Goal: Task Accomplishment & Management: Complete application form

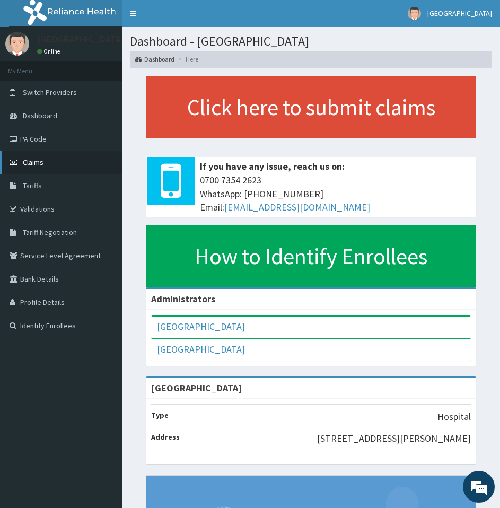
click at [35, 162] on span "Claims" at bounding box center [33, 162] width 21 height 10
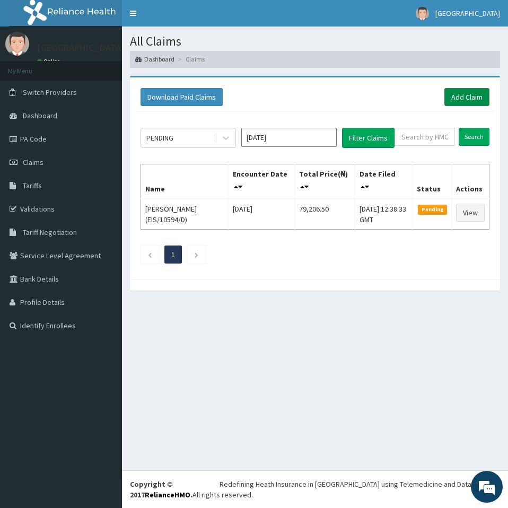
click at [471, 104] on link "Add Claim" at bounding box center [466, 97] width 45 height 18
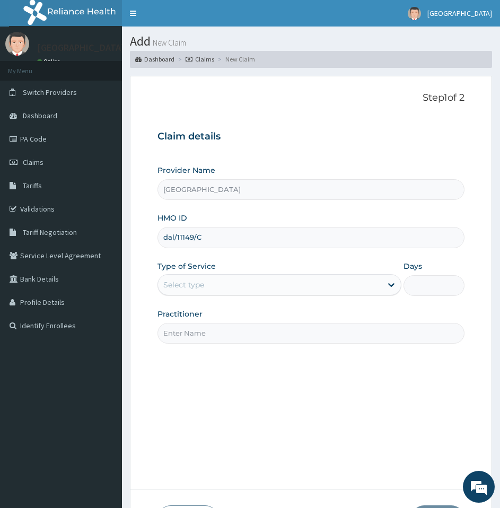
scroll to position [87, 0]
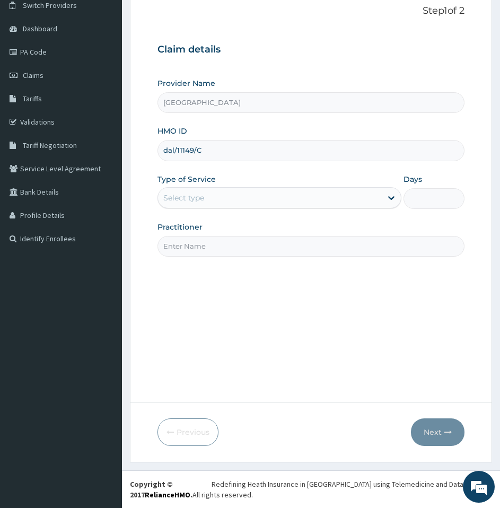
type input "dal/11149/C"
click at [433, 190] on input "Days" at bounding box center [433, 198] width 61 height 21
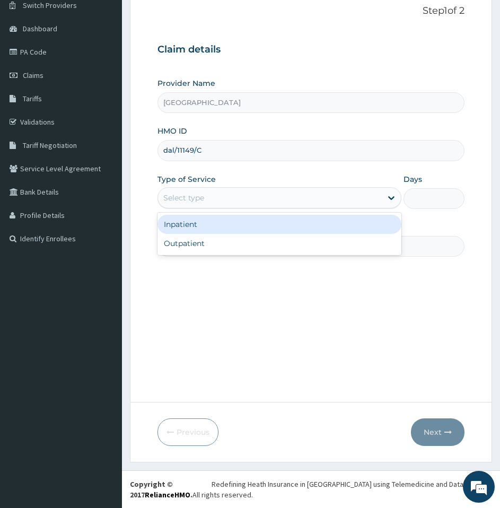
click at [326, 204] on div "Select type" at bounding box center [270, 197] width 224 height 17
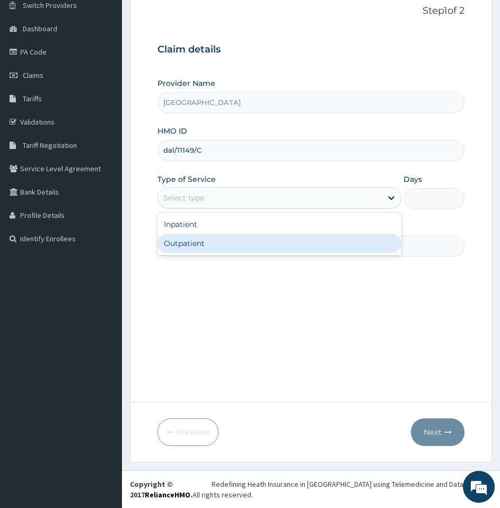
scroll to position [0, 0]
click at [313, 249] on div "Outpatient" at bounding box center [279, 243] width 244 height 19
type input "1"
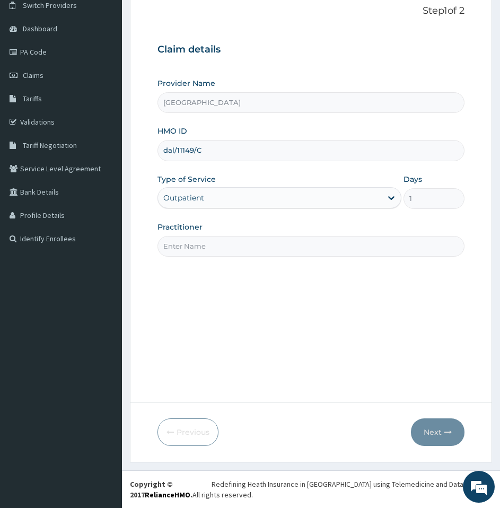
click at [321, 243] on input "Practitioner" at bounding box center [310, 246] width 307 height 21
type input "[PERSON_NAME]"
click at [434, 429] on button "Next" at bounding box center [438, 432] width 54 height 28
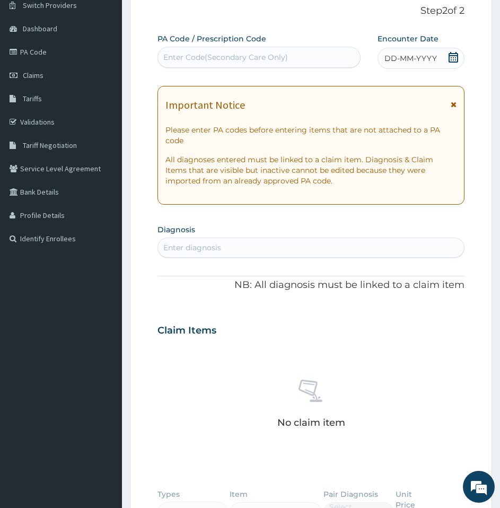
click at [453, 58] on icon at bounding box center [453, 57] width 10 height 11
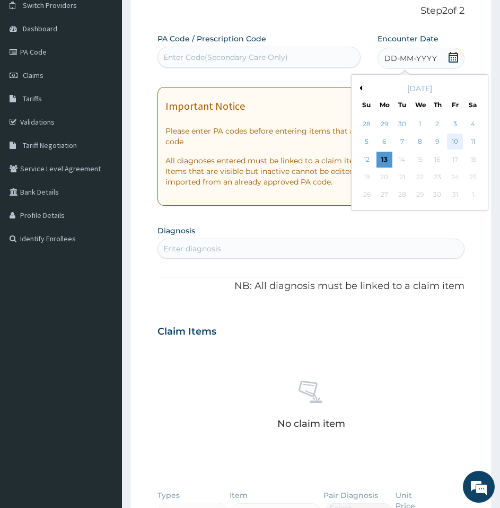
click at [456, 142] on div "10" at bounding box center [455, 142] width 16 height 16
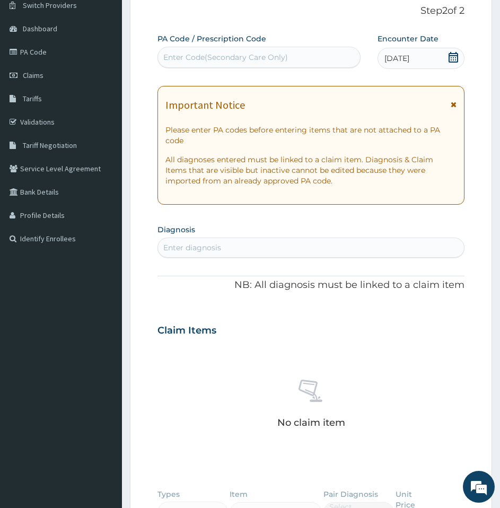
click at [226, 246] on div "Enter diagnosis" at bounding box center [311, 247] width 306 height 17
type input "M"
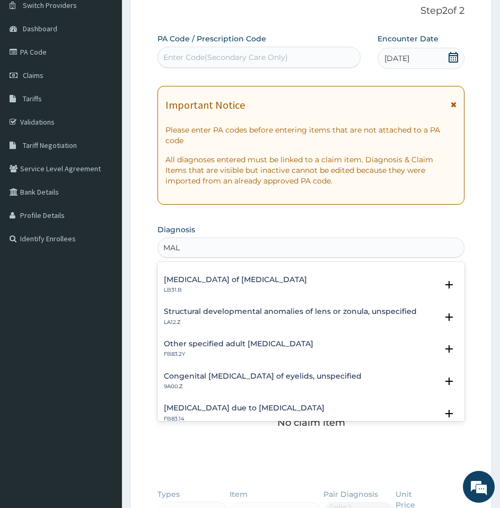
scroll to position [1215, 0]
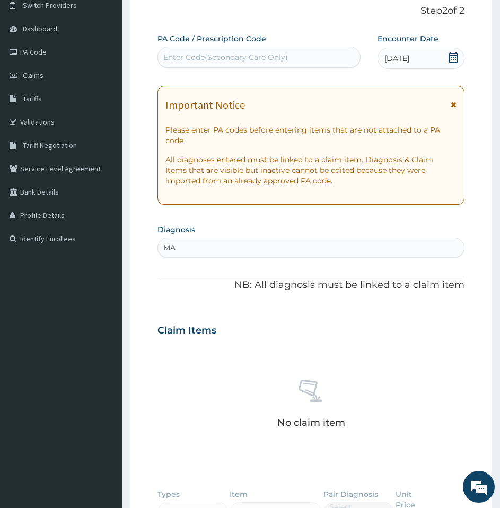
type input "M"
type input "UPPER"
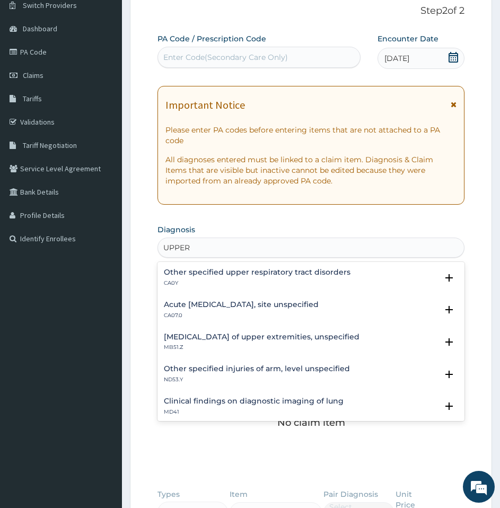
click at [319, 312] on p "CA07.0" at bounding box center [241, 315] width 155 height 7
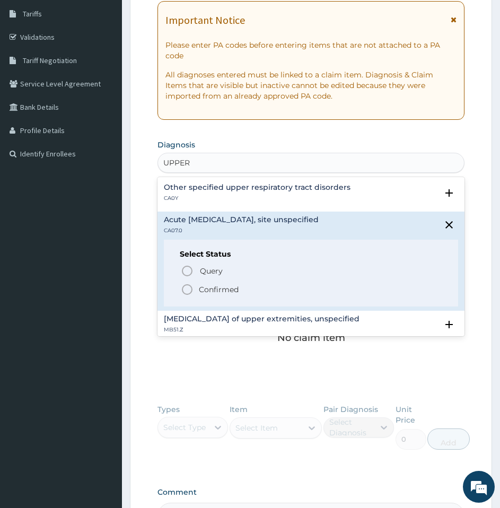
scroll to position [179, 0]
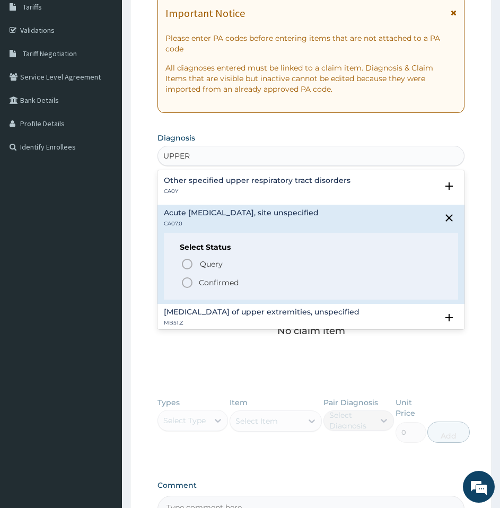
click at [188, 300] on div "Select Status Query Query covers suspected (?), Keep in view (kiv), Ruled out (…" at bounding box center [311, 266] width 294 height 67
click at [188, 289] on icon "status option filled" at bounding box center [187, 282] width 13 height 13
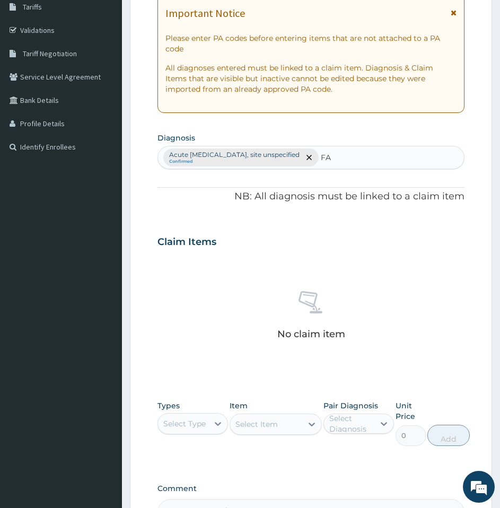
type input "F"
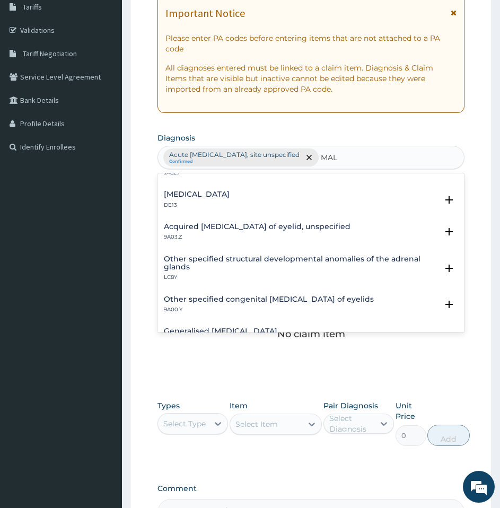
scroll to position [1478, 0]
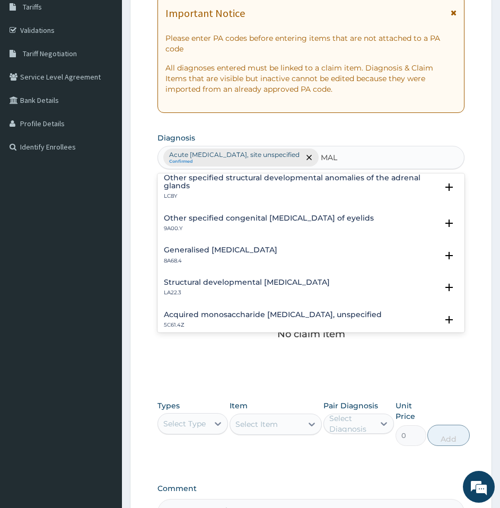
type input "MAL"
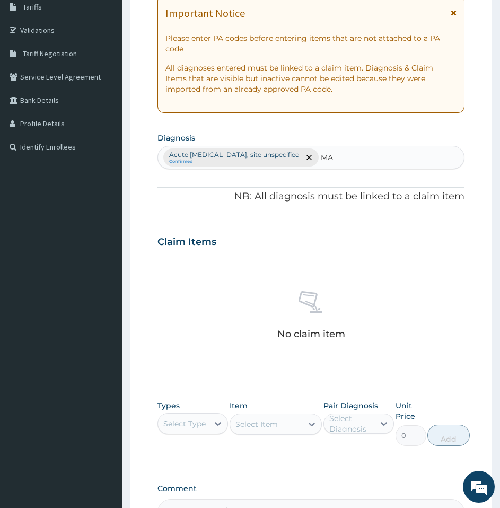
type input "M"
type input "P"
click at [395, 160] on div "Acute upper respiratory infection, site unspecified Confirmed" at bounding box center [311, 157] width 306 height 22
type input "P"
type input "F"
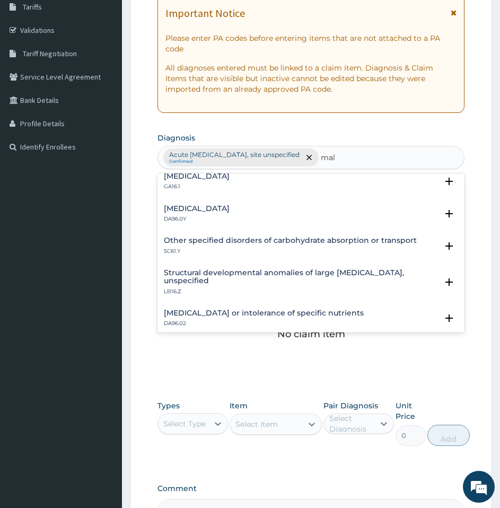
scroll to position [137, 0]
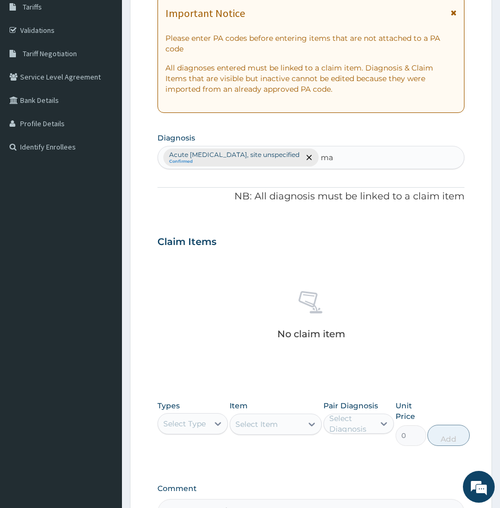
type input "m"
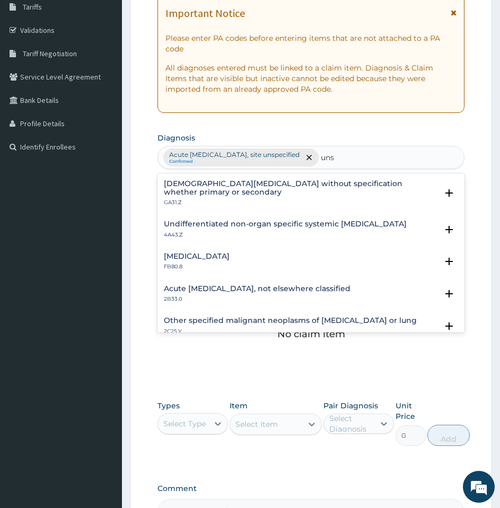
click at [255, 300] on div "Acute leukaemia, not elsewhere classified 2B33.0 Select Status Query Query cove…" at bounding box center [310, 296] width 307 height 32
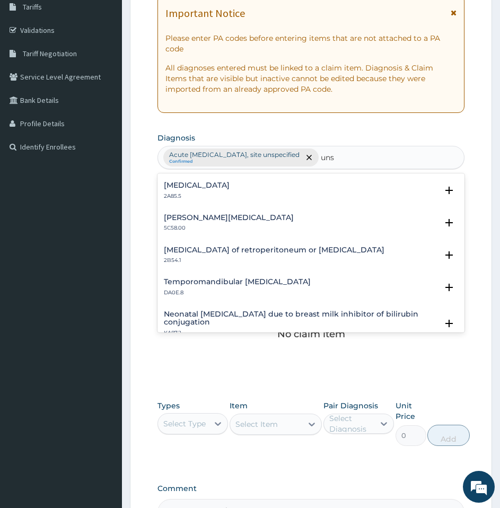
scroll to position [1116, 0]
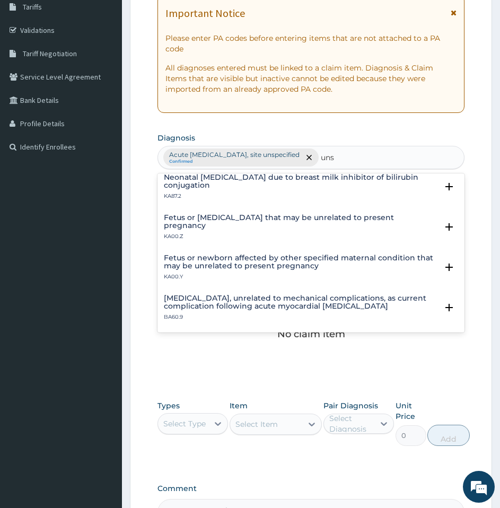
type input "uns"
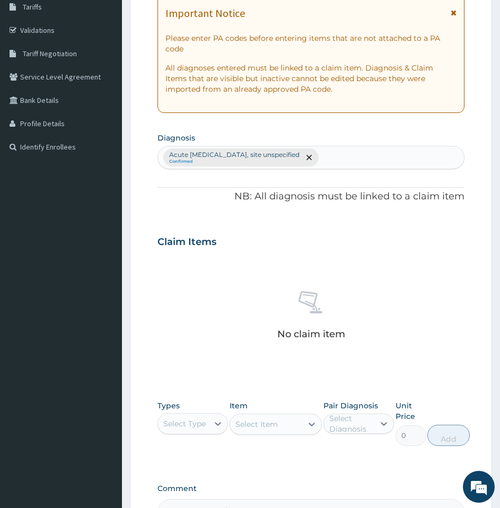
click at [262, 348] on div "No claim item" at bounding box center [310, 317] width 307 height 122
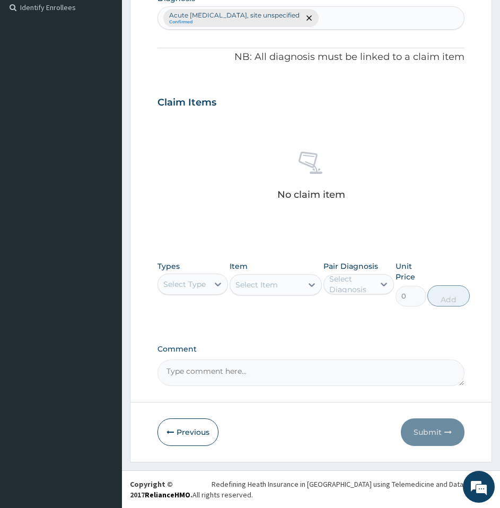
click at [247, 367] on textarea "Comment" at bounding box center [310, 372] width 307 height 27
type textarea "malaria"
click at [206, 198] on div "No claim item" at bounding box center [310, 178] width 307 height 122
click at [195, 279] on div "Select Type" at bounding box center [184, 284] width 42 height 11
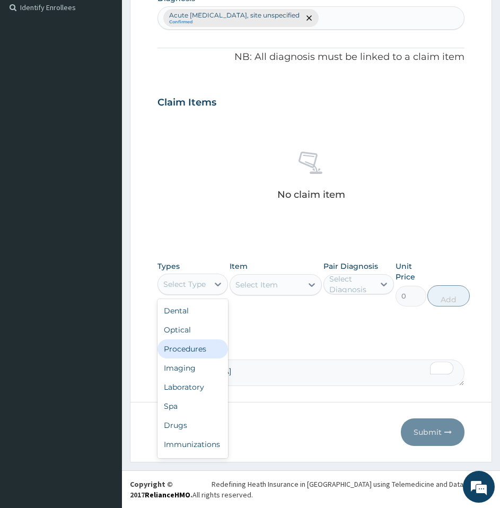
click at [196, 349] on div "Procedures" at bounding box center [192, 348] width 70 height 19
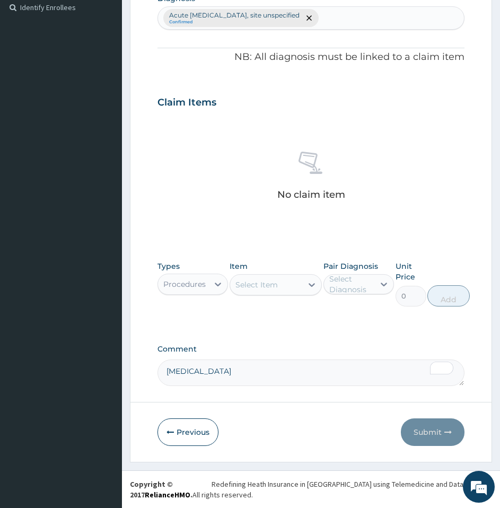
click at [262, 283] on div "Select Item" at bounding box center [256, 284] width 42 height 11
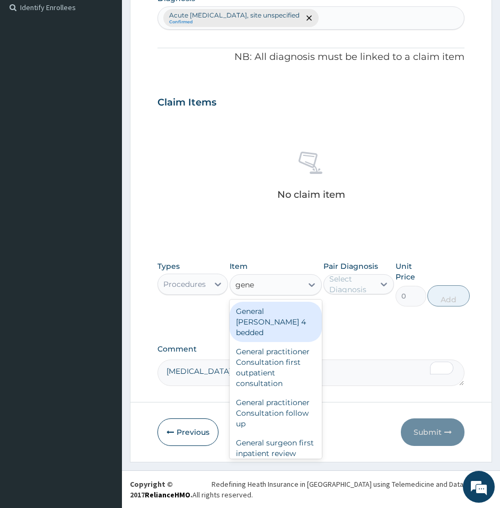
type input "gener"
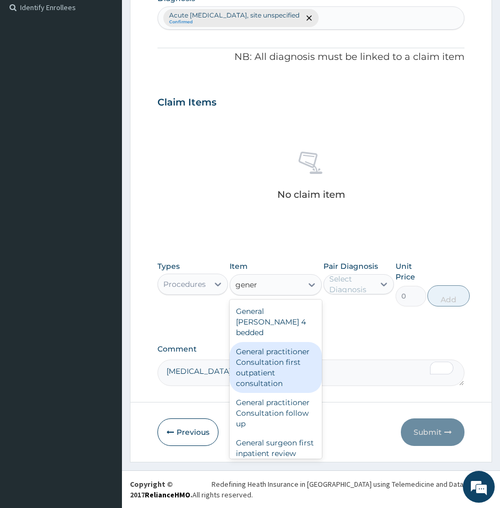
click at [261, 356] on div "General practitioner Consultation first outpatient consultation" at bounding box center [276, 367] width 92 height 51
type input "3547.5"
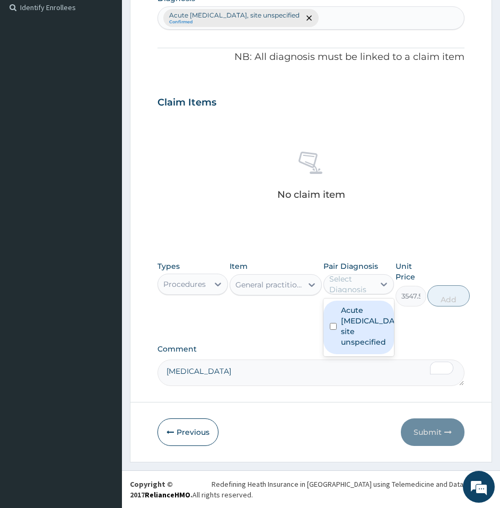
click at [372, 283] on div "Select Diagnosis" at bounding box center [351, 284] width 44 height 21
click at [366, 332] on label "Acute upper respiratory infection, site unspecified" at bounding box center [370, 326] width 58 height 42
checkbox input "true"
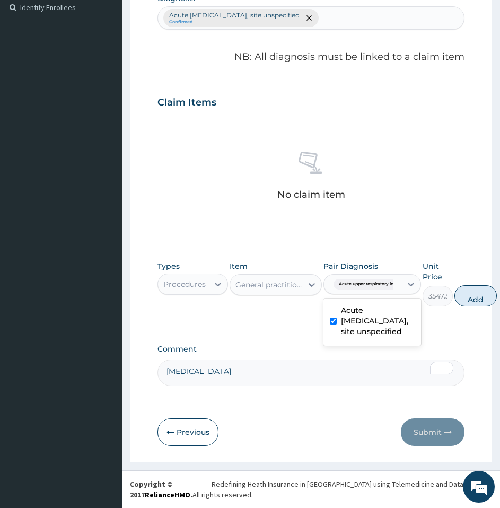
click at [480, 292] on button "Add" at bounding box center [475, 295] width 42 height 21
type input "0"
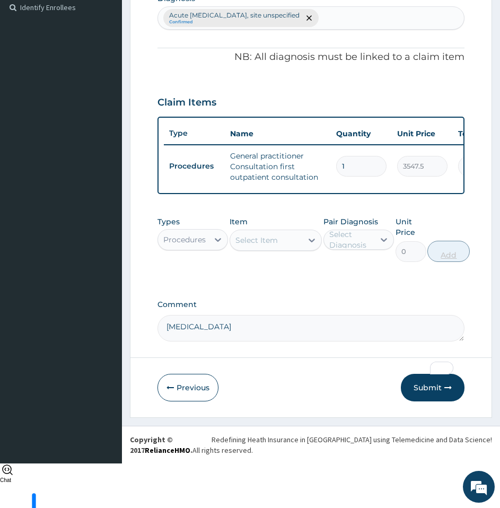
scroll to position [281, 0]
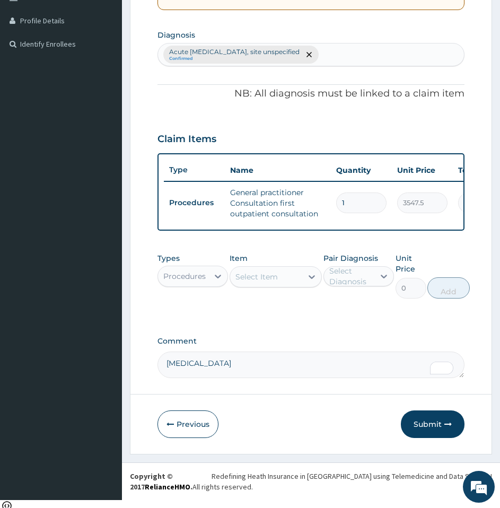
click at [189, 281] on div "Procedures" at bounding box center [184, 276] width 42 height 11
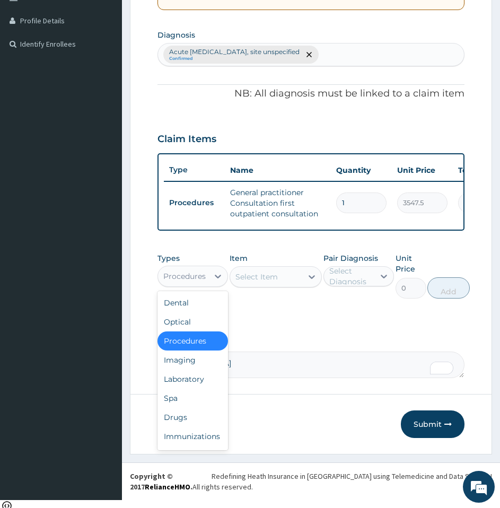
click at [204, 281] on div "Procedures" at bounding box center [184, 276] width 42 height 11
click at [190, 387] on div "Laboratory" at bounding box center [192, 378] width 70 height 19
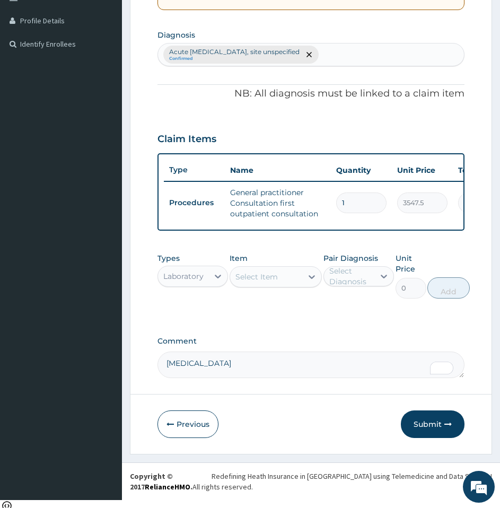
click at [270, 282] on div "Select Item" at bounding box center [256, 276] width 42 height 11
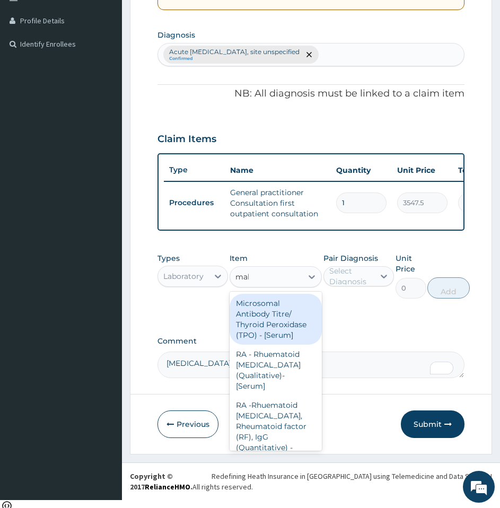
type input "mala"
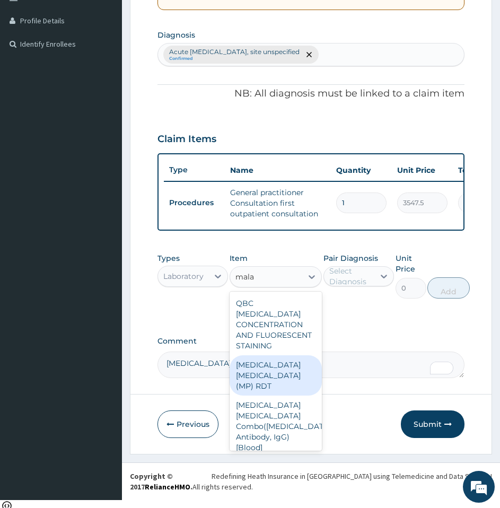
click at [248, 384] on div "MALARIA PARASITE (MP) RDT" at bounding box center [276, 375] width 92 height 40
type input "1612.5"
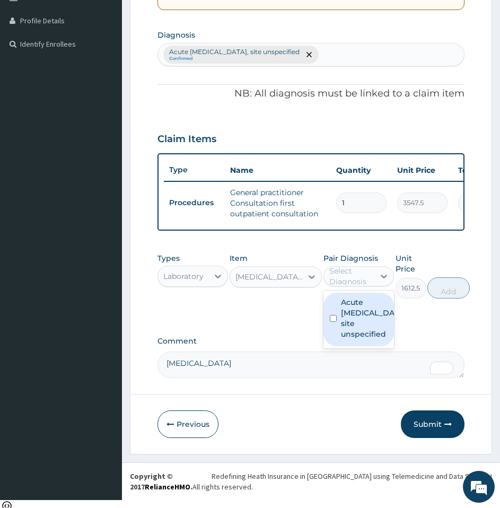
click at [350, 278] on div "Select Diagnosis" at bounding box center [351, 276] width 44 height 21
click at [350, 318] on label "Acute [MEDICAL_DATA], site unspecified" at bounding box center [370, 318] width 58 height 42
checkbox input "true"
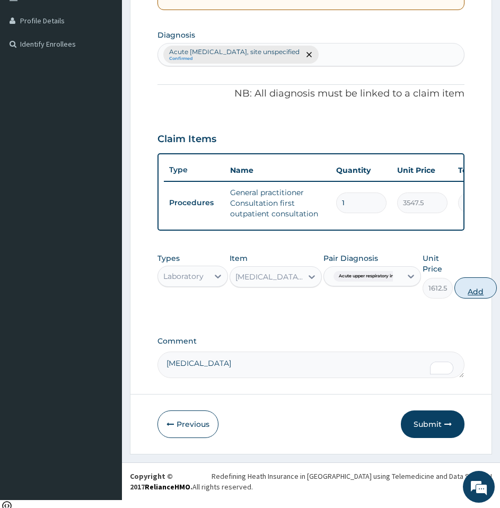
click at [469, 297] on button "Add" at bounding box center [475, 287] width 42 height 21
type input "0"
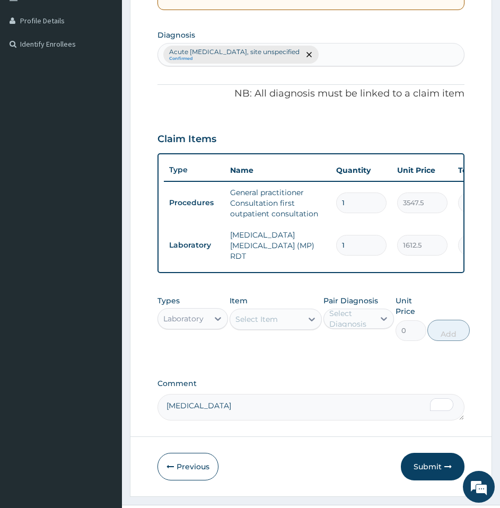
click at [252, 328] on div "Select Item" at bounding box center [266, 319] width 72 height 17
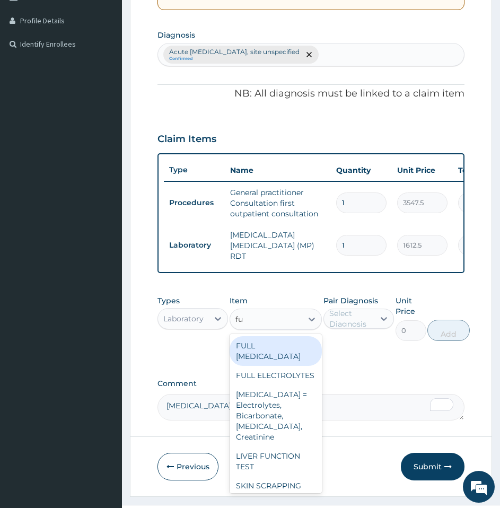
type input "f"
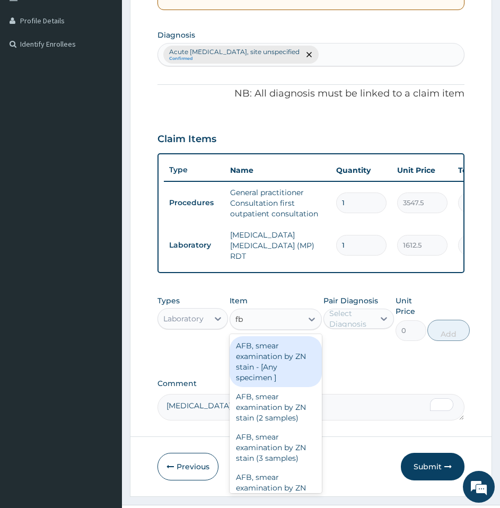
type input "fbc"
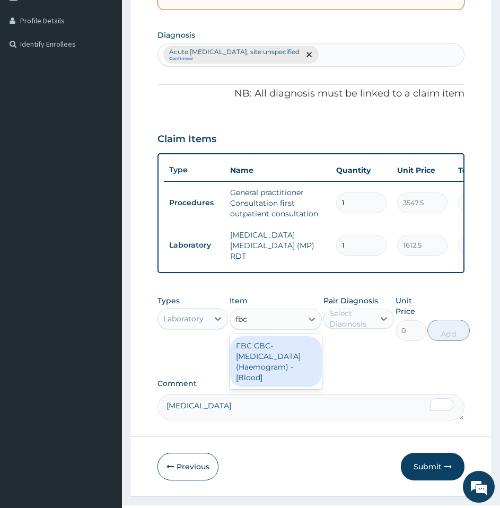
click at [256, 346] on div "FBC CBC-Complete Blood Count (Haemogram) - [Blood]" at bounding box center [276, 361] width 92 height 51
type input "4300"
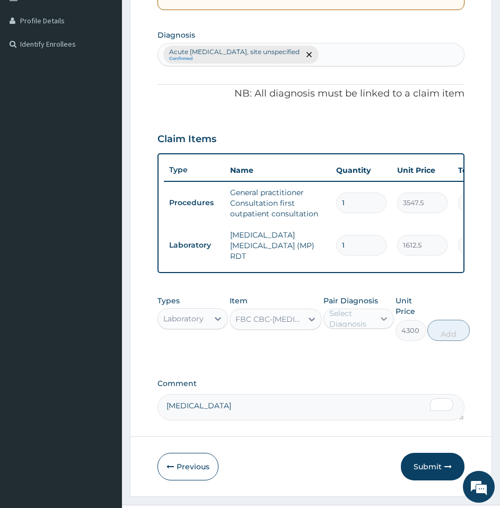
click at [382, 323] on icon at bounding box center [383, 318] width 11 height 11
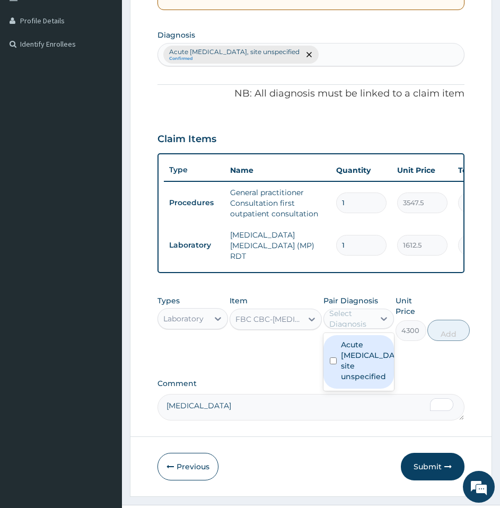
click at [360, 363] on label "Acute [MEDICAL_DATA], site unspecified" at bounding box center [370, 360] width 58 height 42
checkbox input "true"
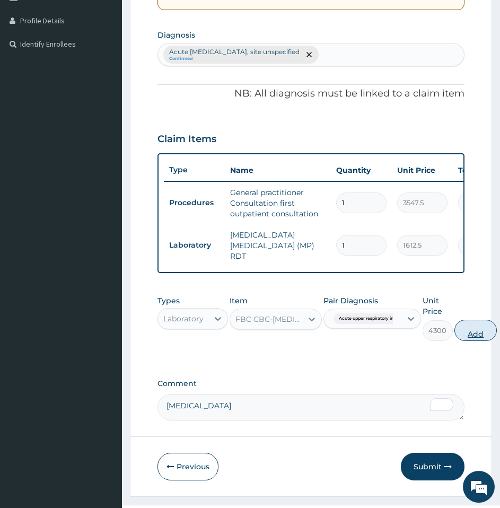
click at [479, 334] on button "Add" at bounding box center [475, 330] width 42 height 21
type input "0"
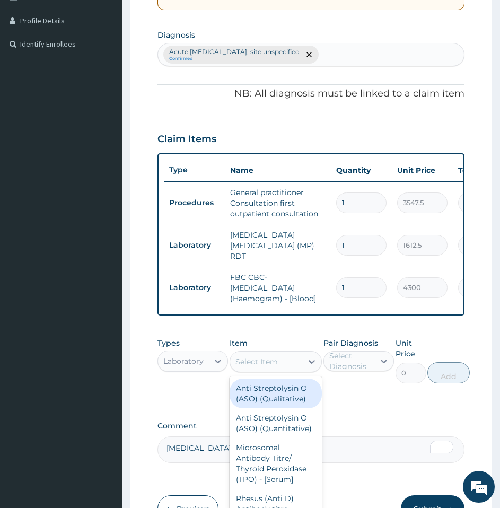
click at [251, 360] on div "Select Item" at bounding box center [256, 361] width 42 height 11
click at [210, 361] on div at bounding box center [217, 360] width 19 height 19
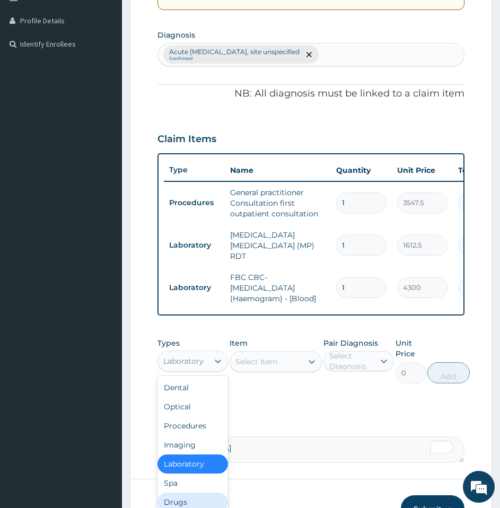
click at [193, 496] on div "Drugs" at bounding box center [192, 501] width 70 height 19
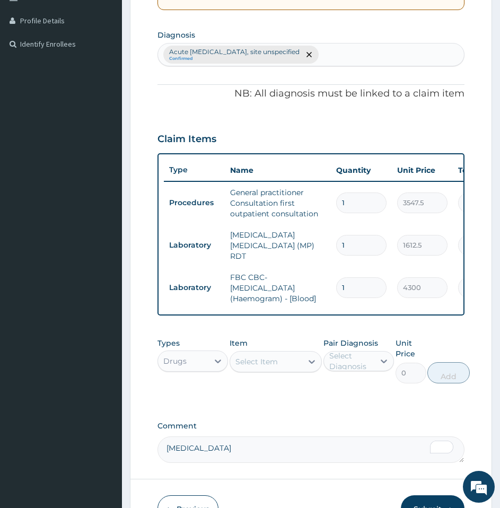
click at [265, 364] on div "Select Item" at bounding box center [256, 361] width 42 height 11
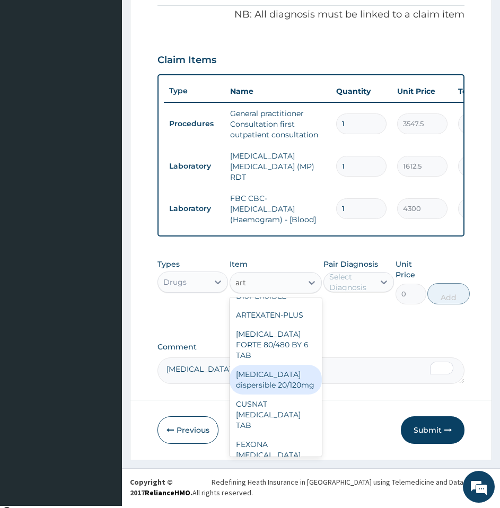
scroll to position [259, 0]
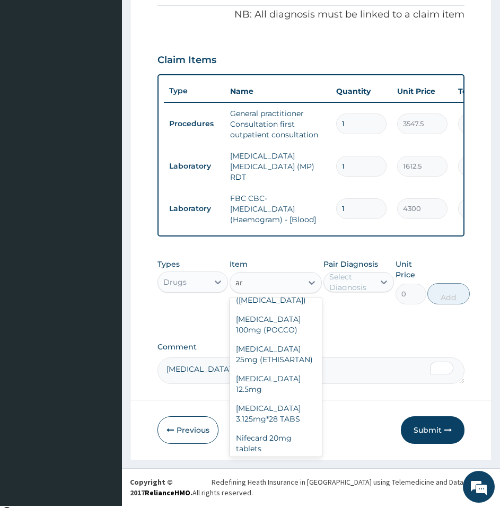
type input "a"
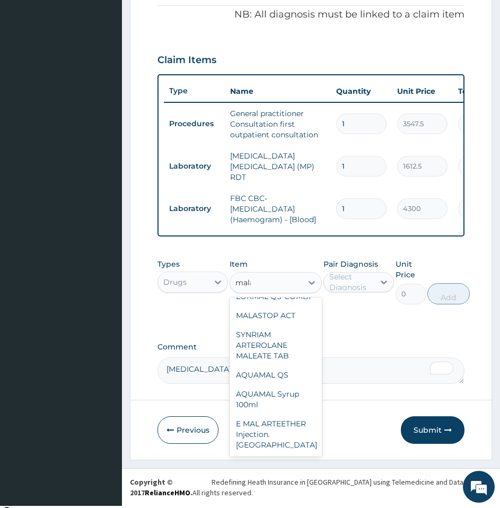
scroll to position [0, 0]
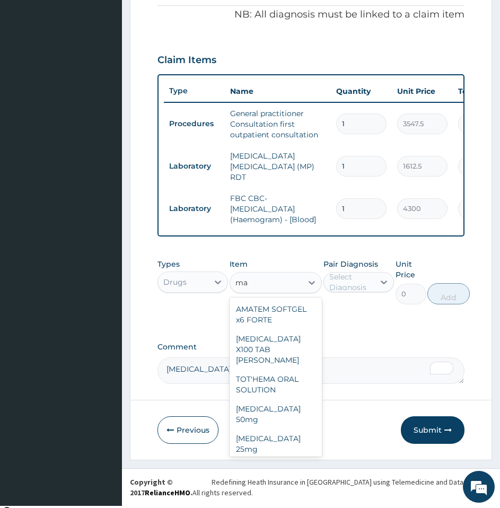
type input "m"
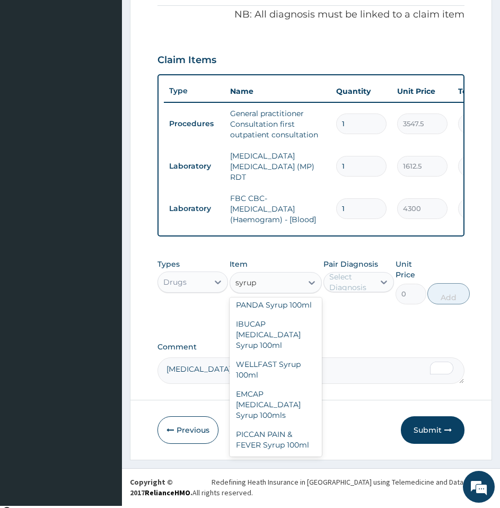
scroll to position [1077, 0]
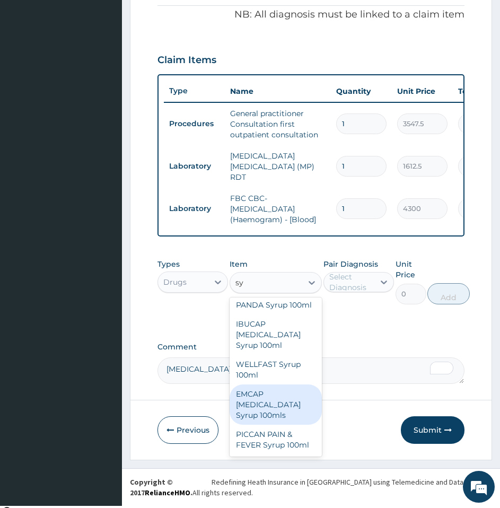
type input "s"
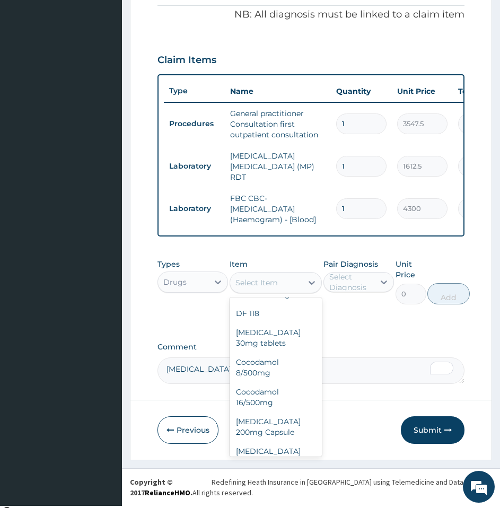
type input "a"
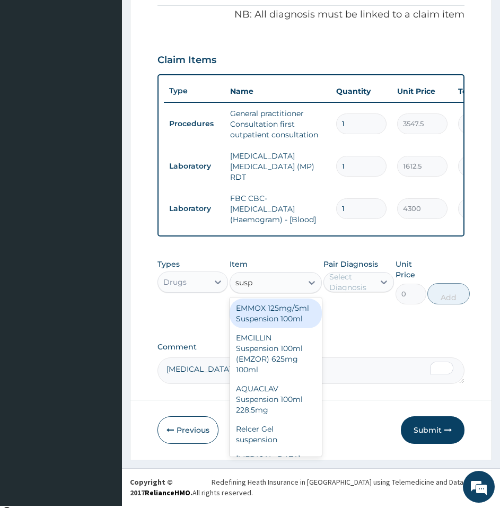
scroll to position [801, 0]
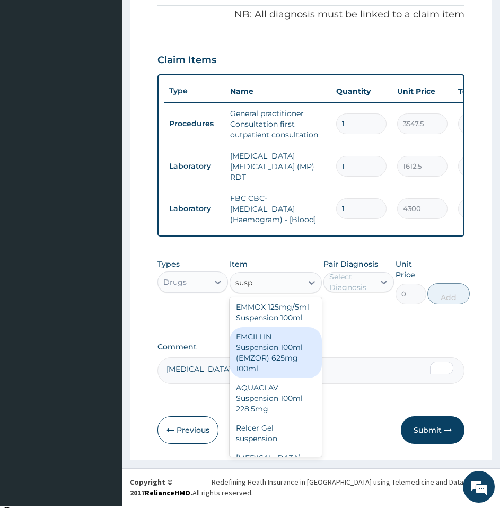
type input "susp"
click at [350, 337] on div "PA Code / Prescription Code Enter Code(Secondary Care Only) Encounter Date 10-1…" at bounding box center [310, 72] width 307 height 624
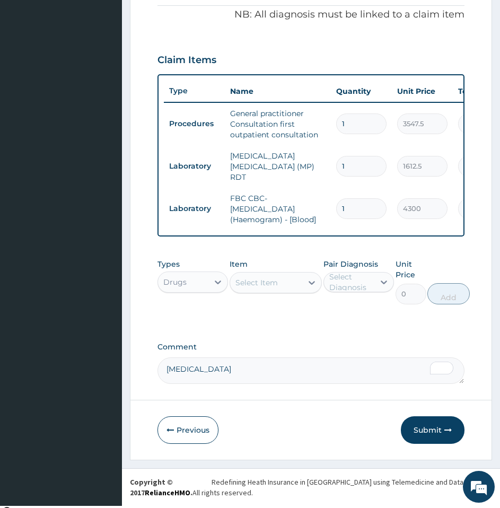
click at [299, 283] on div "Select Item" at bounding box center [266, 282] width 72 height 17
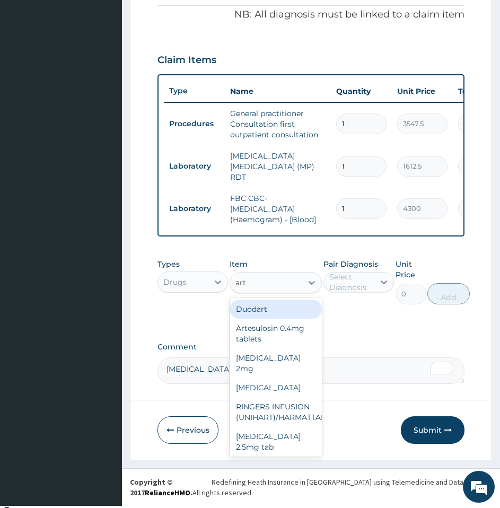
type input "arte"
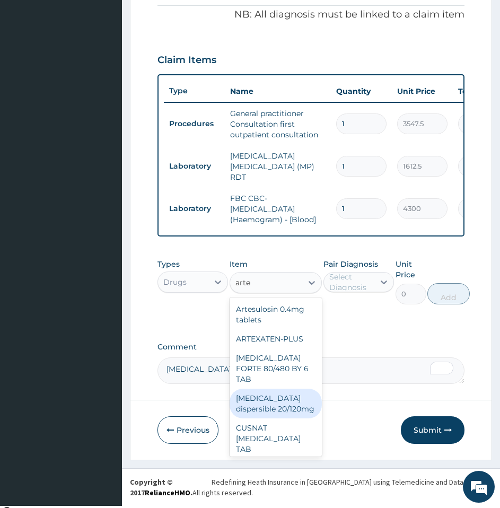
click at [280, 408] on div "[MEDICAL_DATA] dispersible 20/120mg" at bounding box center [276, 404] width 92 height 30
type input "102.125"
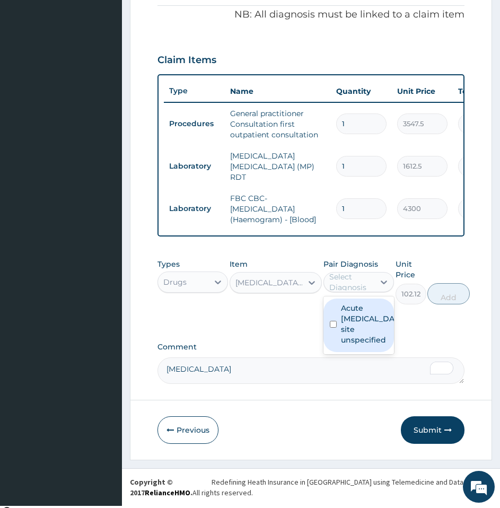
click at [365, 287] on div "Select Diagnosis" at bounding box center [351, 281] width 44 height 21
click at [357, 345] on label "Acute [MEDICAL_DATA], site unspecified" at bounding box center [370, 324] width 58 height 42
checkbox input "true"
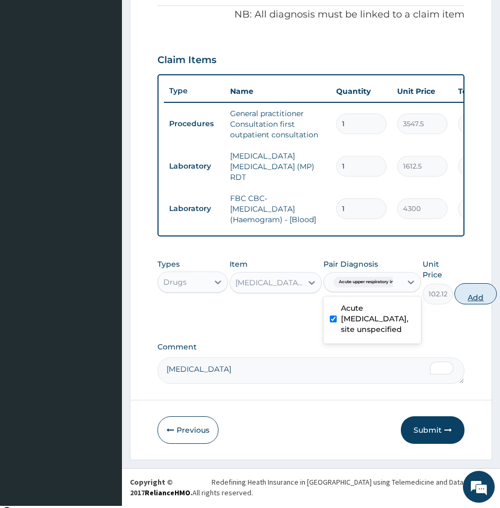
click at [471, 302] on button "Add" at bounding box center [475, 293] width 42 height 21
type input "0"
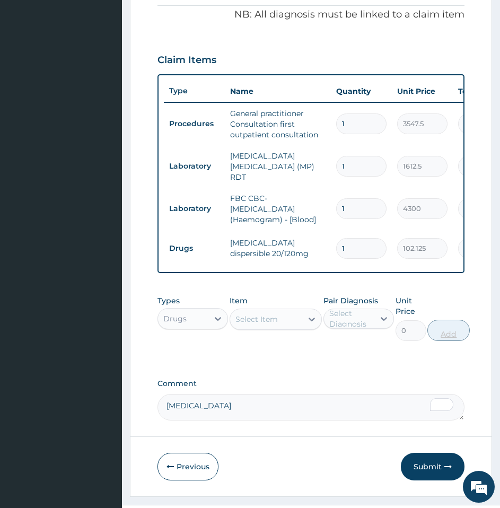
type input "12"
type input "1225.50"
type input "12"
click at [366, 360] on div "Types Drugs Item Select Item Pair Diagnosis Select Diagnosis Unit Price 0 Add" at bounding box center [310, 326] width 307 height 72
click at [278, 324] on div "Select Item" at bounding box center [266, 319] width 72 height 17
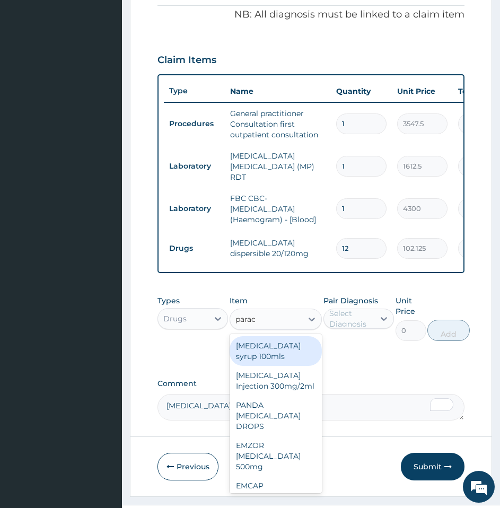
type input "parace"
click at [276, 365] on div "Paracetamol syrup 100mls" at bounding box center [276, 351] width 92 height 30
type input "430"
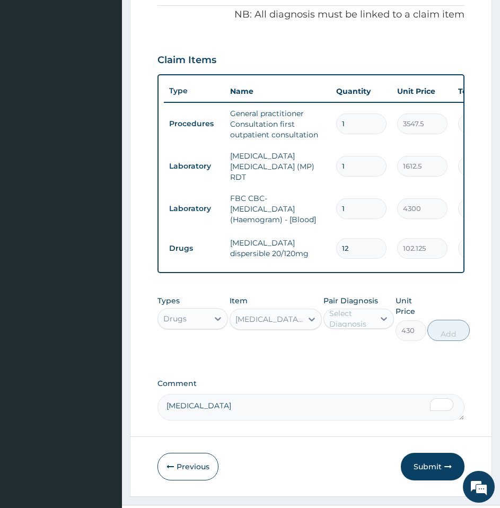
click at [339, 315] on div "Select Diagnosis" at bounding box center [351, 318] width 44 height 21
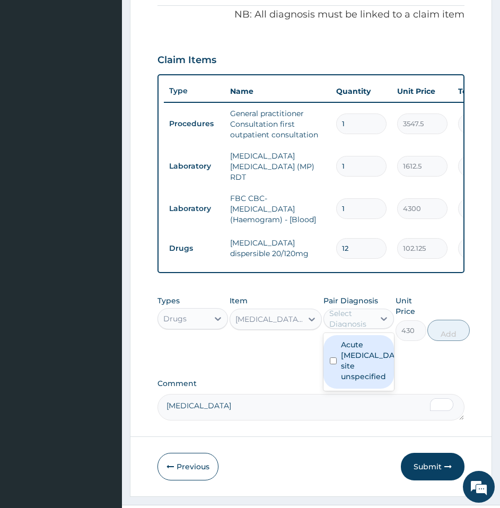
click at [357, 368] on label "Acute upper respiratory infection, site unspecified" at bounding box center [370, 360] width 58 height 42
checkbox input "true"
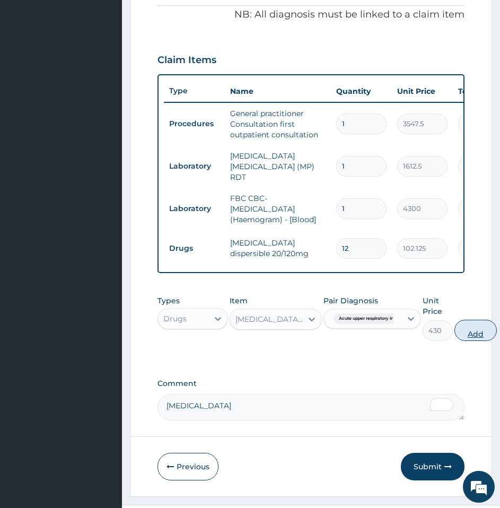
click at [474, 333] on button "Add" at bounding box center [475, 330] width 42 height 21
type input "0"
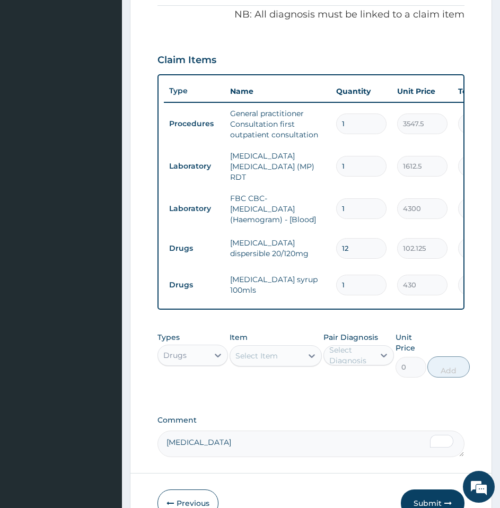
click at [255, 358] on div "Select Item" at bounding box center [256, 355] width 42 height 11
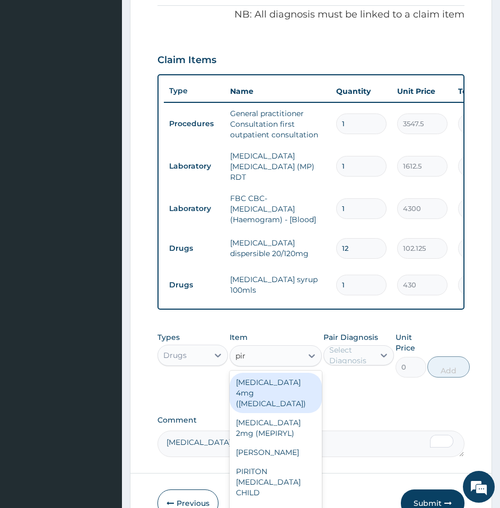
type input "piri"
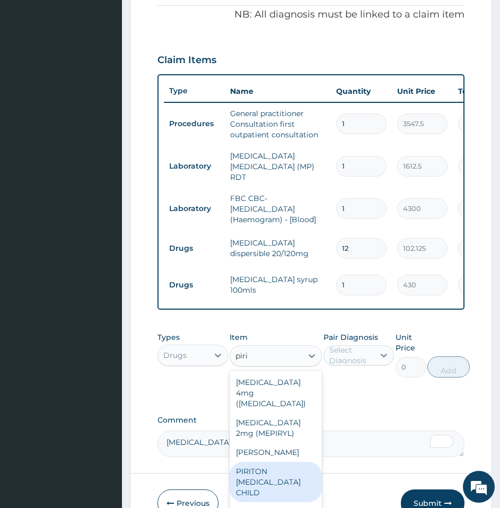
click at [264, 487] on div "PIRITON EXPECTORANT CHILD" at bounding box center [276, 482] width 92 height 40
type input "1075"
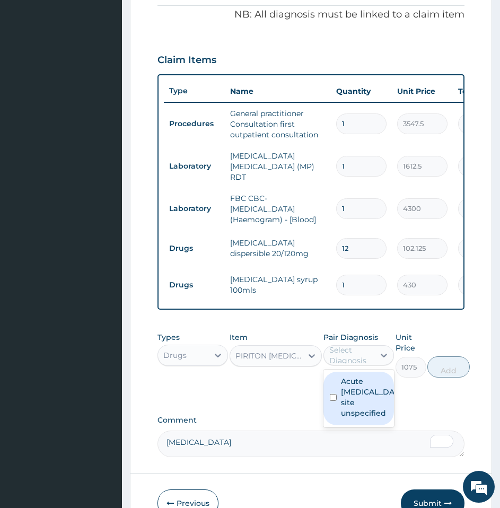
click at [348, 365] on div "Select Diagnosis" at bounding box center [351, 355] width 44 height 21
click at [354, 416] on label "Acute upper respiratory infection, site unspecified" at bounding box center [370, 397] width 58 height 42
checkbox input "true"
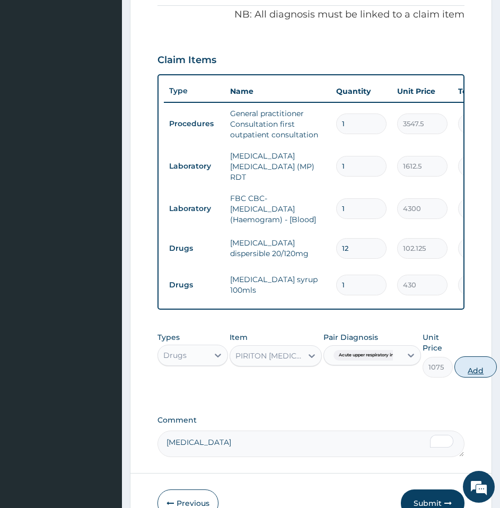
click at [470, 365] on button "Add" at bounding box center [475, 366] width 42 height 21
type input "0"
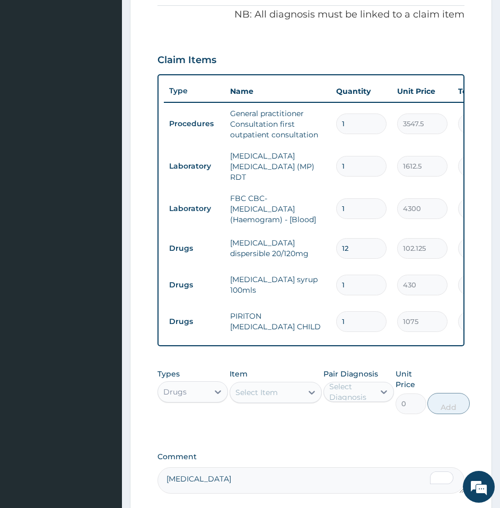
click at [289, 394] on div "Select Item" at bounding box center [266, 392] width 72 height 17
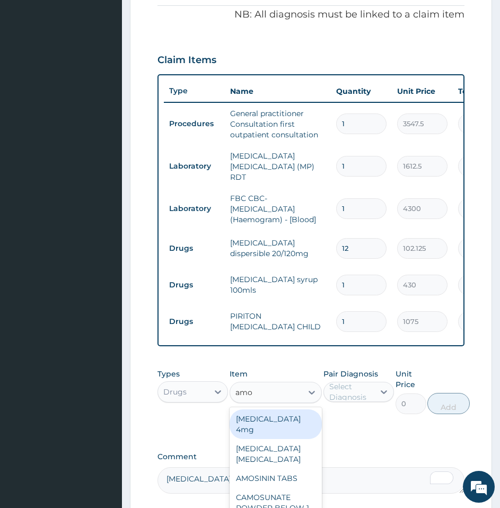
type input "amox"
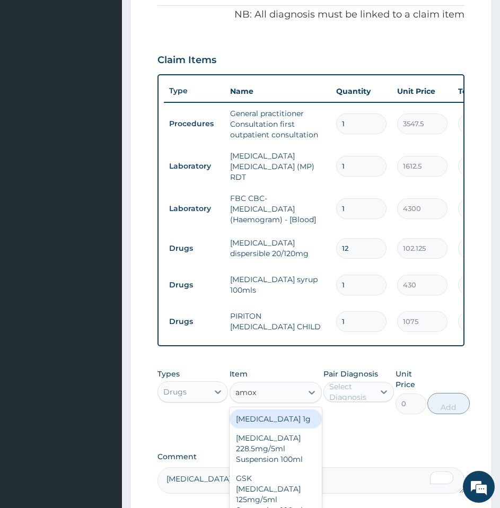
scroll to position [470, 0]
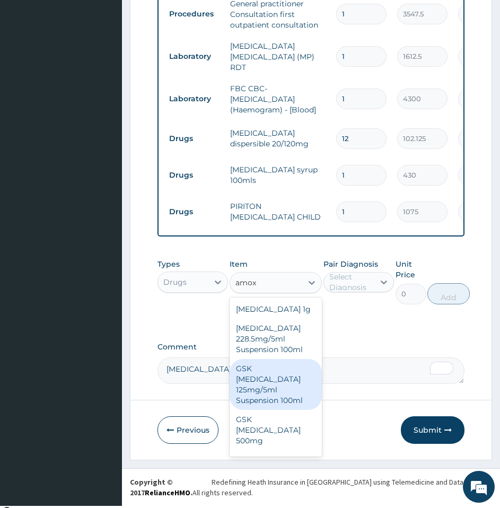
click at [287, 375] on div "GSK AMOXIL 125mg/5ml Suspension 100ml" at bounding box center [276, 384] width 92 height 51
type input "8062.5"
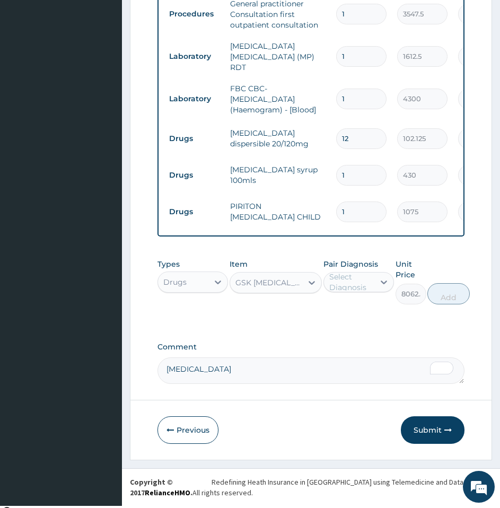
click at [348, 283] on div "Select Diagnosis" at bounding box center [351, 281] width 44 height 21
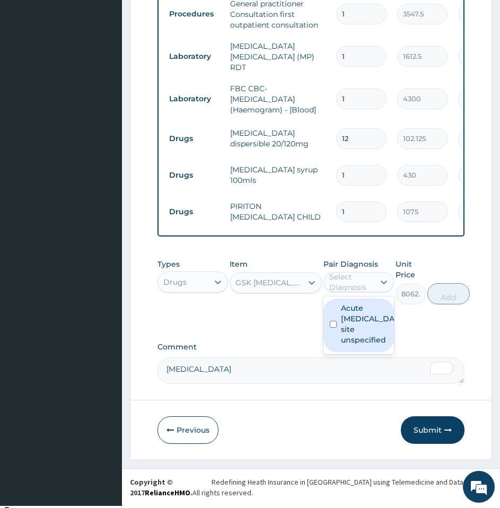
click at [352, 319] on label "Acute upper respiratory infection, site unspecified" at bounding box center [370, 324] width 58 height 42
checkbox input "true"
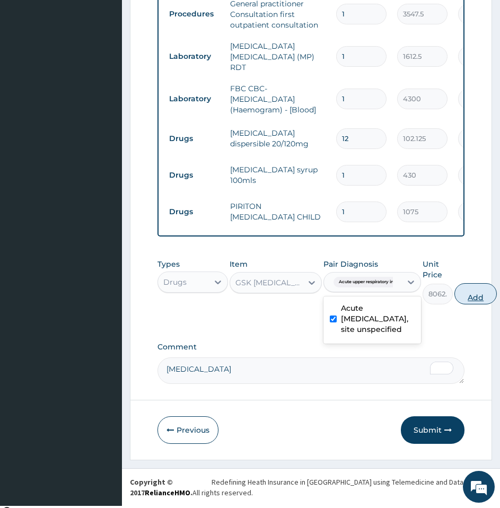
click at [462, 302] on button "Add" at bounding box center [475, 293] width 42 height 21
type input "0"
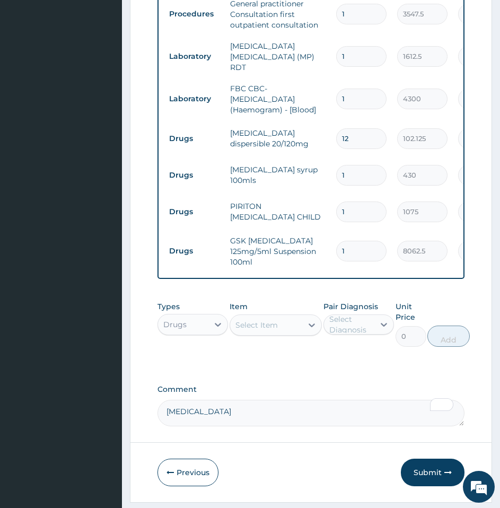
click at [249, 322] on div "Select Item" at bounding box center [256, 325] width 42 height 11
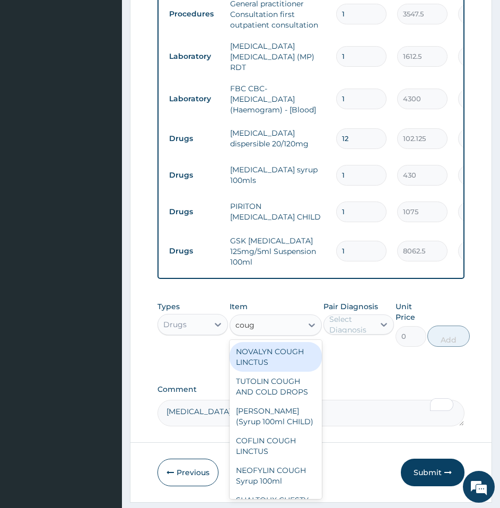
type input "cough"
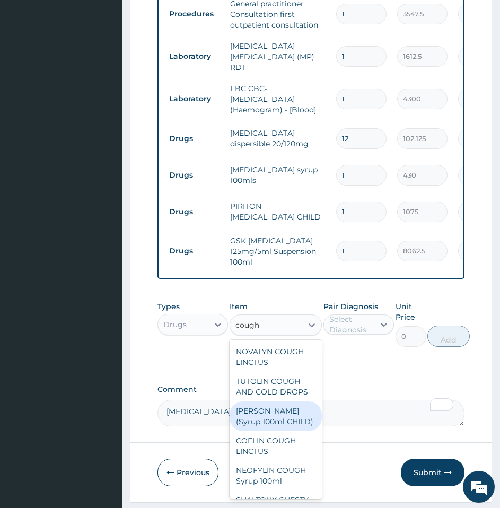
click at [266, 416] on div "EMZOLYN COUGH (Syrup 100ml CHILD)" at bounding box center [276, 416] width 92 height 30
type input "1343.75"
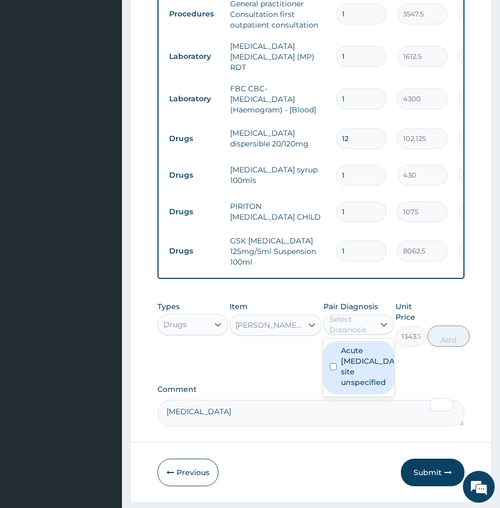
click at [356, 318] on div "Select Diagnosis" at bounding box center [351, 324] width 44 height 21
click at [368, 382] on label "Acute upper respiratory infection, site unspecified" at bounding box center [370, 366] width 58 height 42
checkbox input "true"
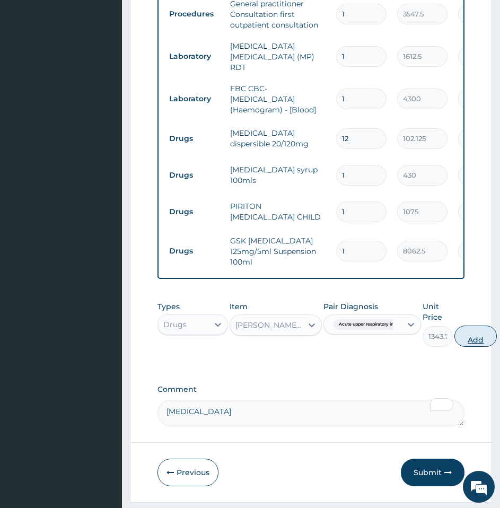
click at [472, 336] on button "Add" at bounding box center [475, 335] width 42 height 21
type input "0"
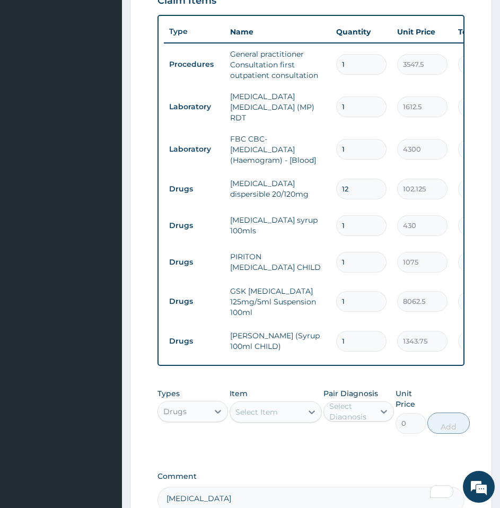
scroll to position [543, 0]
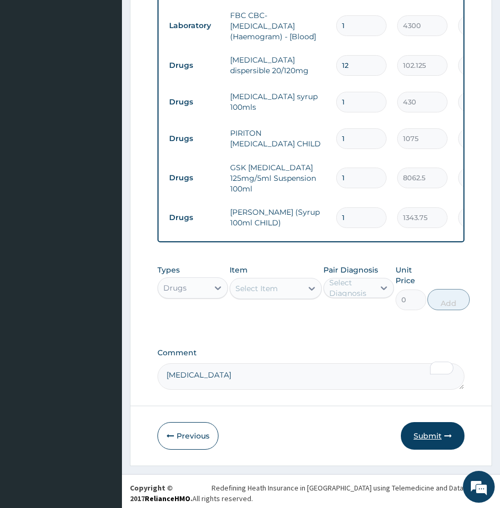
click at [436, 439] on button "Submit" at bounding box center [433, 436] width 64 height 28
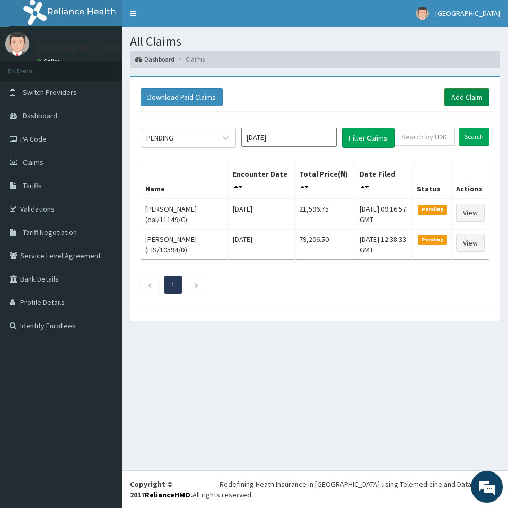
click at [461, 96] on link "Add Claim" at bounding box center [466, 97] width 45 height 18
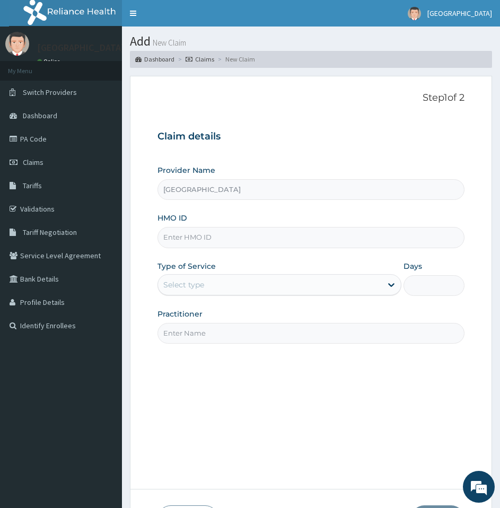
click at [224, 244] on input "HMO ID" at bounding box center [310, 237] width 307 height 21
type input "dal/11149/D"
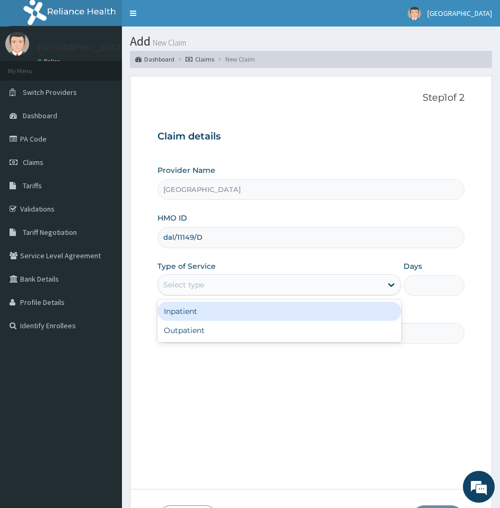
click at [232, 283] on div "Select type" at bounding box center [270, 284] width 224 height 17
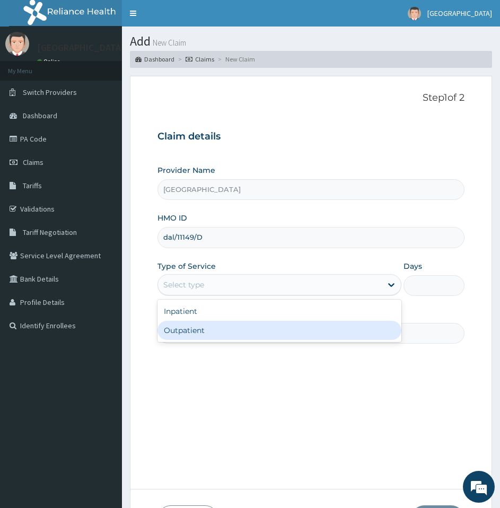
click at [221, 330] on div "Outpatient" at bounding box center [279, 330] width 244 height 19
type input "1"
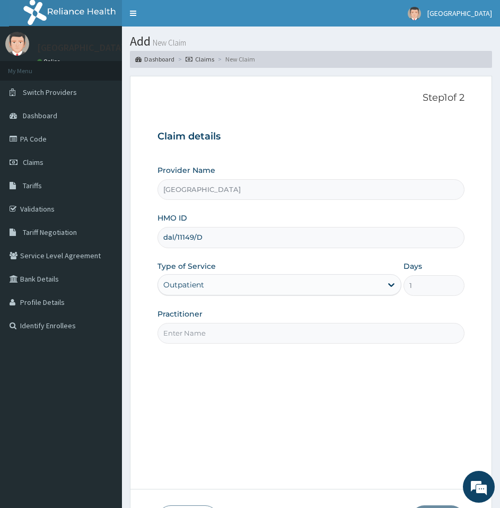
click at [340, 340] on input "Practitioner" at bounding box center [310, 333] width 307 height 21
type input "[PERSON_NAME]"
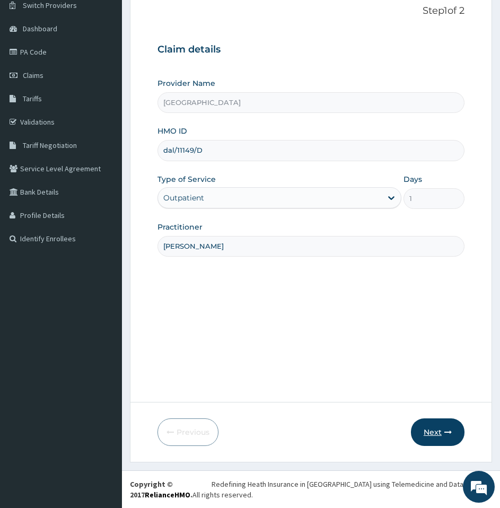
click at [425, 434] on button "Next" at bounding box center [438, 432] width 54 height 28
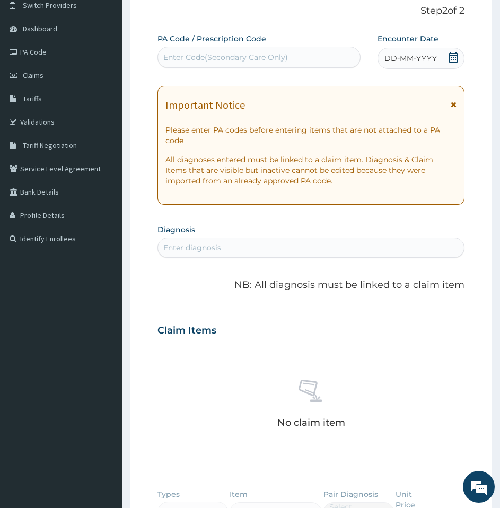
scroll to position [0, 0]
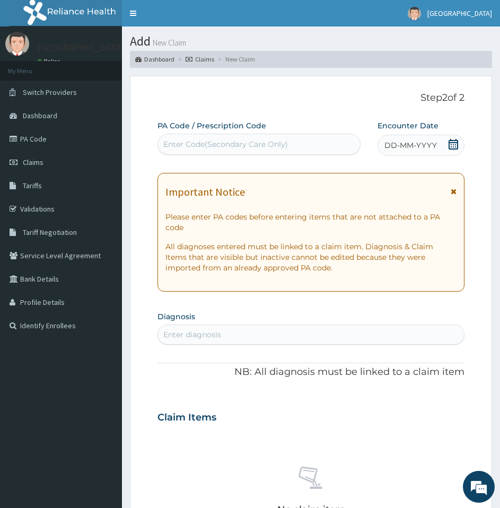
click at [455, 141] on icon at bounding box center [453, 144] width 11 height 11
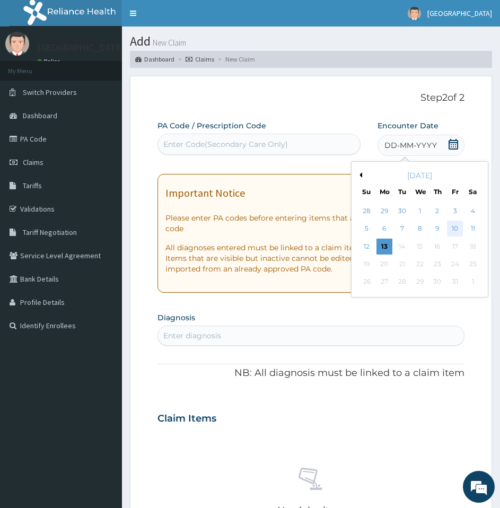
click at [458, 227] on div "10" at bounding box center [455, 229] width 16 height 16
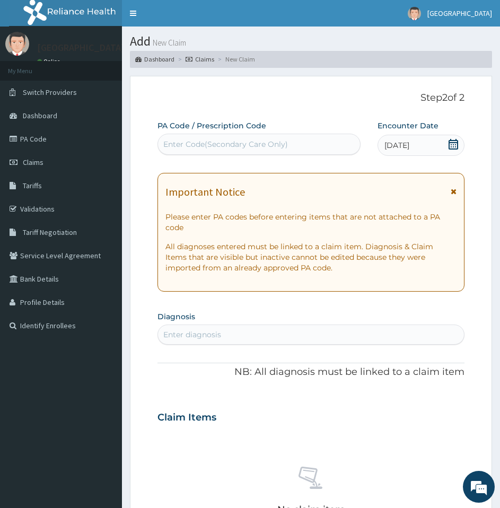
click at [221, 331] on div "Enter diagnosis" at bounding box center [192, 334] width 58 height 11
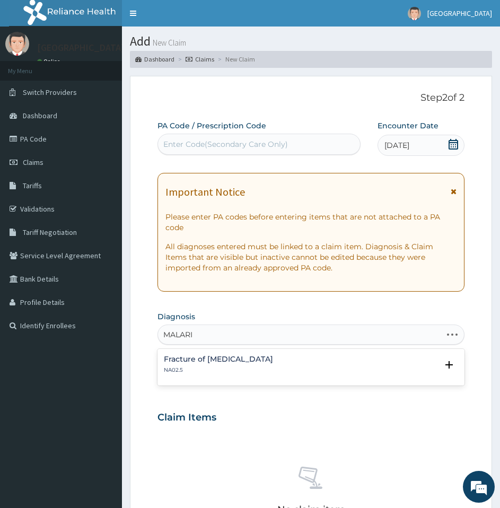
type input "[MEDICAL_DATA]"
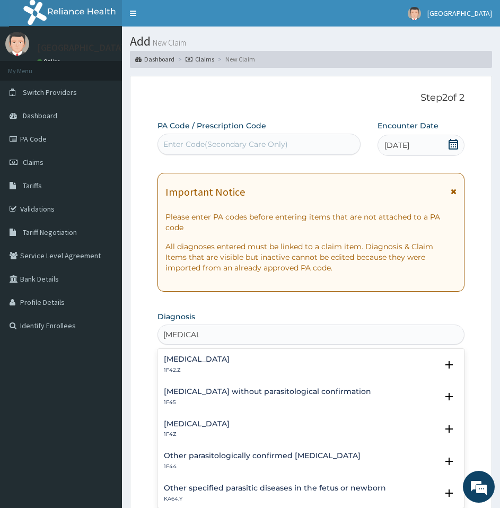
click at [269, 423] on div "[MEDICAL_DATA] 1F4Z" at bounding box center [311, 429] width 294 height 19
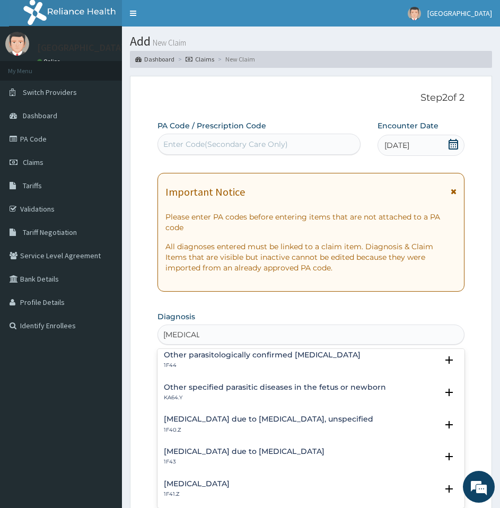
scroll to position [134, 0]
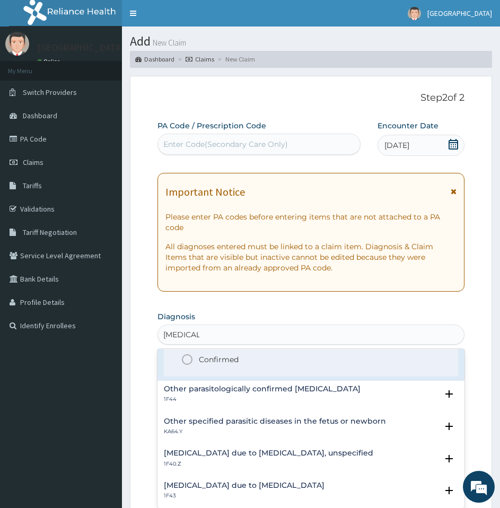
click at [230, 365] on p "Confirmed" at bounding box center [219, 359] width 40 height 11
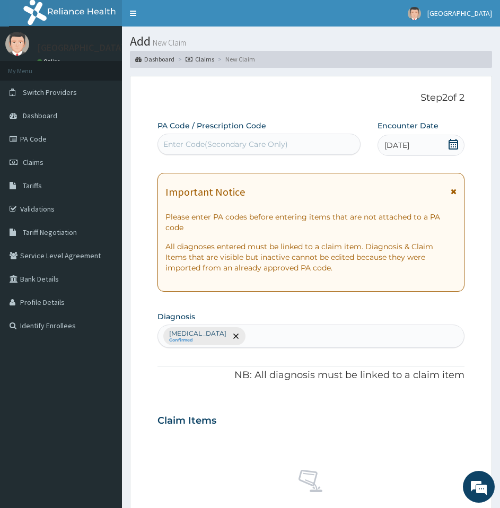
click at [310, 398] on div "PA Code / Prescription Code Enter Code(Secondary Care Only) Encounter Date 10-1…" at bounding box center [310, 412] width 307 height 584
click at [298, 338] on div "Malaria, unspecified Confirmed" at bounding box center [311, 336] width 306 height 22
type input "URTI"
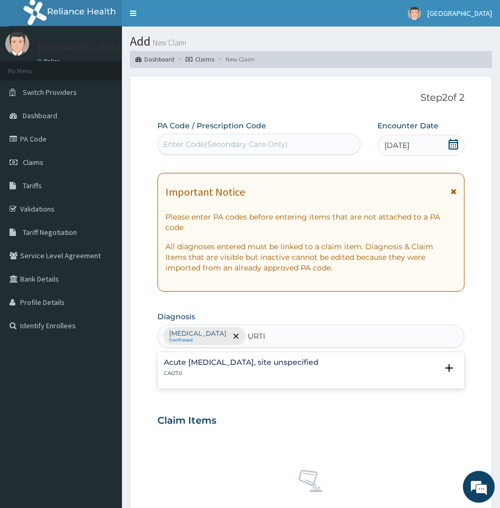
click at [261, 369] on p "CA07.0" at bounding box center [241, 372] width 155 height 7
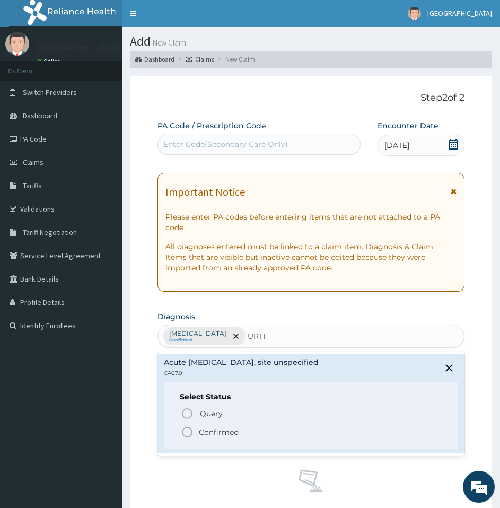
click at [205, 436] on p "Confirmed" at bounding box center [219, 432] width 40 height 11
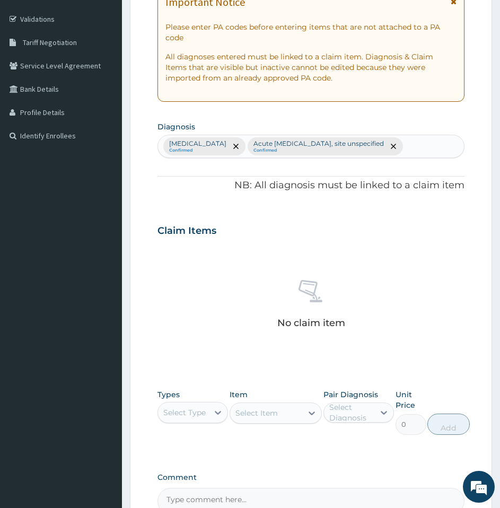
scroll to position [192, 0]
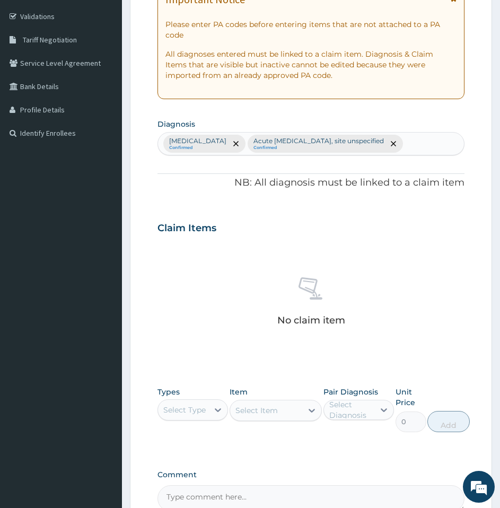
click at [197, 408] on div "Select Type" at bounding box center [184, 409] width 42 height 11
click at [188, 474] on div "Procedures" at bounding box center [192, 474] width 70 height 19
click at [289, 410] on div "Select Item" at bounding box center [266, 410] width 72 height 17
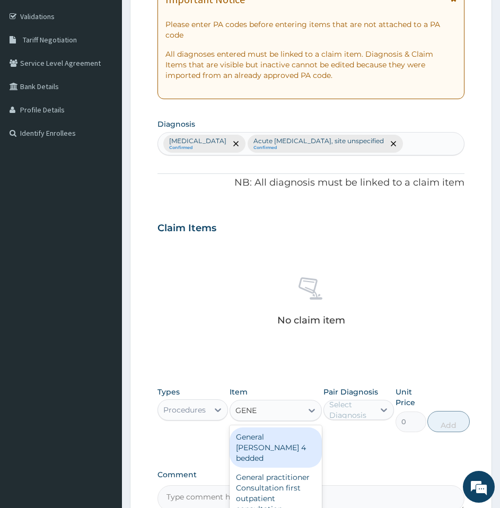
type input "GENER"
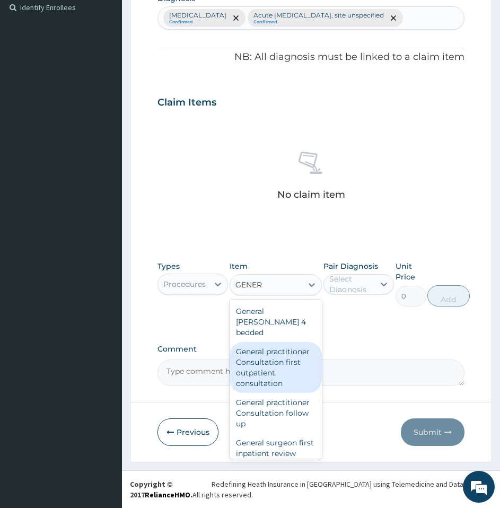
click at [283, 370] on div "General practitioner Consultation first outpatient consultation" at bounding box center [276, 367] width 92 height 51
type input "3547.5"
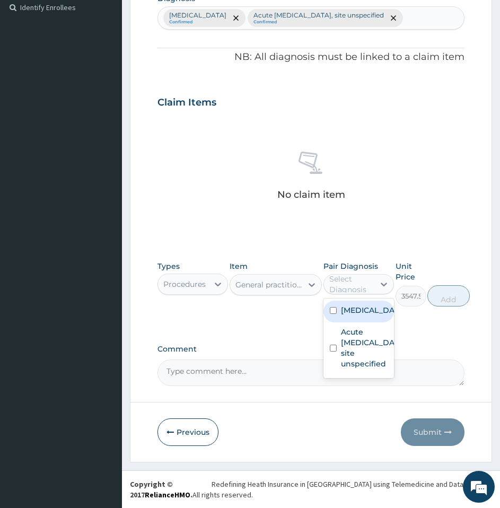
click at [347, 288] on div "Select Diagnosis" at bounding box center [351, 284] width 44 height 21
click at [347, 311] on label "Malaria, unspecified" at bounding box center [370, 310] width 58 height 11
checkbox input "true"
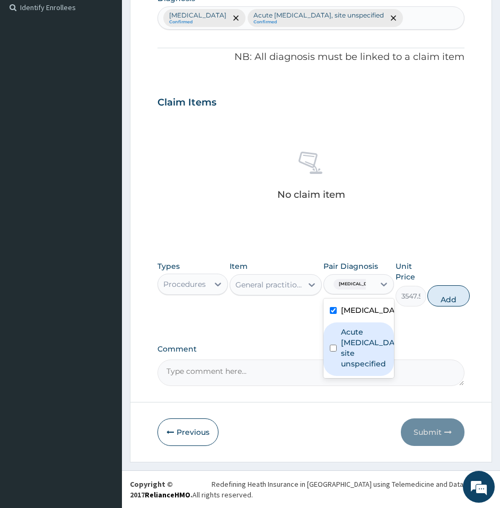
click at [354, 360] on label "Acute upper respiratory infection, site unspecified" at bounding box center [370, 348] width 58 height 42
checkbox input "true"
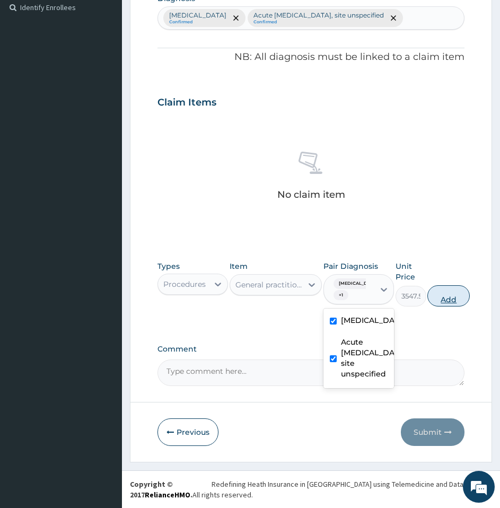
click at [440, 295] on button "Add" at bounding box center [448, 295] width 42 height 21
type input "0"
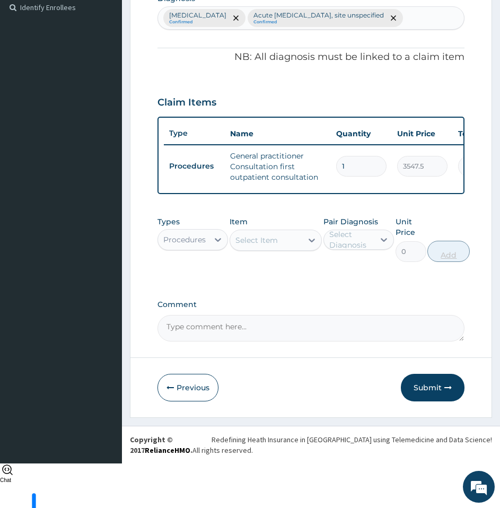
scroll to position [281, 0]
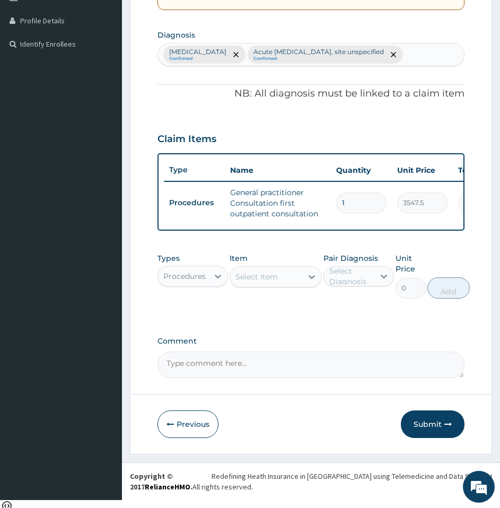
click at [275, 282] on div "Select Item" at bounding box center [256, 276] width 42 height 11
type input "ARTE"
click at [223, 281] on icon at bounding box center [218, 276] width 11 height 11
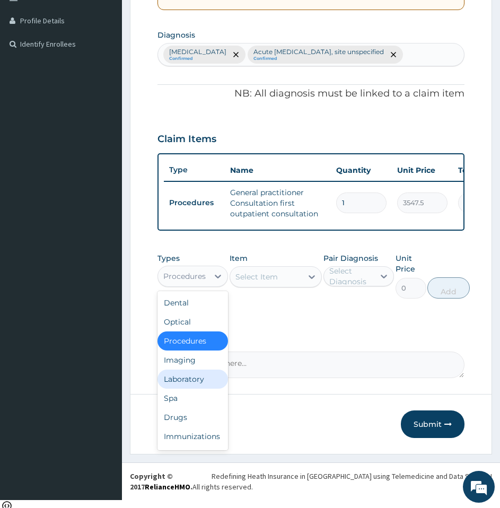
click at [196, 389] on div "Laboratory" at bounding box center [192, 378] width 70 height 19
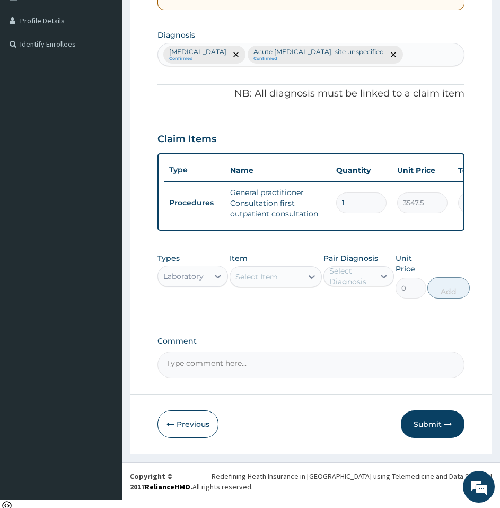
click at [263, 282] on div "Select Item" at bounding box center [256, 276] width 42 height 11
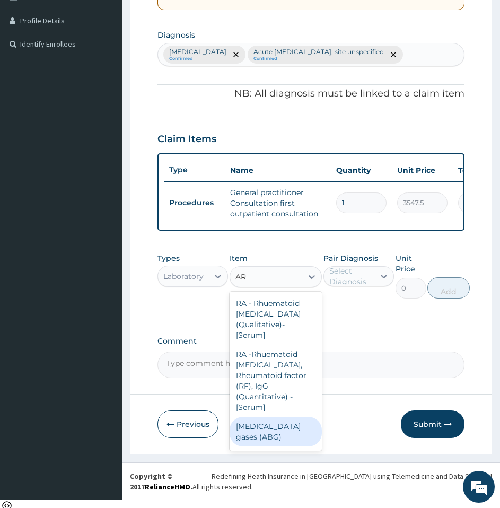
type input "A"
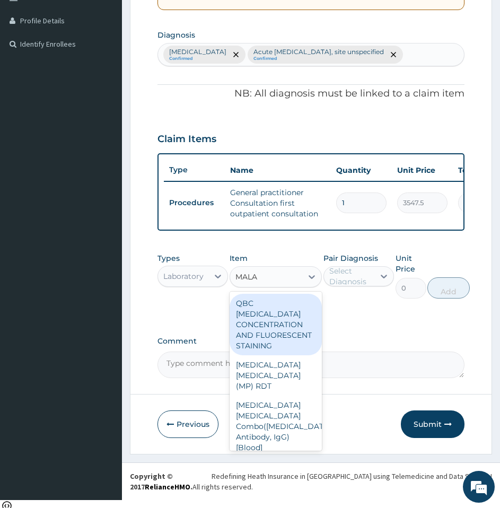
type input "MALAR"
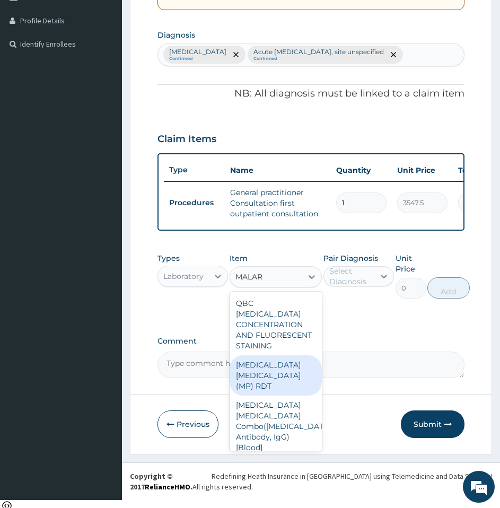
click at [268, 385] on div "MALARIA PARASITE (MP) RDT" at bounding box center [276, 375] width 92 height 40
type input "1612.5"
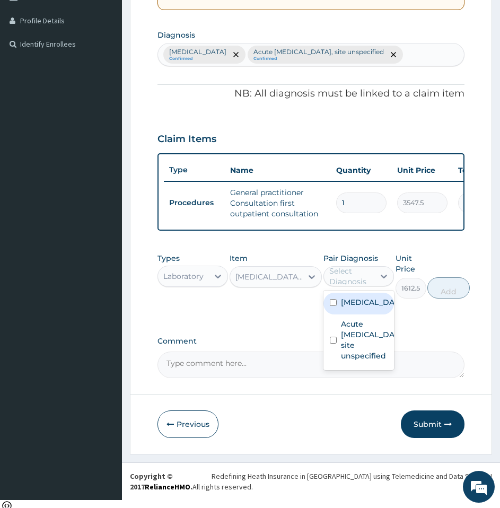
click at [357, 285] on div "Select Diagnosis" at bounding box center [351, 276] width 44 height 21
click at [355, 307] on label "[MEDICAL_DATA]" at bounding box center [370, 302] width 58 height 11
checkbox input "true"
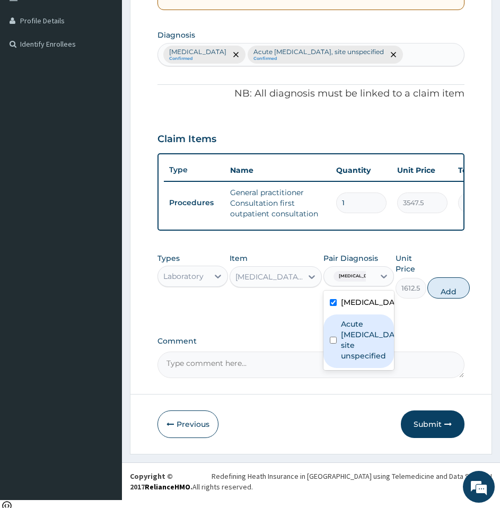
click at [355, 340] on label "Acute [MEDICAL_DATA], site unspecified" at bounding box center [370, 340] width 58 height 42
checkbox input "true"
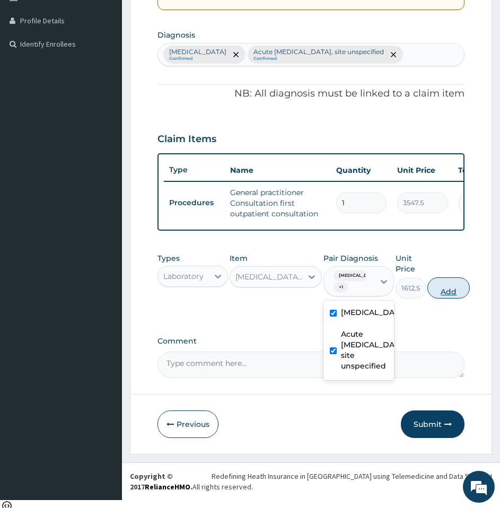
click at [453, 294] on button "Add" at bounding box center [448, 287] width 42 height 21
type input "0"
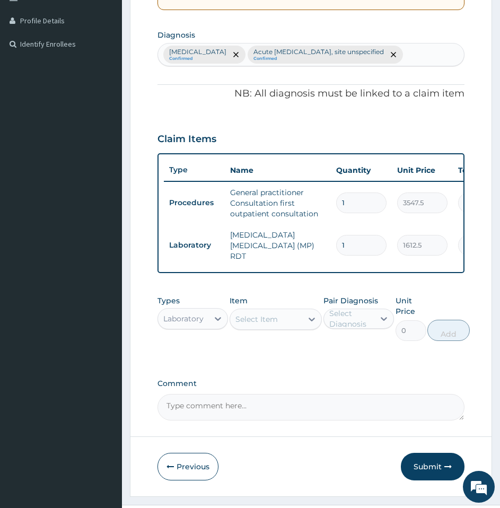
click at [280, 328] on div "Select Item" at bounding box center [266, 319] width 72 height 17
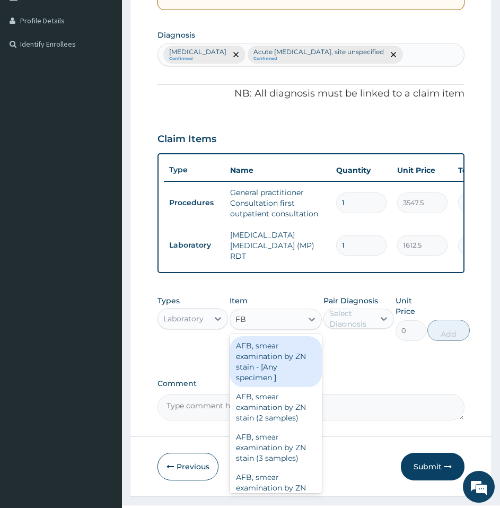
type input "FBC"
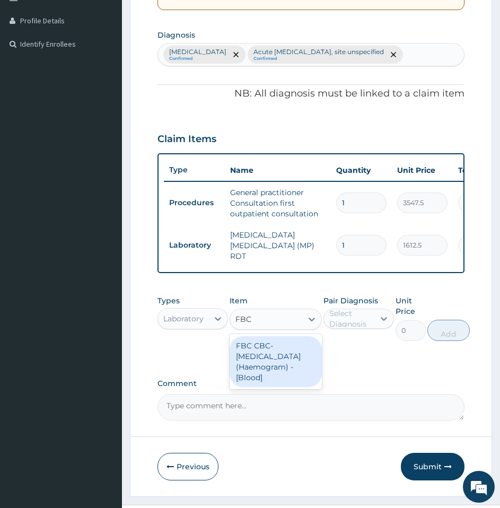
click at [275, 359] on div "FBC CBC-Complete Blood Count (Haemogram) - [Blood]" at bounding box center [276, 361] width 92 height 51
type input "4300"
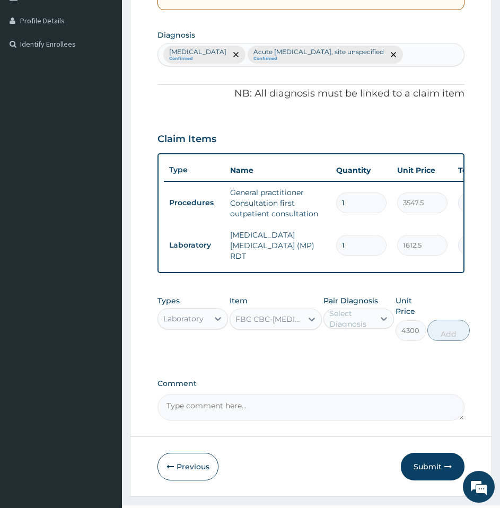
click at [358, 329] on div "Select Diagnosis" at bounding box center [351, 318] width 44 height 21
click at [358, 350] on label "[MEDICAL_DATA]" at bounding box center [370, 344] width 58 height 11
checkbox input "true"
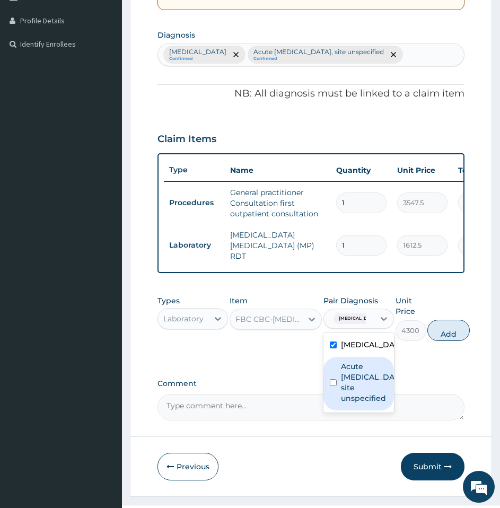
click at [359, 384] on label "Acute [MEDICAL_DATA], site unspecified" at bounding box center [370, 382] width 58 height 42
checkbox input "true"
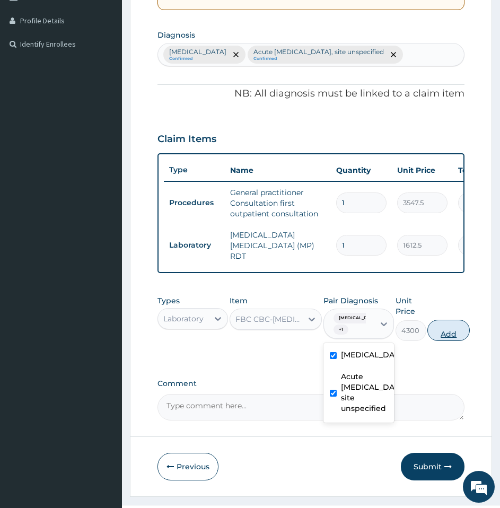
click at [454, 341] on button "Add" at bounding box center [448, 330] width 42 height 21
type input "0"
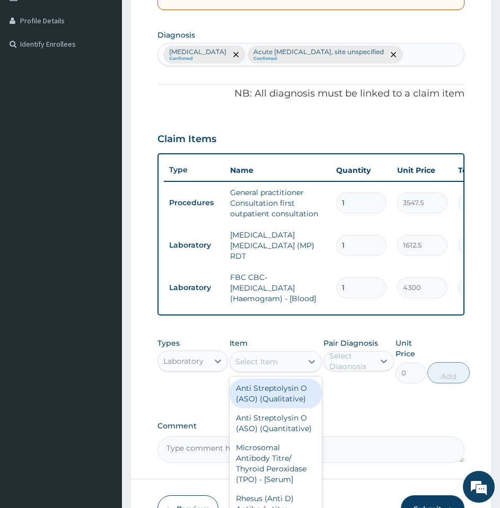
click at [244, 367] on div "Select Item" at bounding box center [256, 361] width 42 height 11
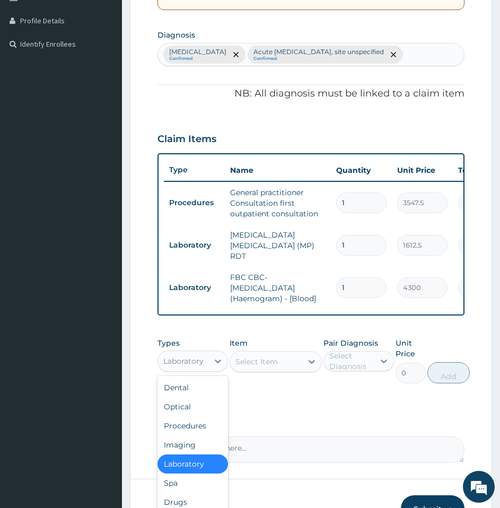
click at [183, 360] on div "Laboratory" at bounding box center [183, 360] width 50 height 17
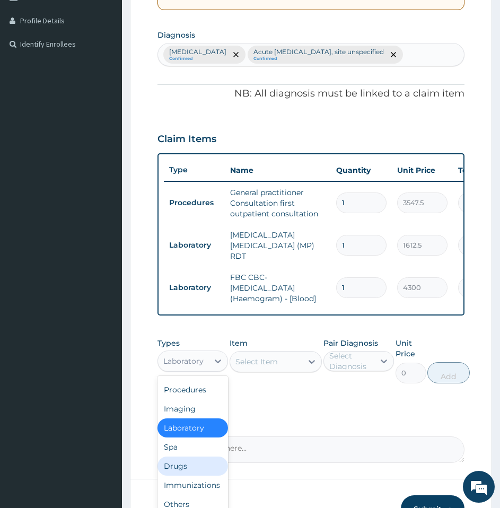
click at [178, 470] on div "Drugs" at bounding box center [192, 465] width 70 height 19
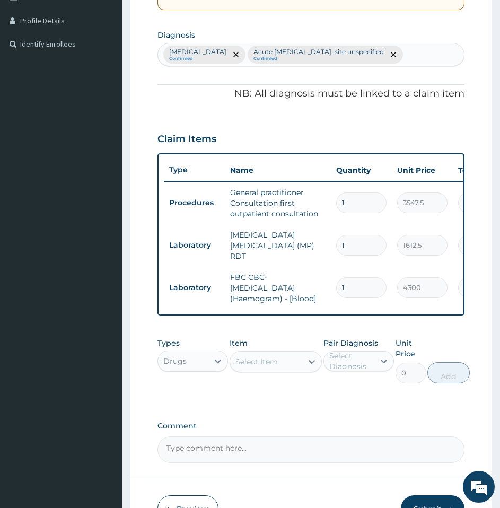
click at [264, 370] on div "Select Item" at bounding box center [266, 361] width 72 height 17
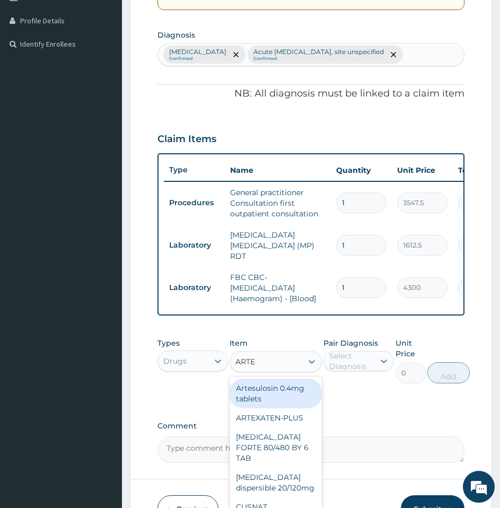
type input "ARTEM"
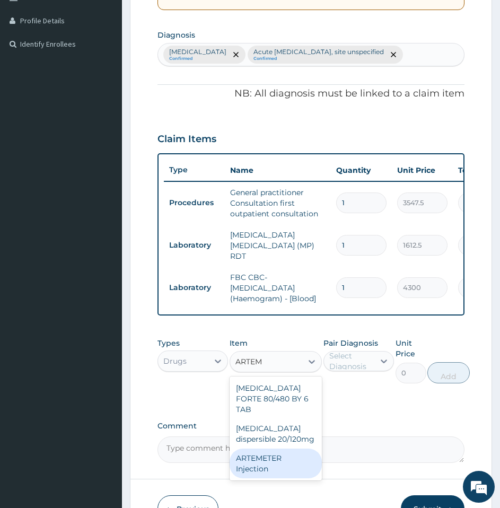
click at [268, 471] on div "ARTEMETER Injection" at bounding box center [276, 463] width 92 height 30
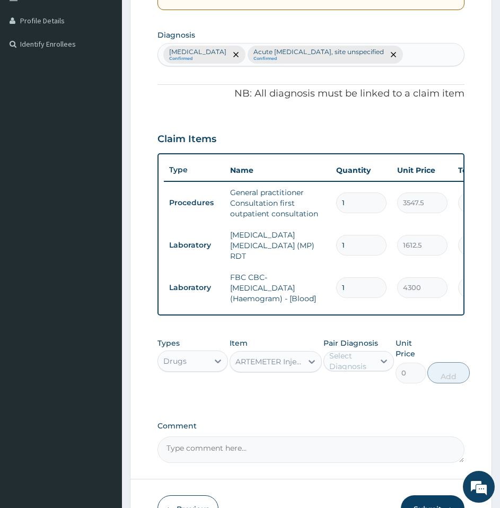
type input "860"
click at [349, 371] on div "Select Diagnosis" at bounding box center [358, 361] width 70 height 20
click at [352, 392] on label "[MEDICAL_DATA]" at bounding box center [370, 387] width 58 height 11
checkbox input "true"
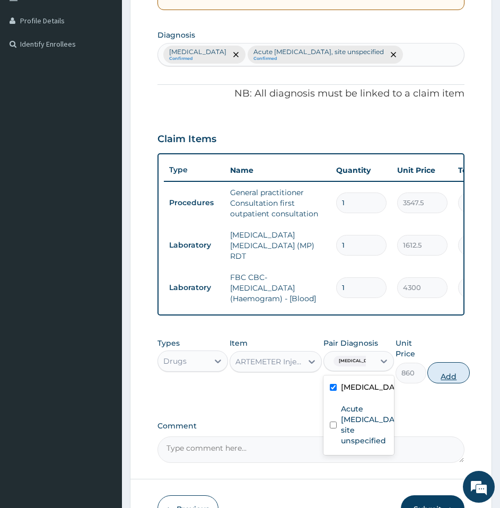
click at [455, 380] on button "Add" at bounding box center [448, 372] width 42 height 21
type input "0"
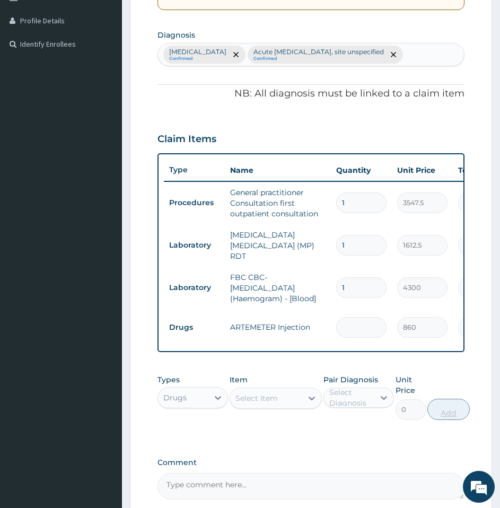
type input "0.00"
type input "6"
type input "5160.00"
type input "6"
click at [348, 441] on div "Types Drugs Item Select Item Pair Diagnosis Select Diagnosis Unit Price 0 Add" at bounding box center [310, 405] width 307 height 72
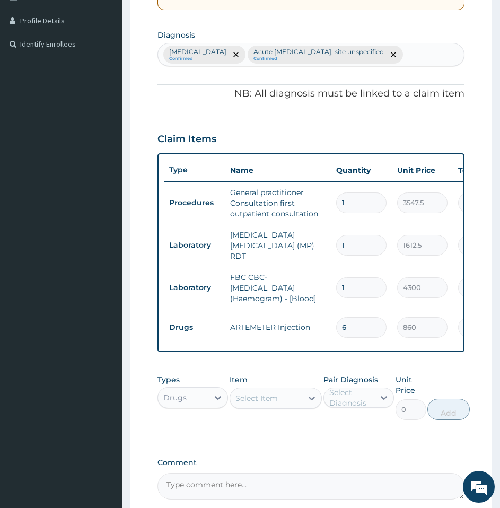
click at [272, 402] on div "Select Item" at bounding box center [256, 398] width 42 height 11
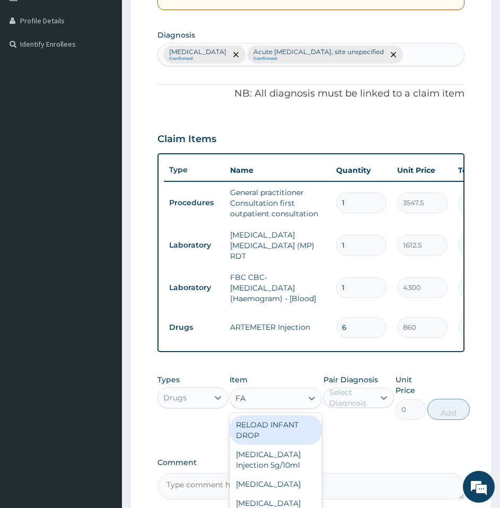
type input "FANS"
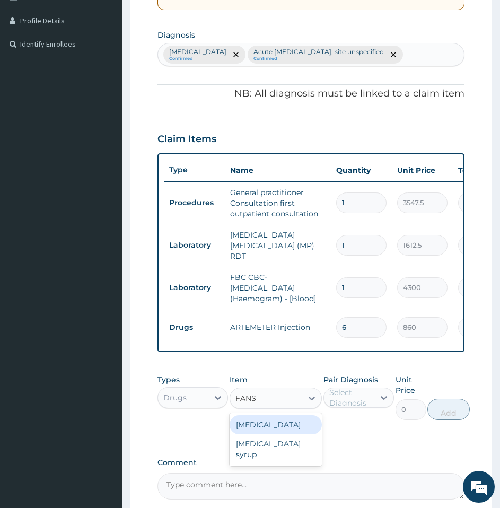
click at [262, 430] on div "[MEDICAL_DATA]" at bounding box center [276, 424] width 92 height 19
type input "193.5"
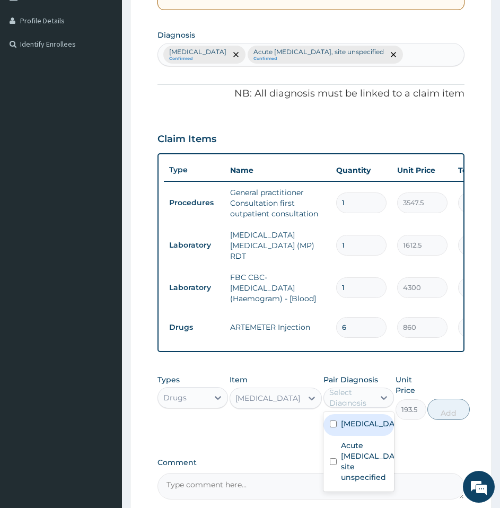
click at [351, 398] on div "Select Diagnosis" at bounding box center [351, 397] width 44 height 21
click at [355, 429] on label "[MEDICAL_DATA]" at bounding box center [370, 423] width 58 height 11
checkbox input "true"
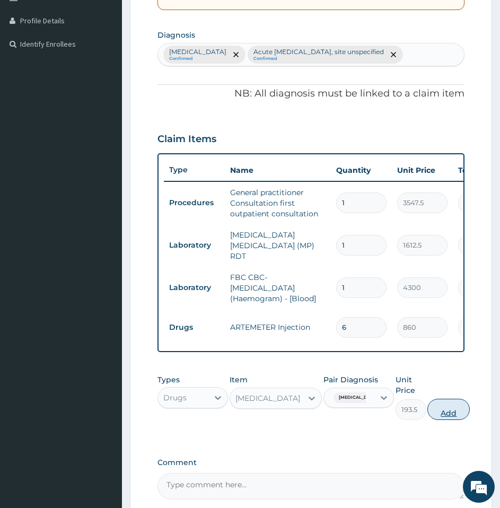
click at [447, 420] on button "Add" at bounding box center [448, 409] width 42 height 21
type input "0"
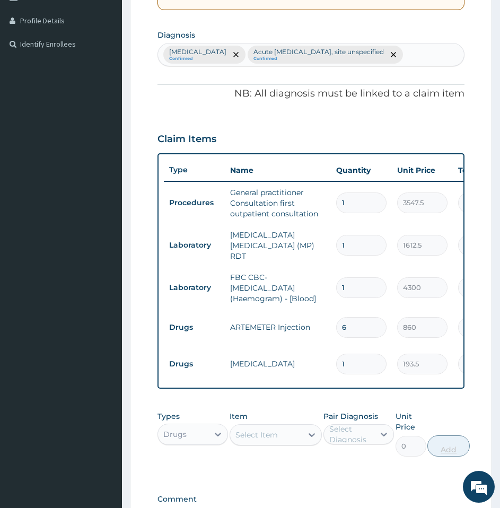
type input "0.00"
type input "3"
type input "580.50"
type input "3"
click at [299, 456] on div "Item Select Item" at bounding box center [276, 434] width 92 height 46
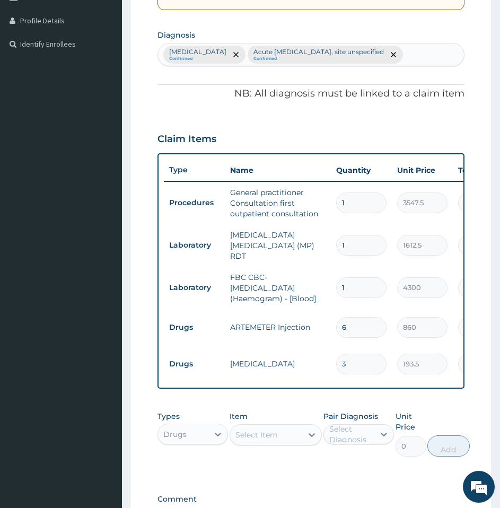
click at [287, 443] on div "Select Item" at bounding box center [266, 434] width 72 height 17
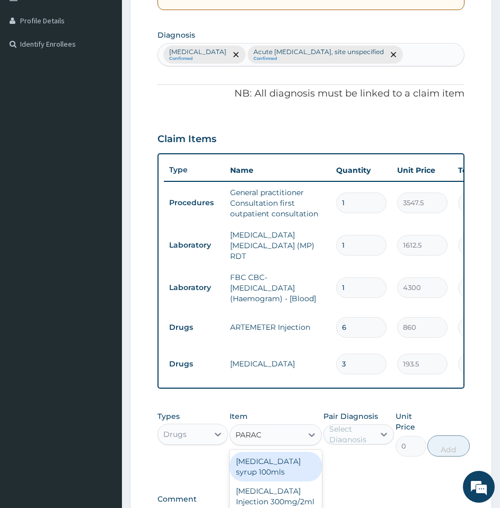
type input "PARACE"
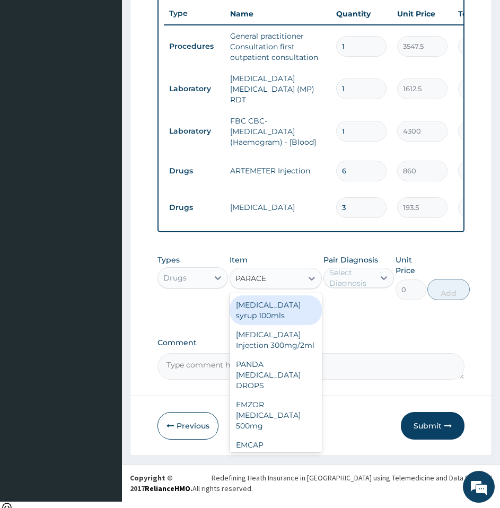
click at [285, 318] on div "[MEDICAL_DATA] syrup 100mls" at bounding box center [276, 310] width 92 height 30
type input "430"
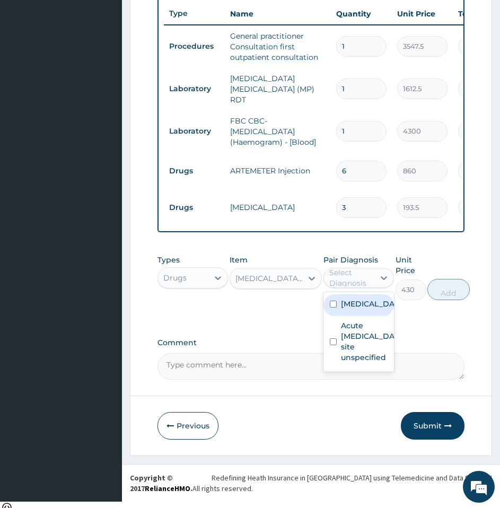
click at [330, 283] on div "Select Diagnosis" at bounding box center [351, 277] width 44 height 21
click at [341, 309] on label "[MEDICAL_DATA]" at bounding box center [370, 303] width 58 height 11
checkbox input "true"
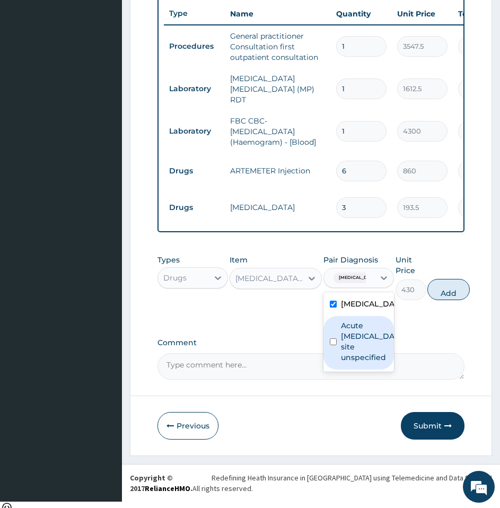
click at [349, 357] on label "Acute [MEDICAL_DATA], site unspecified" at bounding box center [370, 341] width 58 height 42
checkbox input "true"
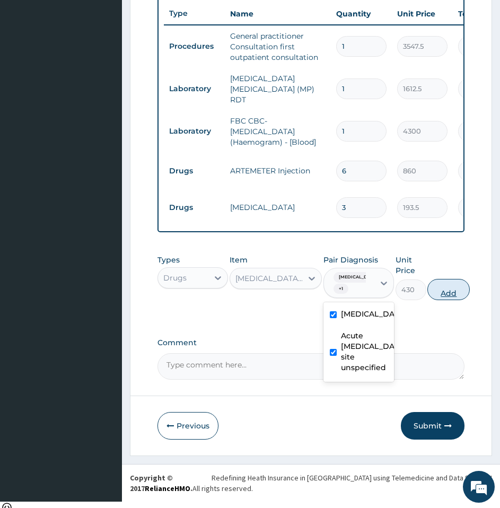
click at [439, 300] on button "Add" at bounding box center [448, 289] width 42 height 21
type input "0"
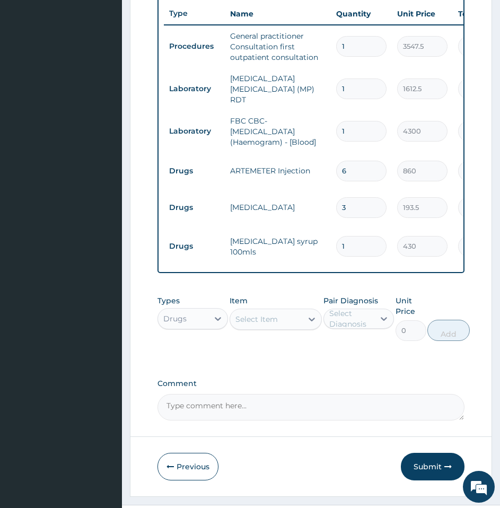
click at [257, 324] on div "Select Item" at bounding box center [256, 319] width 42 height 11
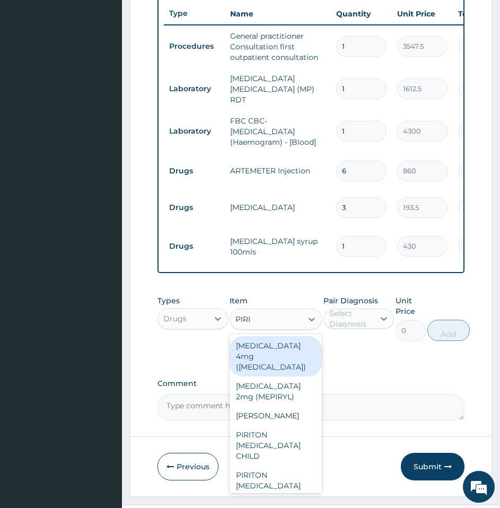
type input "PIRIT"
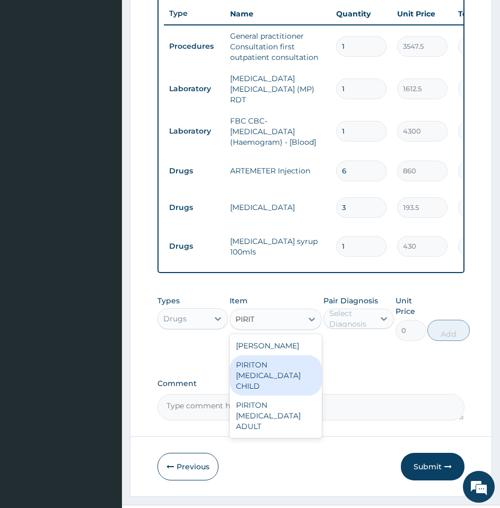
click at [280, 383] on div "PIRITON [MEDICAL_DATA] CHILD" at bounding box center [276, 375] width 92 height 40
type input "1075"
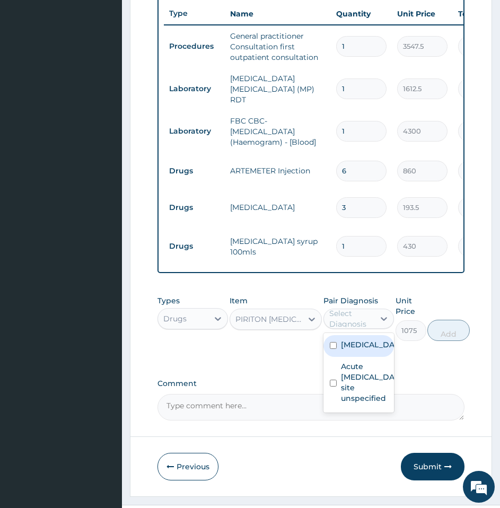
click at [340, 319] on div "Select Diagnosis" at bounding box center [351, 318] width 44 height 21
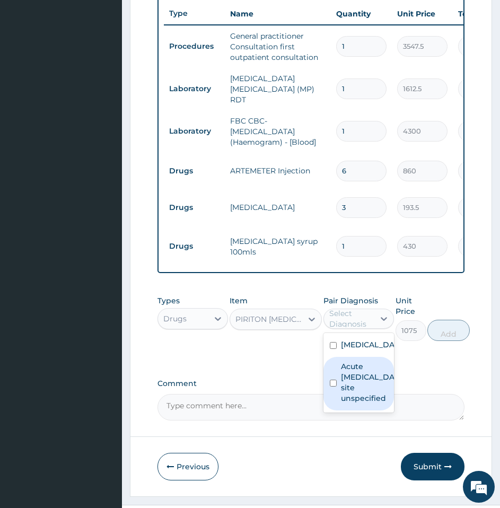
click at [345, 383] on label "Acute upper respiratory infection, site unspecified" at bounding box center [370, 382] width 58 height 42
checkbox input "true"
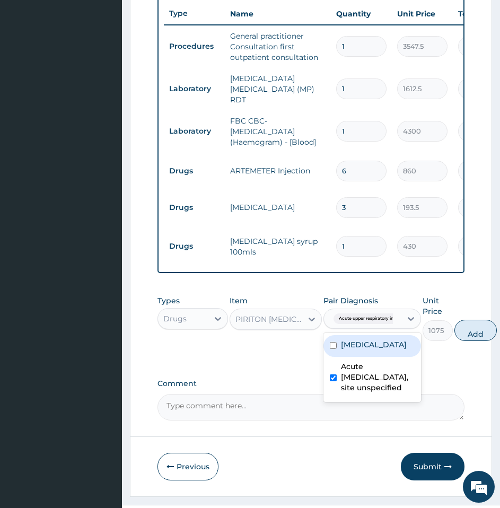
click at [351, 350] on label "Malaria, unspecified" at bounding box center [374, 344] width 66 height 11
checkbox input "true"
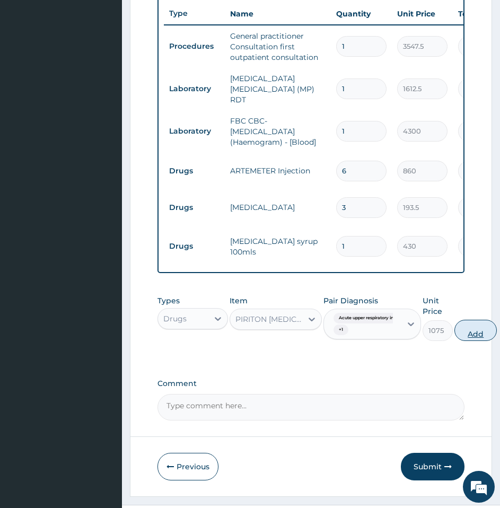
click at [483, 340] on button "Add" at bounding box center [475, 330] width 42 height 21
type input "0"
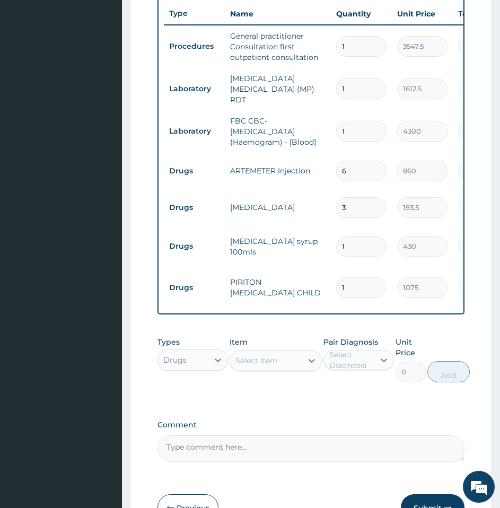
click at [284, 368] on div "Select Item" at bounding box center [266, 360] width 72 height 17
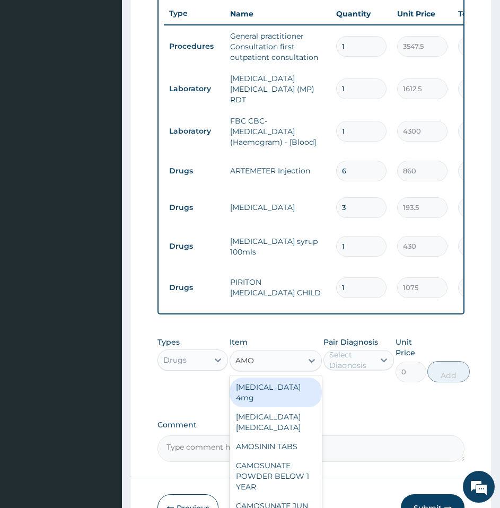
type input "AMOX"
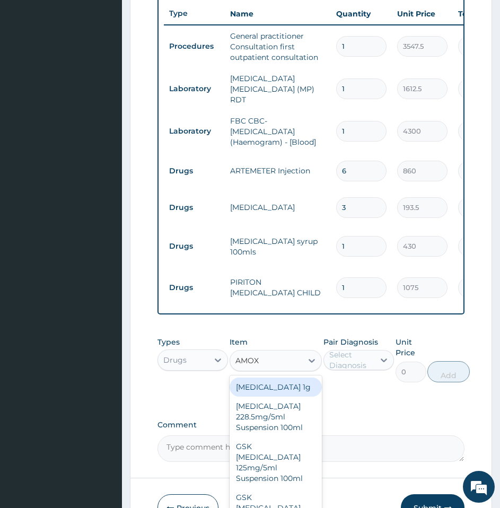
scroll to position [520, 0]
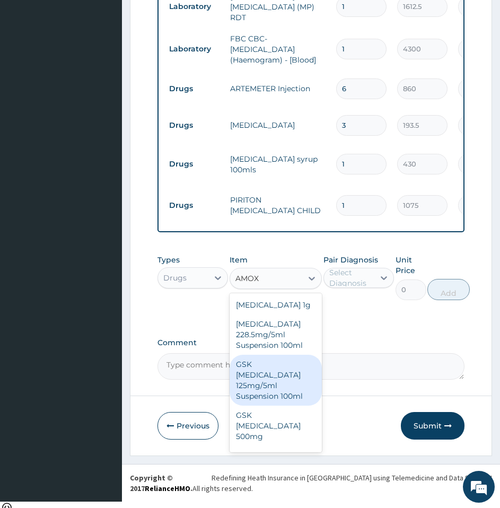
click at [271, 390] on div "GSK AMOXIL 125mg/5ml Suspension 100ml" at bounding box center [276, 380] width 92 height 51
type input "8062.5"
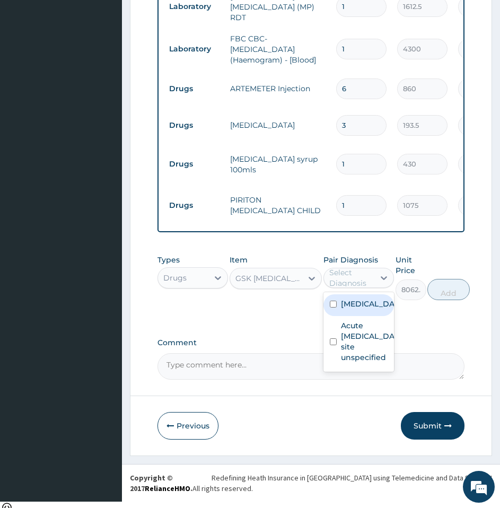
click at [341, 279] on div "Select Diagnosis" at bounding box center [351, 277] width 44 height 21
click at [347, 308] on label "Malaria, unspecified" at bounding box center [370, 303] width 58 height 11
click at [352, 309] on label "Malaria, unspecified" at bounding box center [370, 303] width 58 height 11
checkbox input "false"
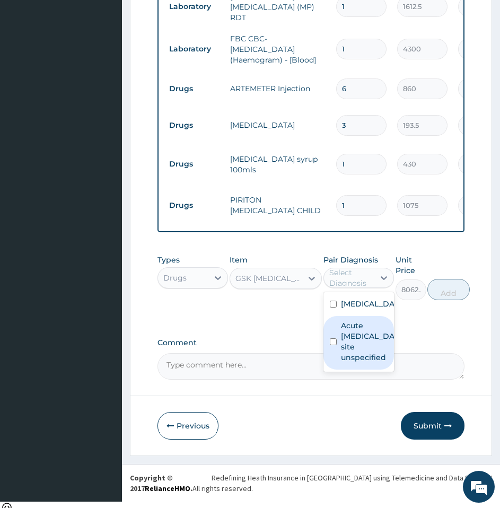
click at [358, 350] on label "Acute upper respiratory infection, site unspecified" at bounding box center [370, 341] width 58 height 42
checkbox input "true"
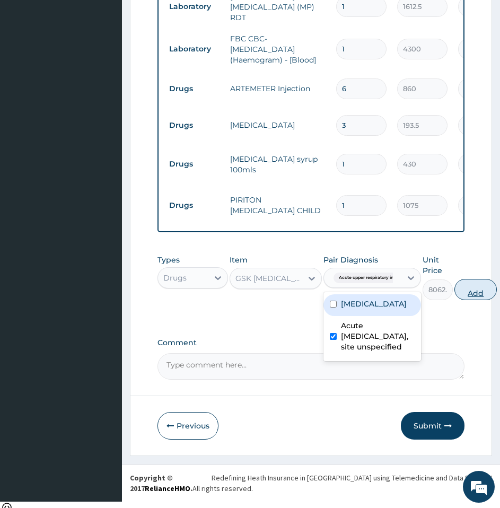
click at [475, 294] on button "Add" at bounding box center [475, 289] width 42 height 21
type input "0"
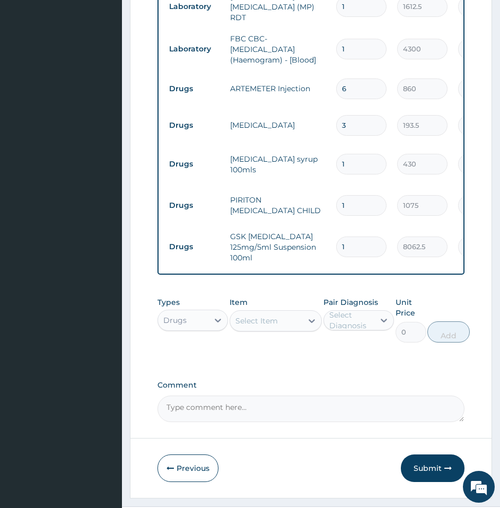
click at [271, 322] on div "Select Item" at bounding box center [256, 320] width 42 height 11
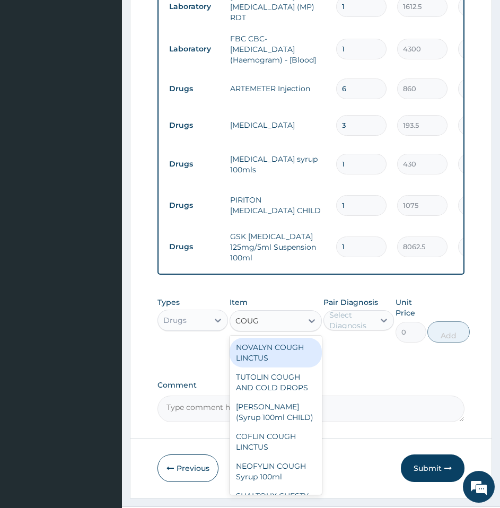
type input "COUGH"
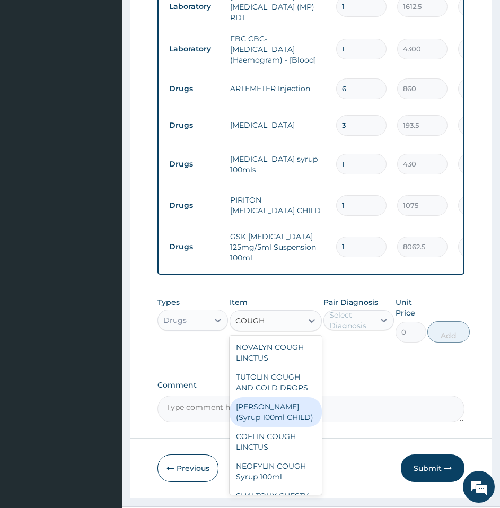
click at [283, 418] on div "EMZOLYN COUGH (Syrup 100ml CHILD)" at bounding box center [276, 412] width 92 height 30
type input "1343.75"
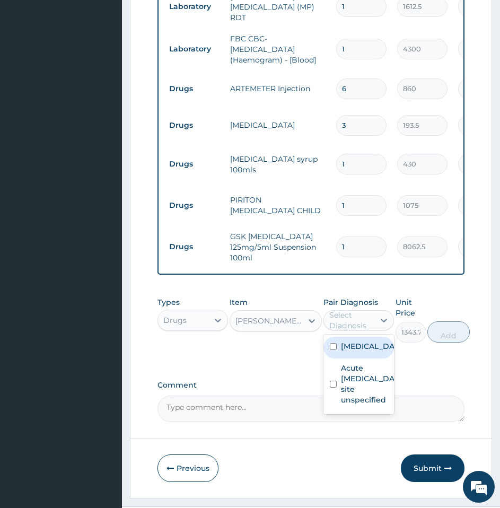
click at [366, 316] on div "Select Diagnosis" at bounding box center [351, 320] width 44 height 21
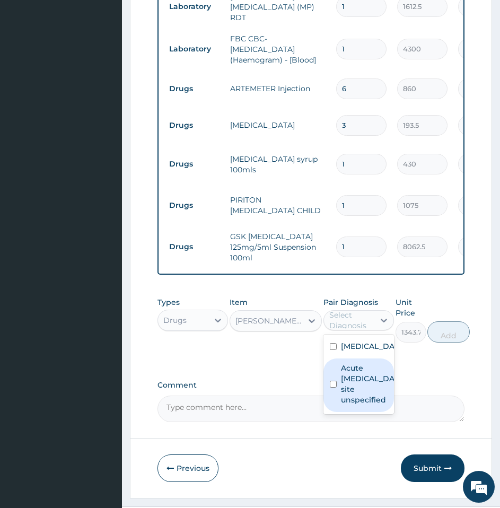
click at [364, 393] on label "Acute upper respiratory infection, site unspecified" at bounding box center [370, 384] width 58 height 42
checkbox input "true"
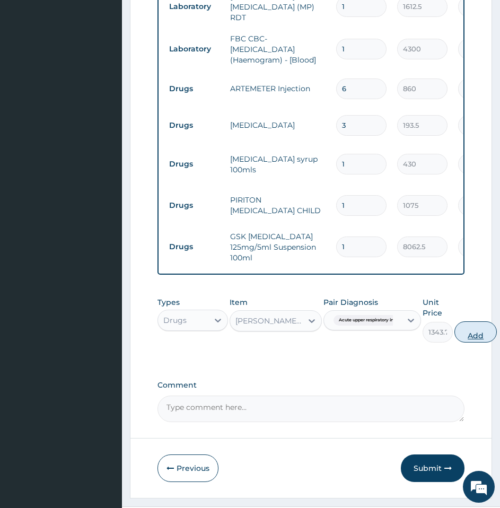
click at [482, 335] on button "Add" at bounding box center [475, 331] width 42 height 21
type input "0"
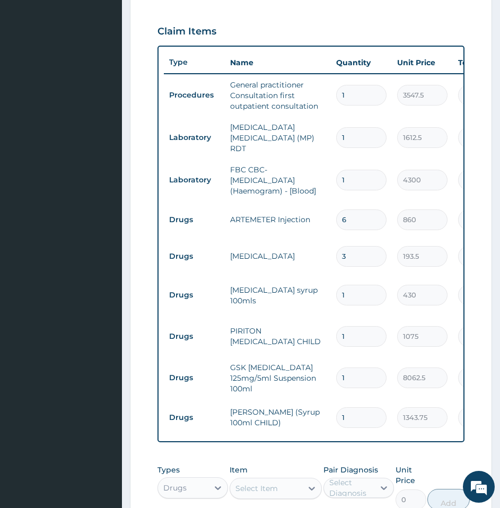
scroll to position [391, 0]
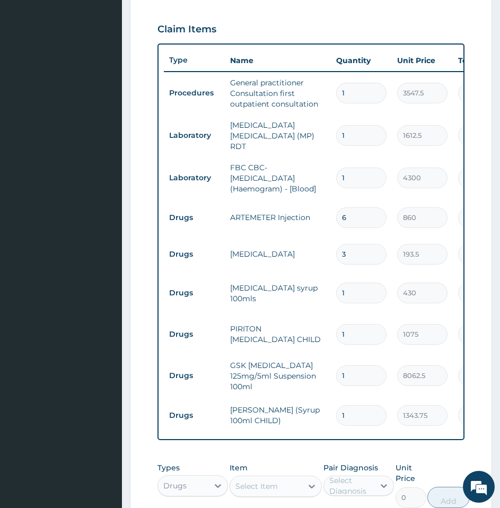
click at [365, 219] on input "6" at bounding box center [361, 217] width 50 height 21
type input "0.00"
type input "3"
type input "2580.00"
type input "3"
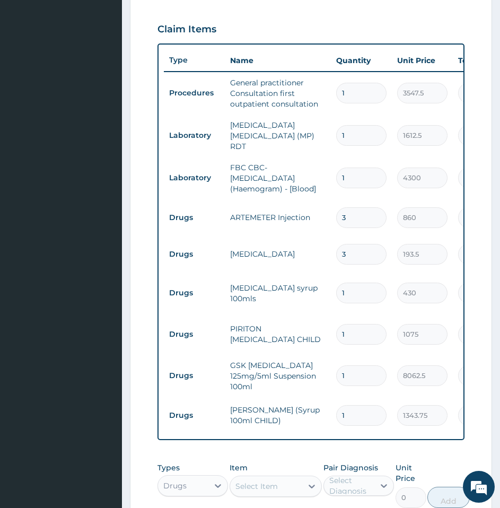
click at [479, 240] on form "Step 2 of 2 PA Code / Prescription Code Enter Code(Secondary Care Only) Encount…" at bounding box center [311, 174] width 362 height 979
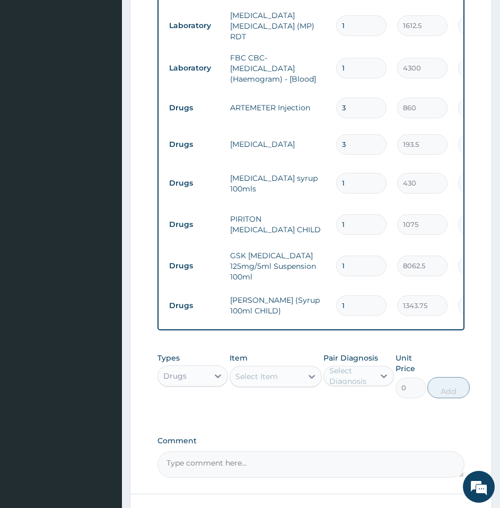
scroll to position [593, 0]
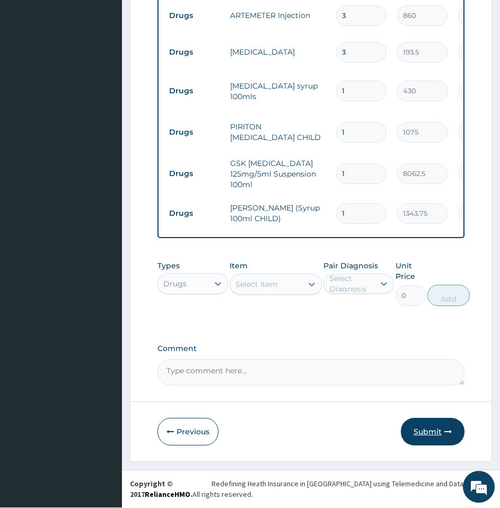
click at [420, 437] on button "Submit" at bounding box center [433, 432] width 64 height 28
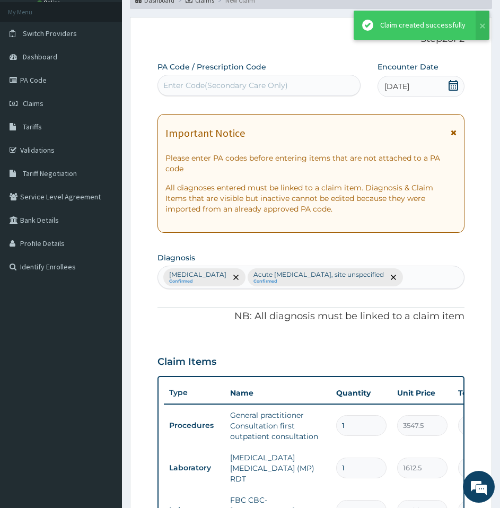
scroll to position [0, 0]
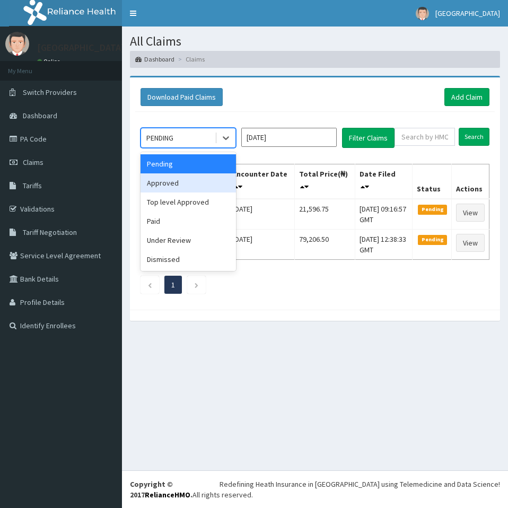
click at [206, 183] on div "Approved" at bounding box center [187, 182] width 95 height 19
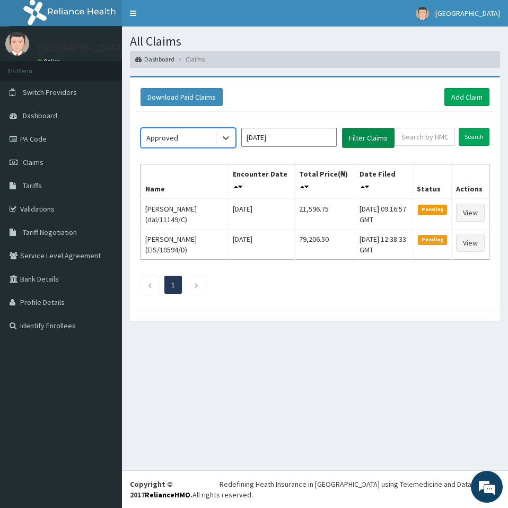
click at [374, 142] on button "Filter Claims" at bounding box center [368, 138] width 52 height 20
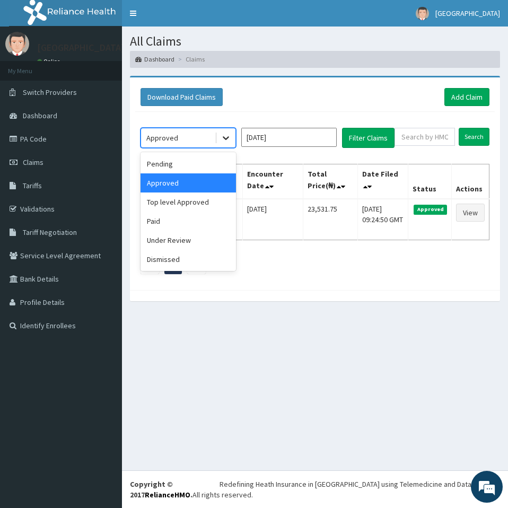
click at [223, 139] on icon at bounding box center [226, 138] width 11 height 11
click at [217, 161] on div "Pending" at bounding box center [187, 163] width 95 height 19
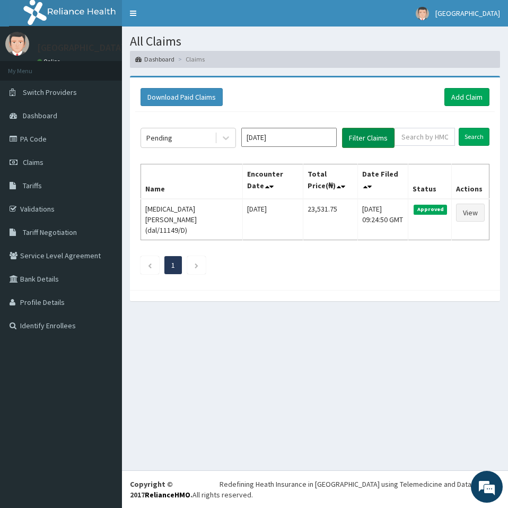
click at [376, 138] on button "Filter Claims" at bounding box center [368, 138] width 52 height 20
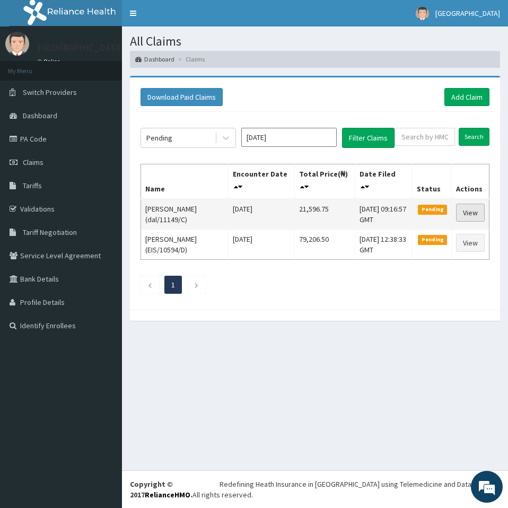
click at [477, 213] on link "View" at bounding box center [470, 213] width 29 height 18
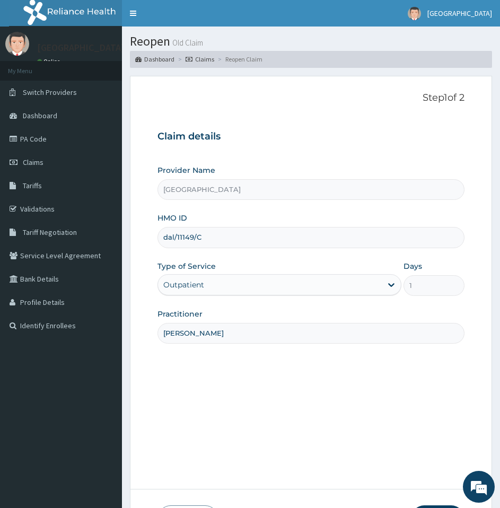
scroll to position [87, 0]
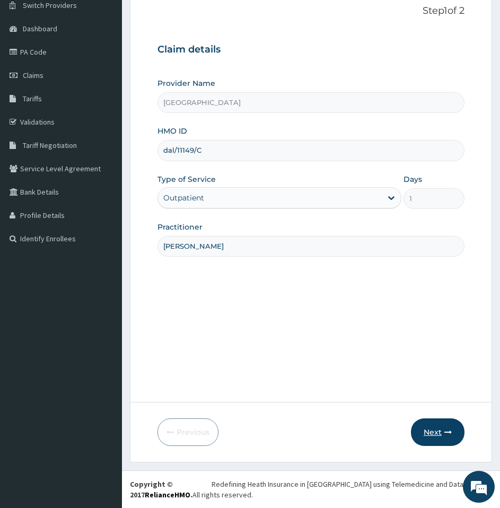
click at [433, 433] on button "Next" at bounding box center [438, 432] width 54 height 28
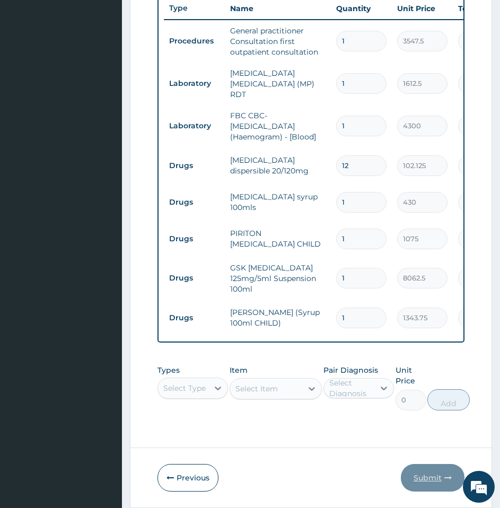
scroll to position [120, 0]
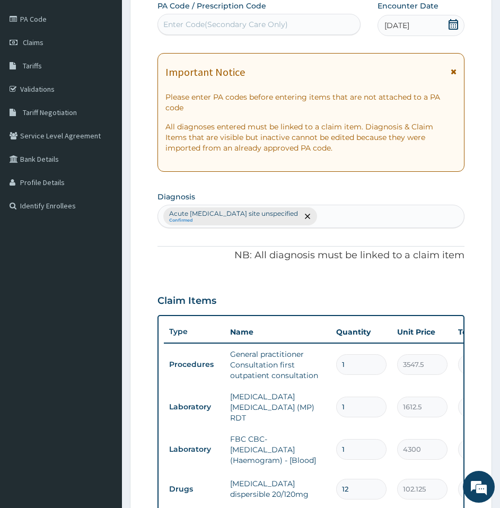
click at [394, 224] on div "Acute [MEDICAL_DATA] site unspecified Confirmed" at bounding box center [311, 216] width 306 height 22
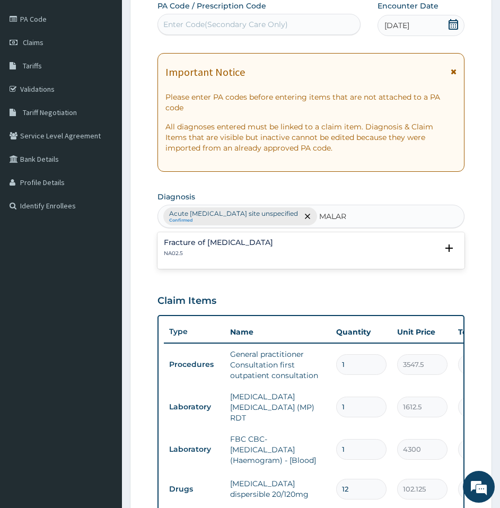
scroll to position [0, 0]
type input "[MEDICAL_DATA]"
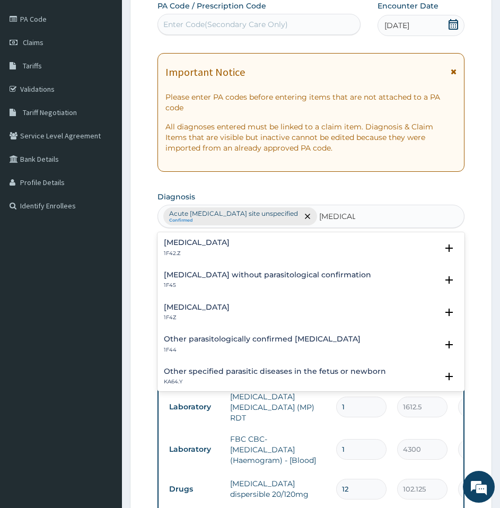
click at [284, 310] on div "[MEDICAL_DATA] 1F4Z" at bounding box center [311, 312] width 294 height 19
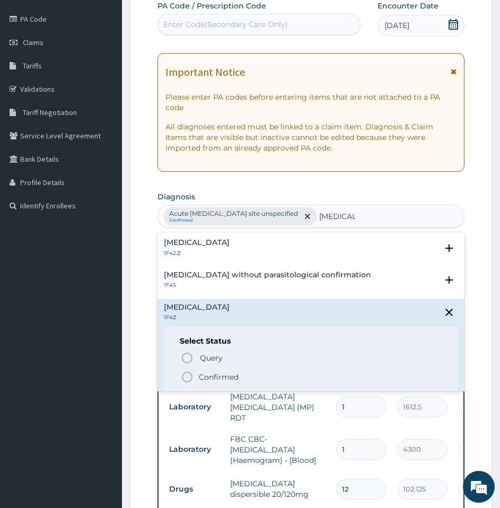
click at [245, 383] on span "Confirmed" at bounding box center [311, 377] width 261 height 13
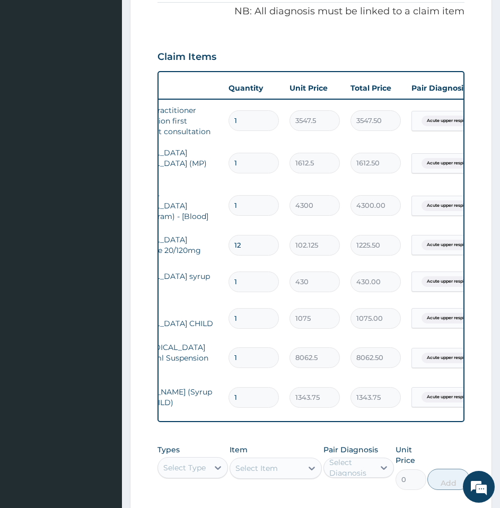
scroll to position [0, 190]
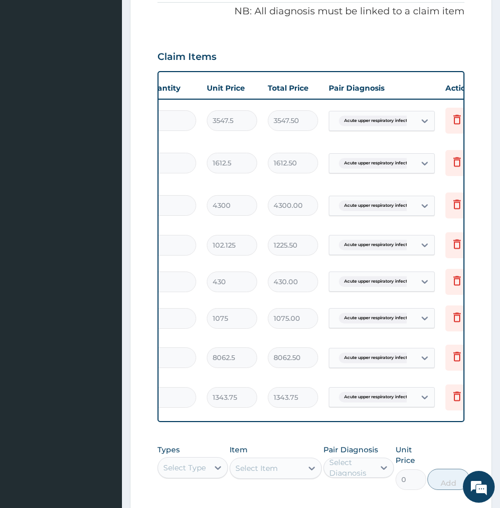
click at [392, 161] on span "Acute upper respiratory infect..." at bounding box center [377, 163] width 77 height 11
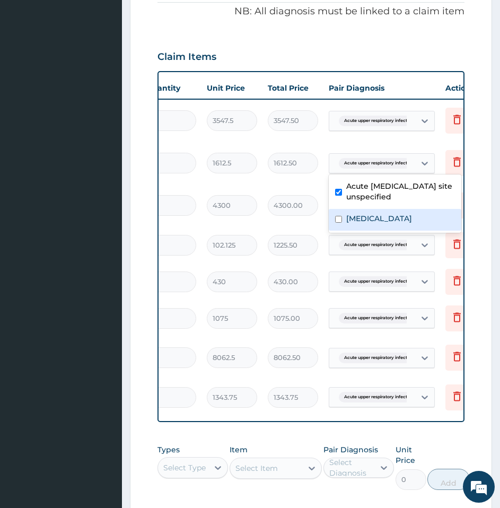
click at [387, 222] on label "Malaria, unspecified" at bounding box center [379, 218] width 66 height 11
checkbox input "true"
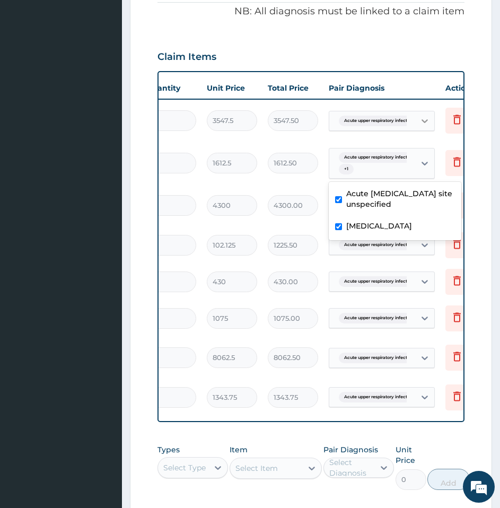
click at [426, 119] on icon at bounding box center [424, 121] width 11 height 11
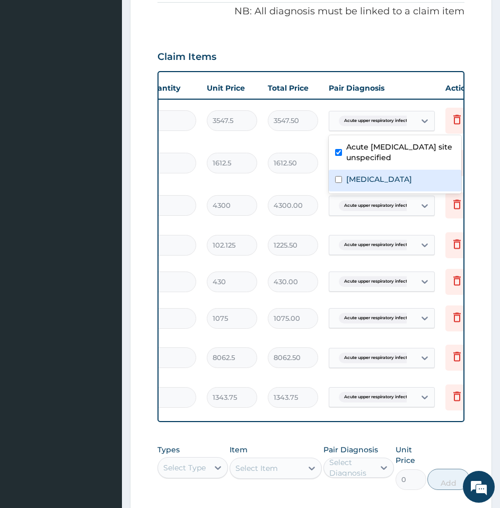
click at [411, 183] on label "[MEDICAL_DATA]" at bounding box center [379, 179] width 66 height 11
checkbox input "true"
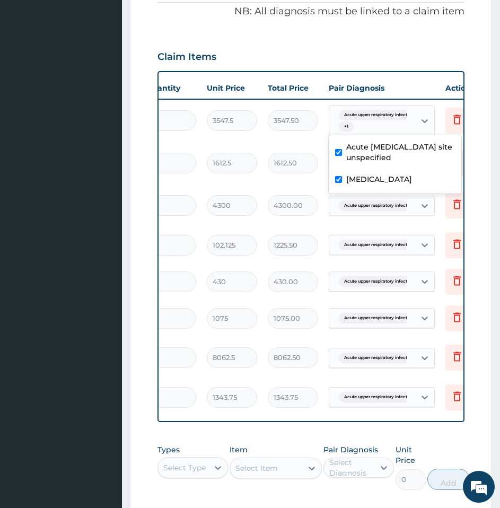
scroll to position [0, 0]
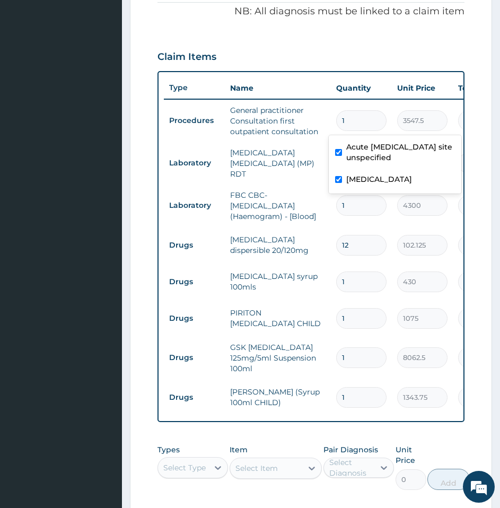
click at [299, 180] on tr "Laboratory MALARIA PARASITE (MP) RDT 1 1612.5 1612.50 Acute upper respiratory i…" at bounding box center [423, 163] width 519 height 42
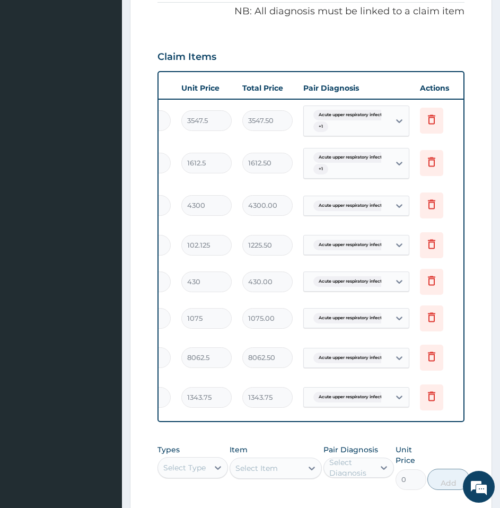
scroll to position [0, 225]
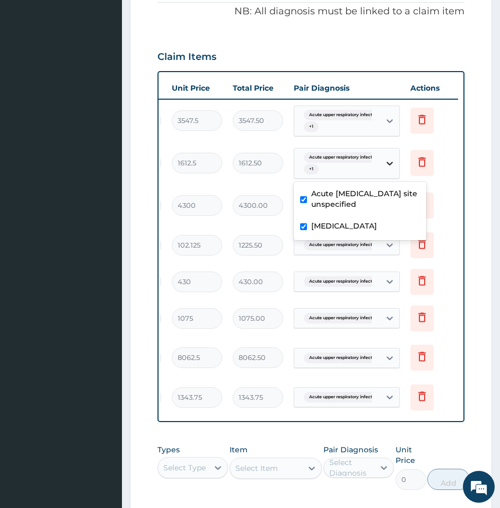
click at [393, 163] on icon at bounding box center [389, 163] width 11 height 11
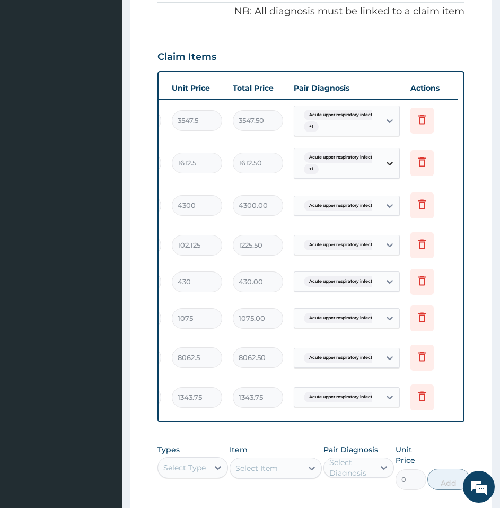
click at [392, 162] on icon at bounding box center [389, 164] width 6 height 4
click at [393, 241] on icon at bounding box center [389, 245] width 11 height 11
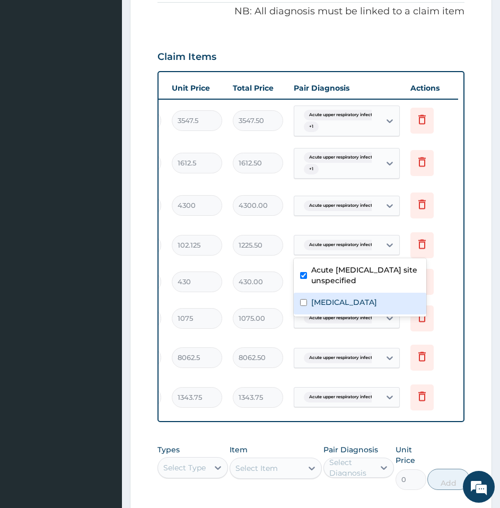
click at [368, 310] on div "[MEDICAL_DATA]" at bounding box center [360, 304] width 133 height 22
checkbox input "true"
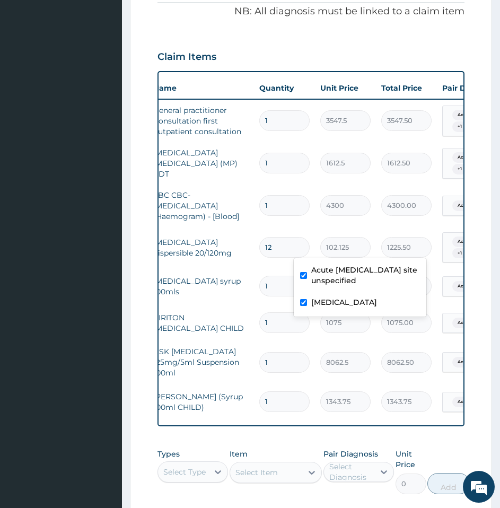
scroll to position [0, 0]
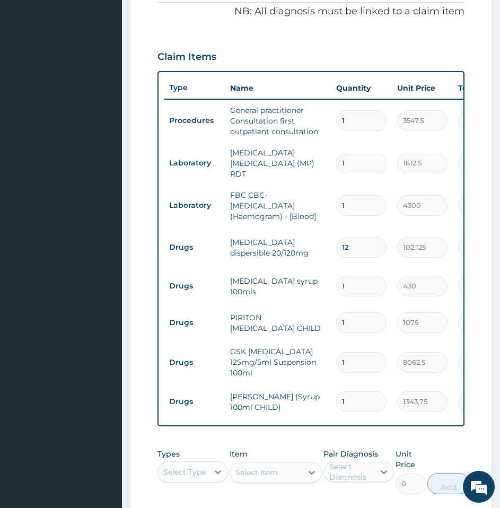
click at [181, 299] on tr "Drugs Paracetamol syrup 100mls 1 430 430.00 Acute upper respiratory infect... D…" at bounding box center [423, 286] width 519 height 37
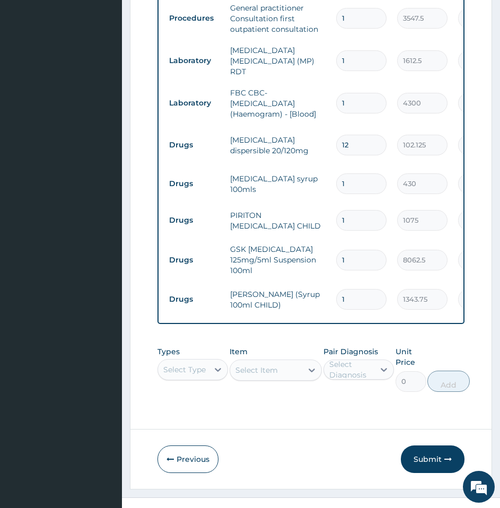
scroll to position [467, 0]
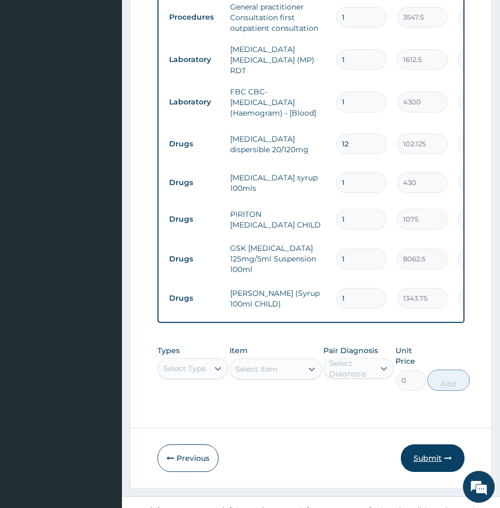
click at [411, 463] on button "Submit" at bounding box center [433, 458] width 64 height 28
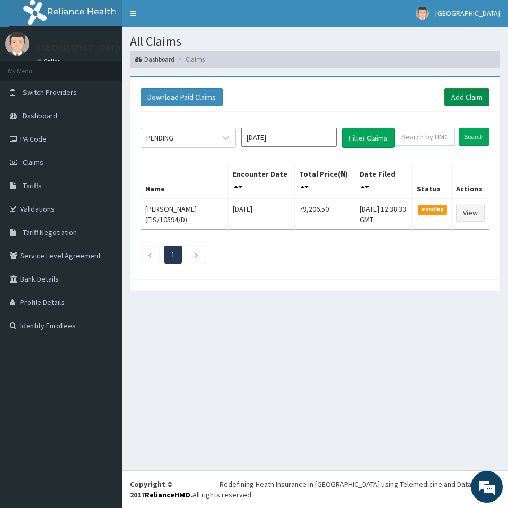
click at [455, 101] on link "Add Claim" at bounding box center [466, 97] width 45 height 18
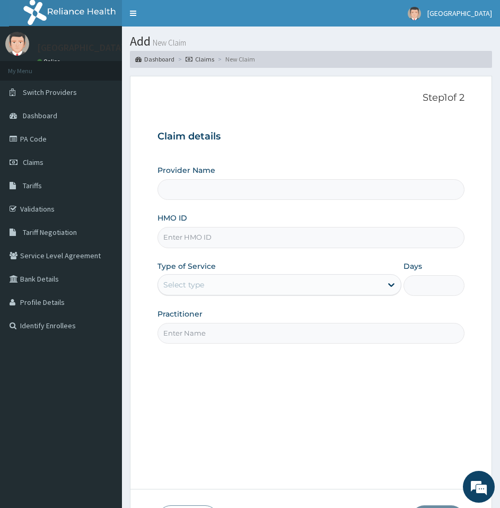
type input "[GEOGRAPHIC_DATA]"
type input "dal/11149/D"
click at [244, 439] on div "Step 1 of 2 Claim details Provider Name [GEOGRAPHIC_DATA] HMO ID dal/11149/D Ty…" at bounding box center [310, 282] width 307 height 381
click at [249, 288] on div "Select type" at bounding box center [270, 284] width 224 height 17
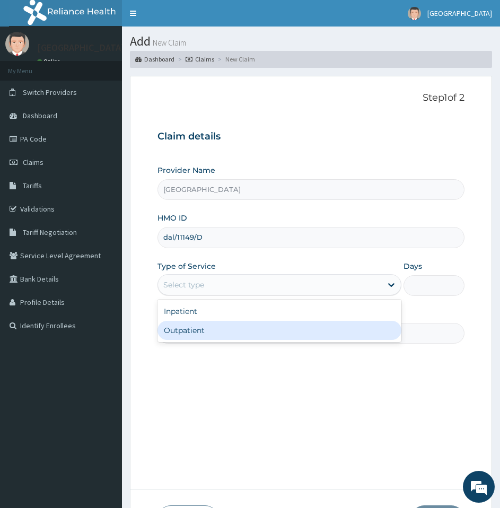
click at [226, 332] on div "Outpatient" at bounding box center [279, 330] width 244 height 19
type input "1"
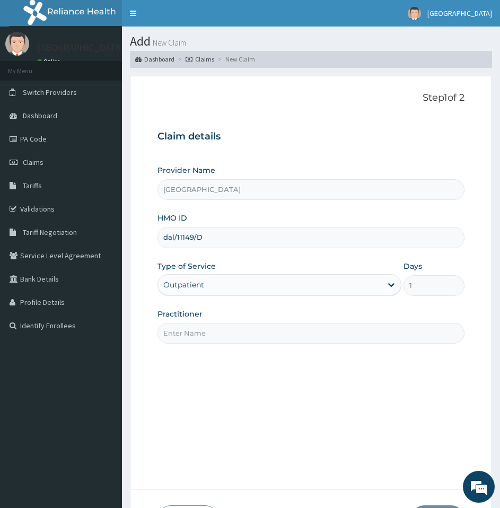
click at [267, 326] on input "Practitioner" at bounding box center [310, 333] width 307 height 21
type input "DR UCHEYA"
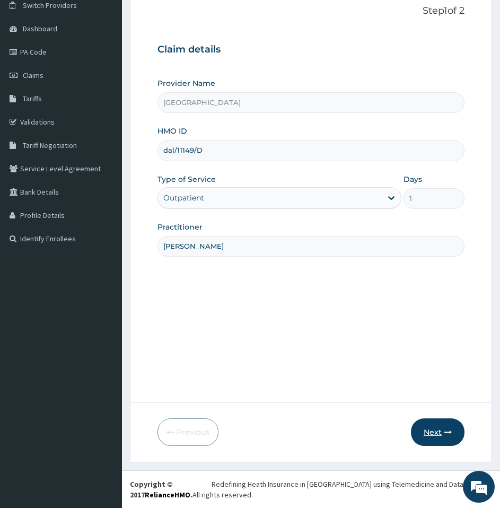
click at [433, 432] on button "Next" at bounding box center [438, 432] width 54 height 28
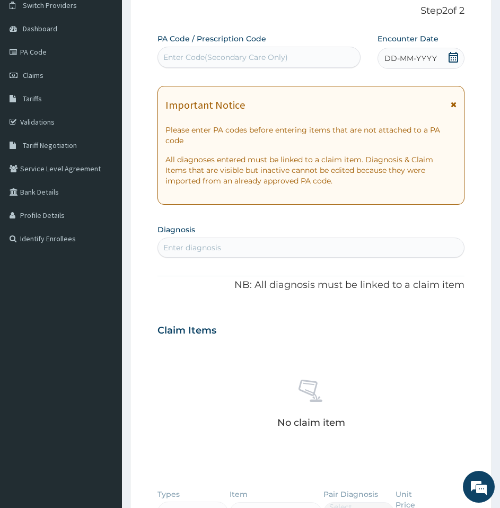
scroll to position [0, 0]
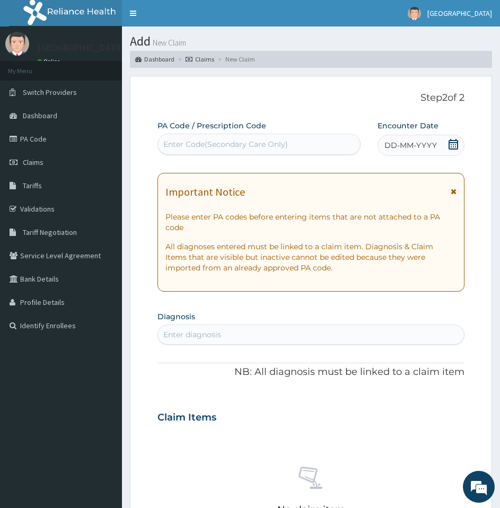
click at [451, 143] on icon at bounding box center [453, 144] width 11 height 11
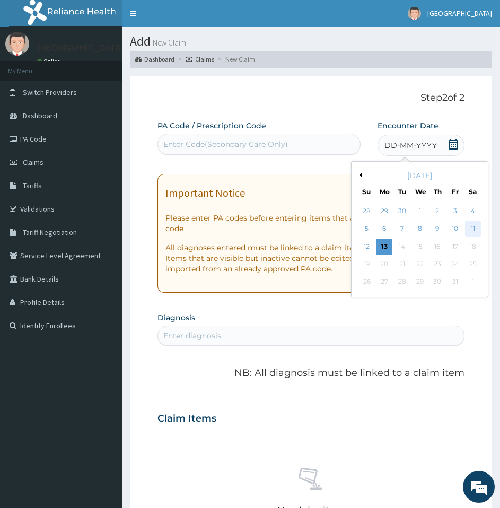
click at [472, 231] on div "11" at bounding box center [472, 229] width 16 height 16
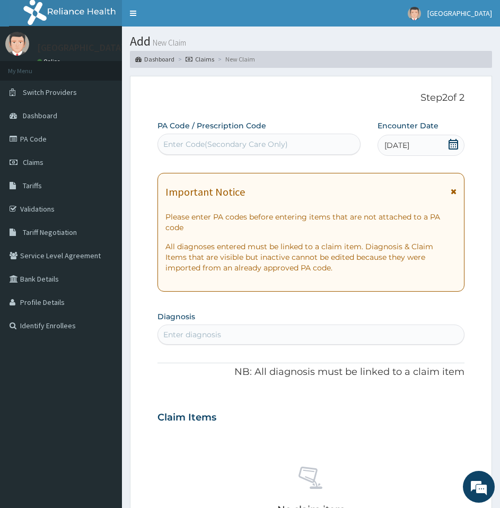
click at [324, 396] on div "PA Code / Prescription Code Enter Code(Secondary Care Only) Encounter Date 11-1…" at bounding box center [310, 410] width 307 height 580
click at [334, 337] on div "Enter diagnosis" at bounding box center [311, 334] width 306 height 17
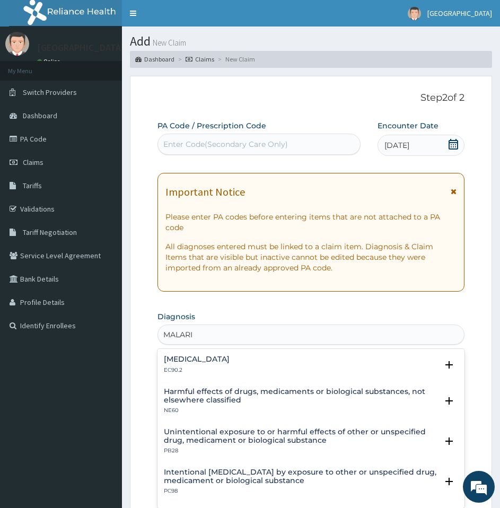
type input "MALARIA"
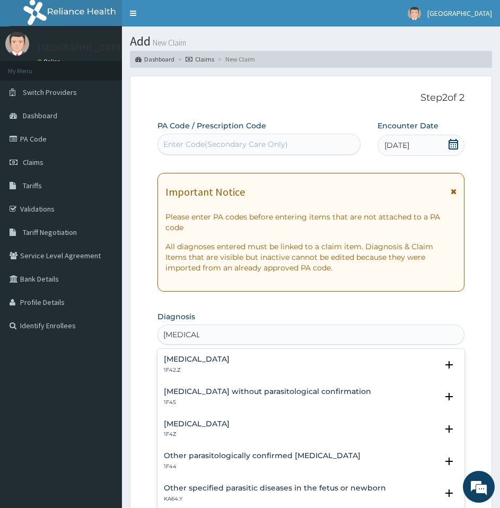
click at [245, 431] on div "Malaria, unspecified 1F4Z" at bounding box center [311, 429] width 294 height 19
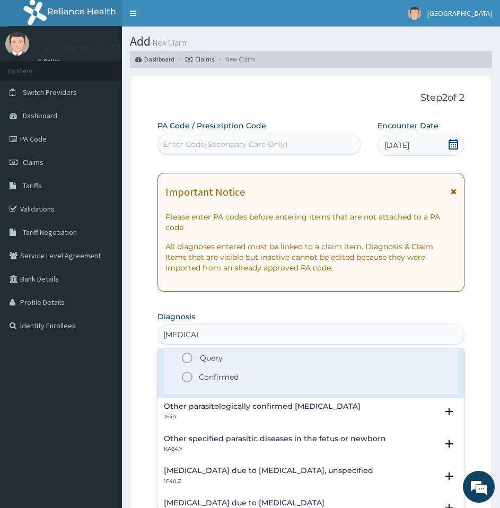
scroll to position [116, 0]
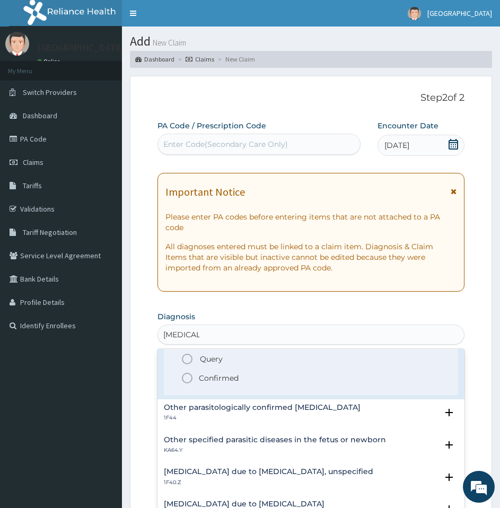
click at [222, 383] on p "Confirmed" at bounding box center [219, 378] width 40 height 11
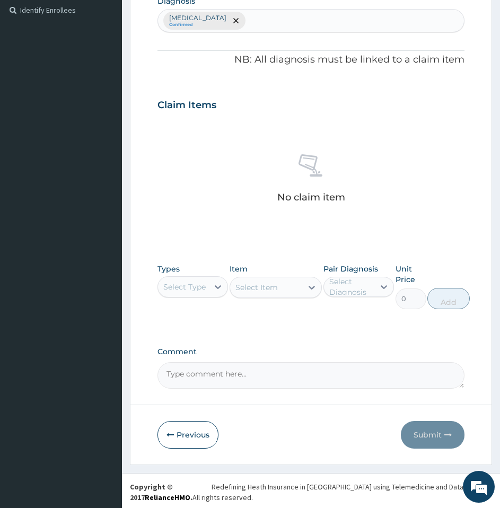
scroll to position [316, 0]
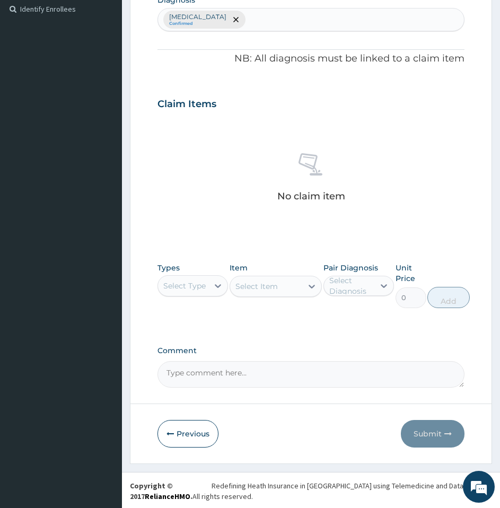
click at [192, 286] on div "Select Type" at bounding box center [184, 285] width 42 height 11
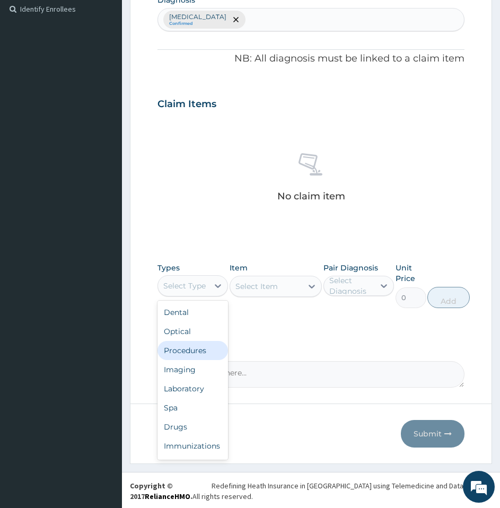
click at [193, 345] on div "Procedures" at bounding box center [192, 350] width 70 height 19
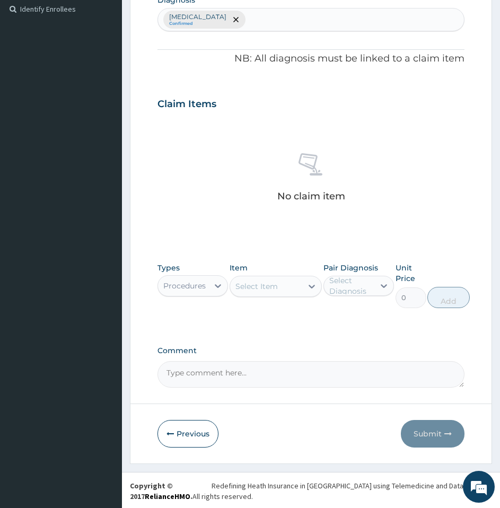
click at [292, 287] on div "Select Item" at bounding box center [266, 286] width 72 height 17
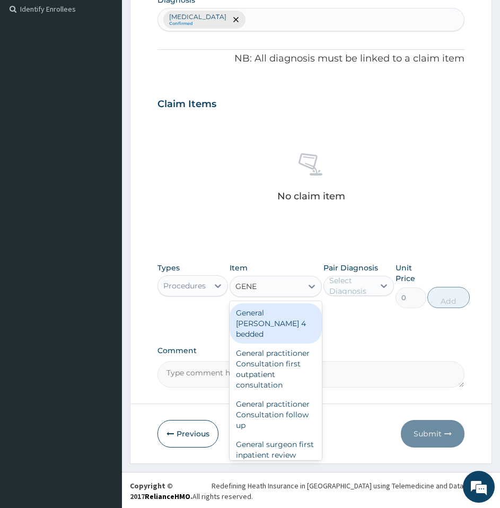
type input "GENER"
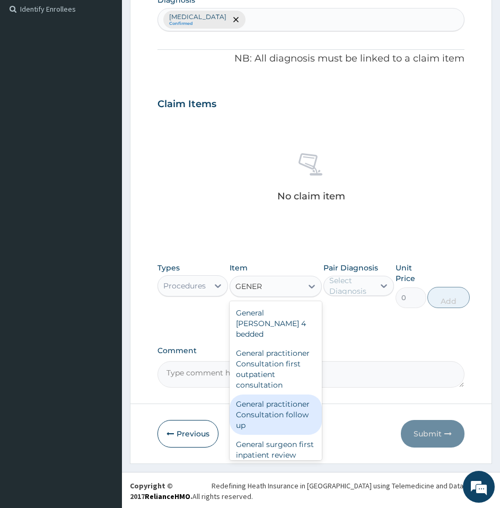
click at [273, 414] on div "General practitioner Consultation follow up" at bounding box center [276, 414] width 92 height 40
type input "2365"
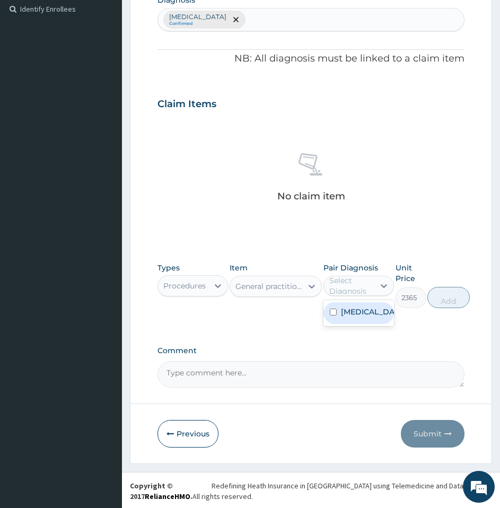
click at [339, 289] on div "Select Diagnosis" at bounding box center [351, 285] width 44 height 21
click at [339, 312] on div "Malaria, unspecified" at bounding box center [358, 313] width 70 height 22
checkbox input "true"
click at [445, 299] on button "Add" at bounding box center [448, 297] width 42 height 21
type input "0"
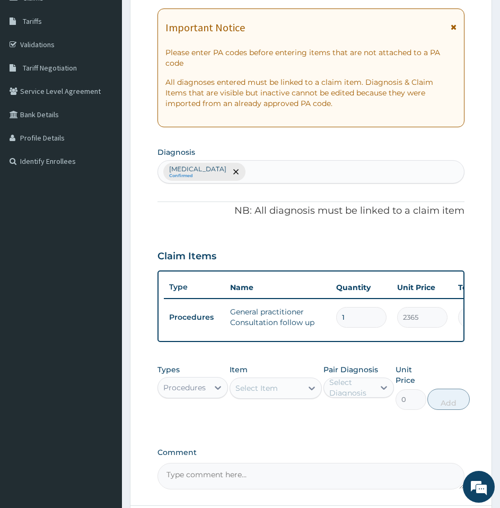
scroll to position [163, 0]
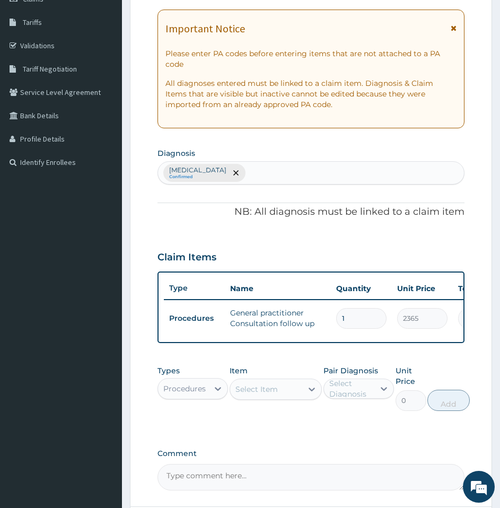
click at [289, 162] on div "Malaria, unspecified Confirmed" at bounding box center [311, 173] width 306 height 22
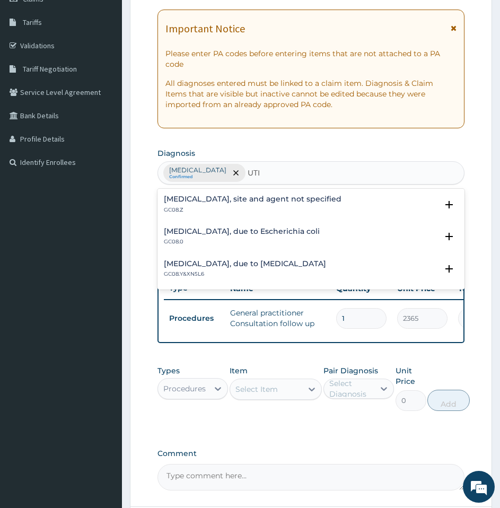
type input "UTI"
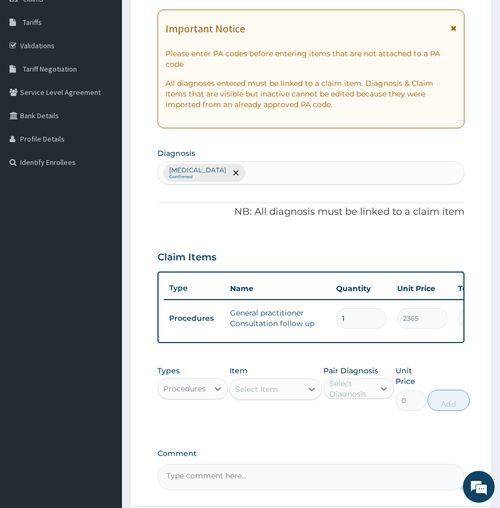
click at [295, 144] on div "PA Code / Prescription Code Enter Code(Secondary Care Only) Encounter Date 11-1…" at bounding box center [310, 223] width 307 height 533
click at [244, 394] on div "Select Item" at bounding box center [256, 389] width 42 height 11
click at [200, 394] on div "Procedures" at bounding box center [184, 388] width 42 height 11
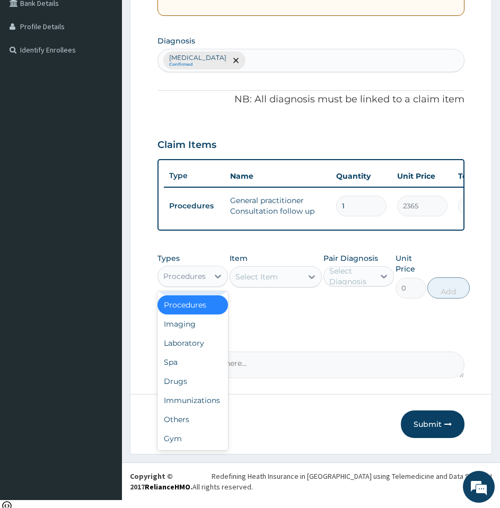
scroll to position [0, 0]
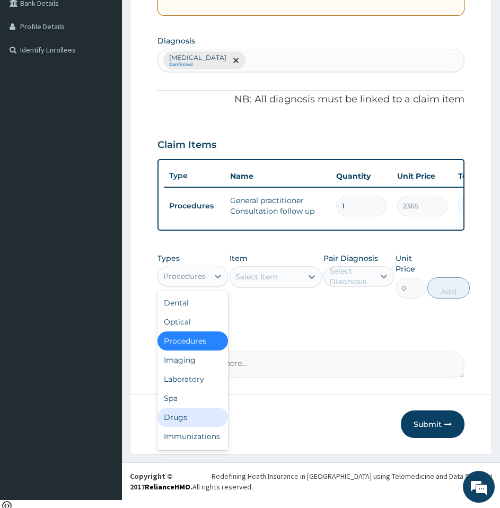
click at [180, 423] on div "Drugs" at bounding box center [192, 417] width 70 height 19
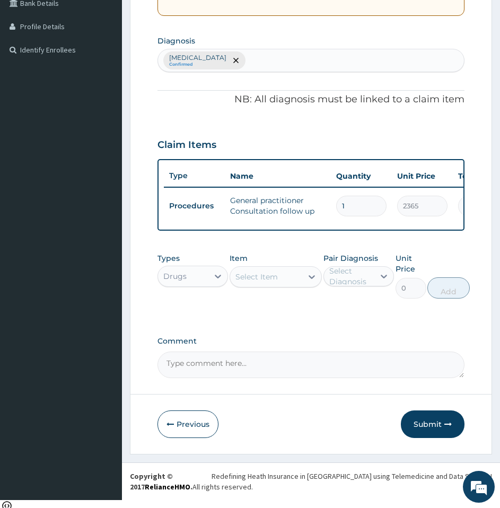
click at [274, 282] on div "Select Item" at bounding box center [256, 276] width 42 height 11
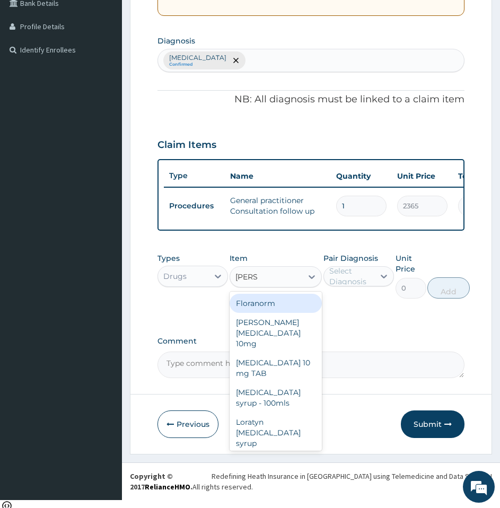
type input "LORAT"
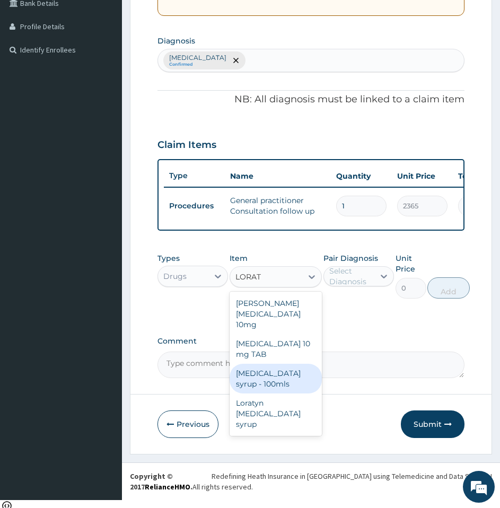
click at [287, 375] on div "Loratadine syrup - 100mls" at bounding box center [276, 379] width 92 height 30
type input "1075"
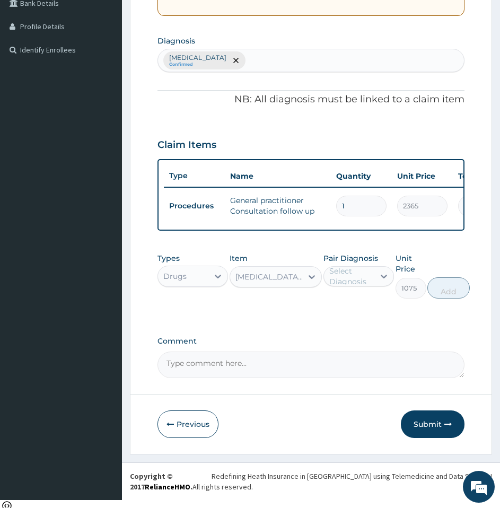
click at [346, 272] on div "Pair Diagnosis Select Diagnosis" at bounding box center [358, 276] width 70 height 46
click at [346, 287] on div "Select Diagnosis" at bounding box center [351, 276] width 44 height 21
click at [349, 307] on label "Malaria, unspecified" at bounding box center [370, 302] width 58 height 11
checkbox input "true"
click at [442, 296] on button "Add" at bounding box center [448, 287] width 42 height 21
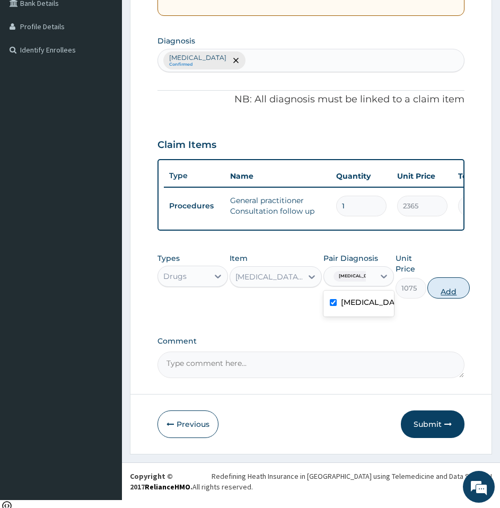
type input "0"
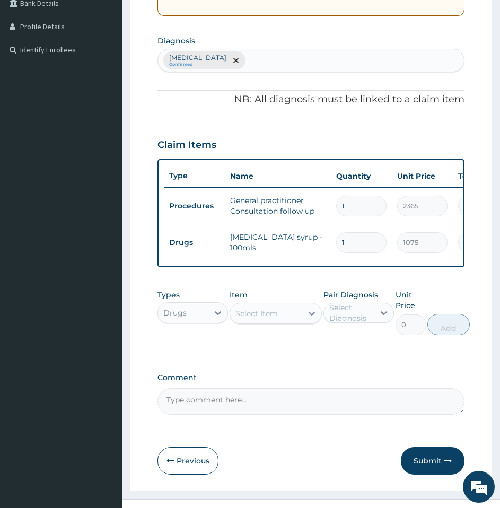
click at [244, 319] on div "Select Item" at bounding box center [256, 313] width 42 height 11
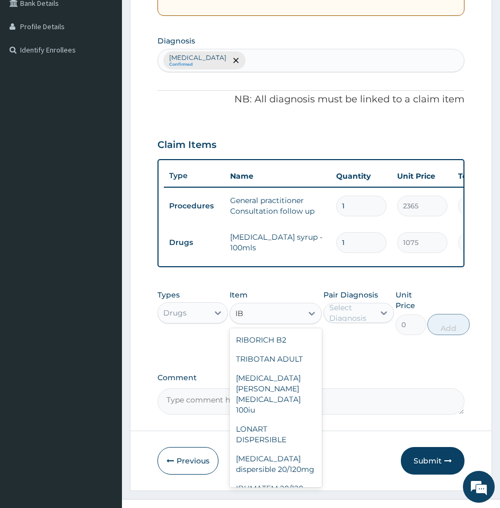
type input "I"
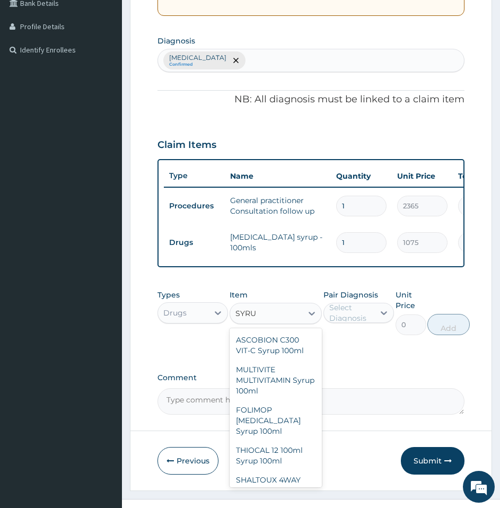
type input "SYRUP"
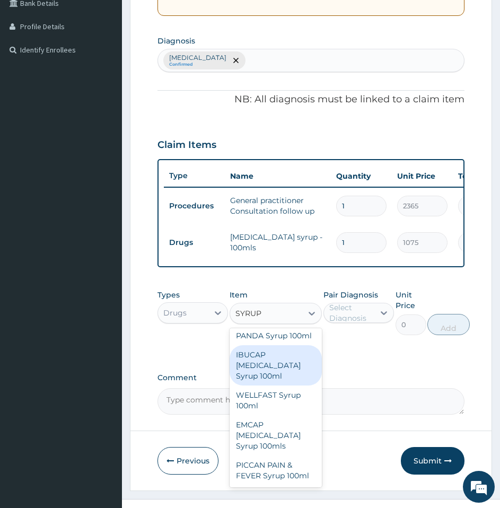
scroll to position [1042, 0]
click at [283, 385] on div "IBUCAP COLD AND FLU Syrup 100ml" at bounding box center [276, 365] width 92 height 40
type input "698.75"
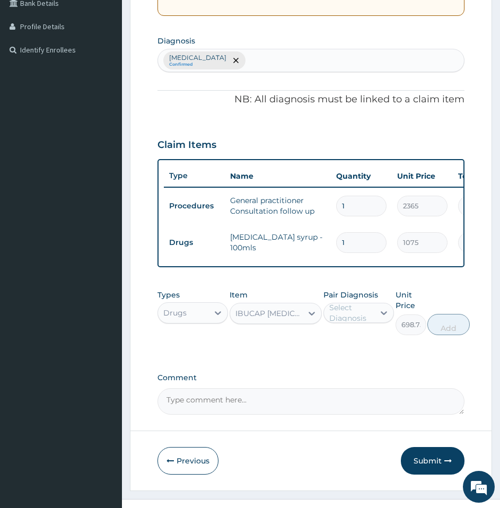
click at [325, 312] on div "Select Diagnosis" at bounding box center [349, 312] width 50 height 17
click at [342, 343] on label "Malaria, unspecified" at bounding box center [370, 338] width 58 height 11
checkbox input "true"
click at [448, 333] on button "Add" at bounding box center [448, 324] width 42 height 21
type input "0"
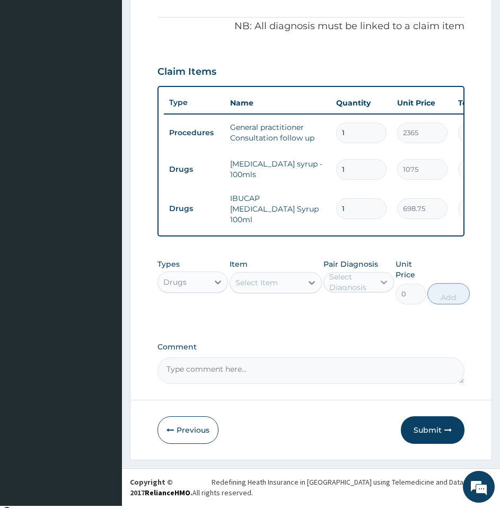
scroll to position [186, 0]
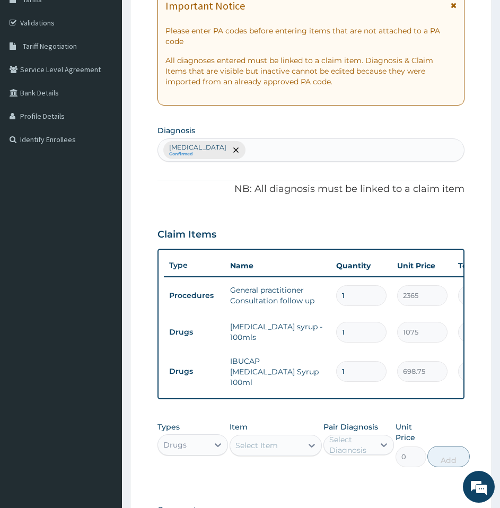
click at [296, 153] on div "Malaria, unspecified Confirmed" at bounding box center [311, 150] width 306 height 22
type input "URTI"
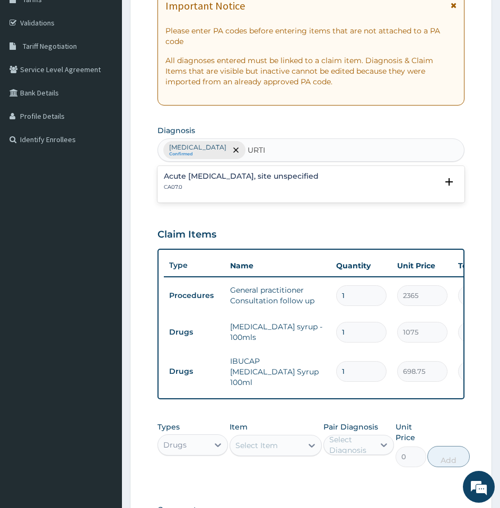
click at [228, 185] on p "CA07.0" at bounding box center [241, 186] width 155 height 7
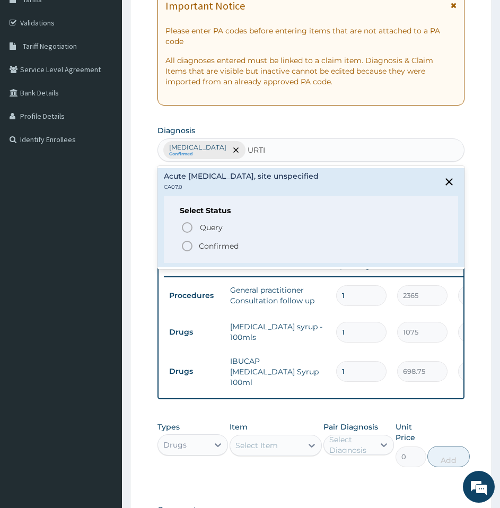
click at [208, 245] on p "Confirmed" at bounding box center [219, 246] width 40 height 11
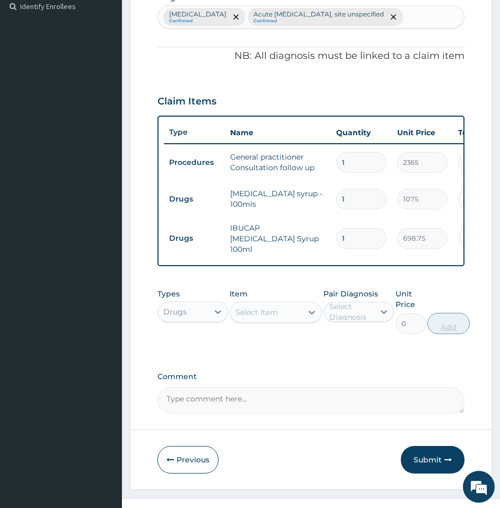
scroll to position [349, 0]
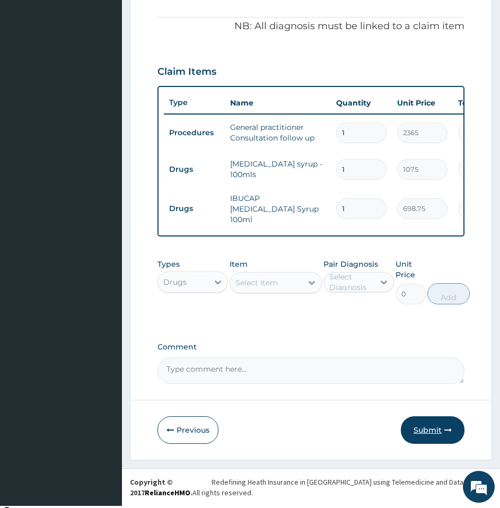
click at [427, 432] on button "Submit" at bounding box center [433, 430] width 64 height 28
click at [199, 432] on button "Previous" at bounding box center [187, 430] width 61 height 28
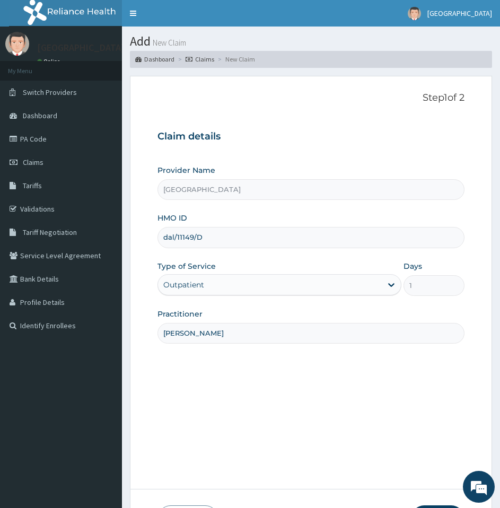
scroll to position [87, 0]
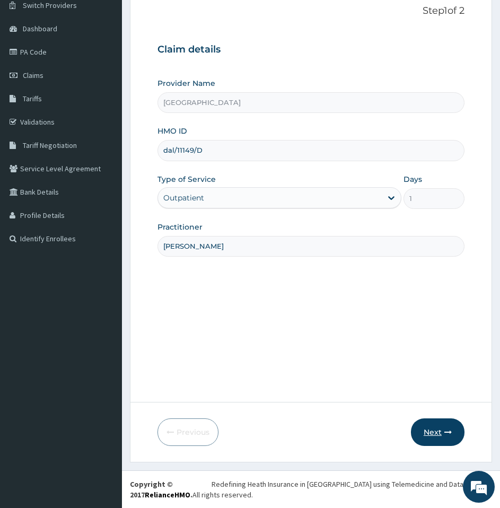
click at [427, 429] on button "Next" at bounding box center [438, 432] width 54 height 28
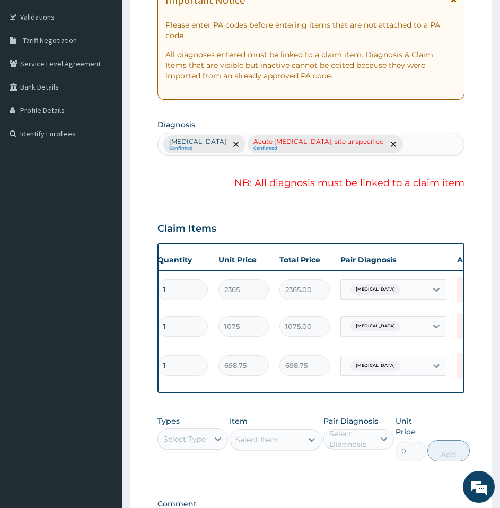
scroll to position [0, 177]
click at [413, 297] on div "Malaria, unspecified" at bounding box center [385, 289] width 86 height 18
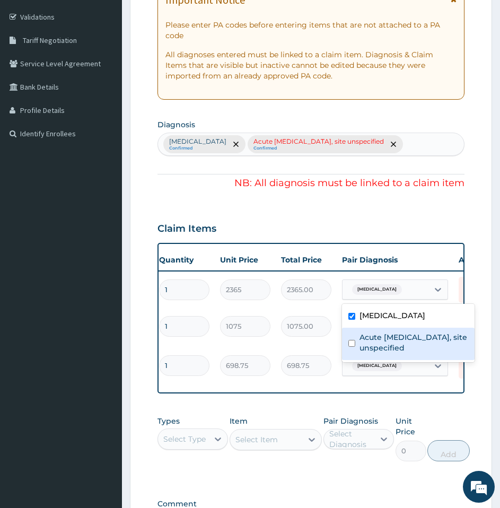
click at [406, 353] on label "Acute upper respiratory infection, site unspecified" at bounding box center [413, 342] width 109 height 21
checkbox input "true"
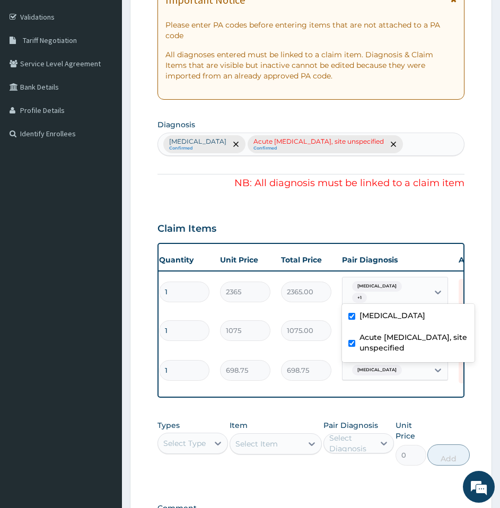
scroll to position [353, 0]
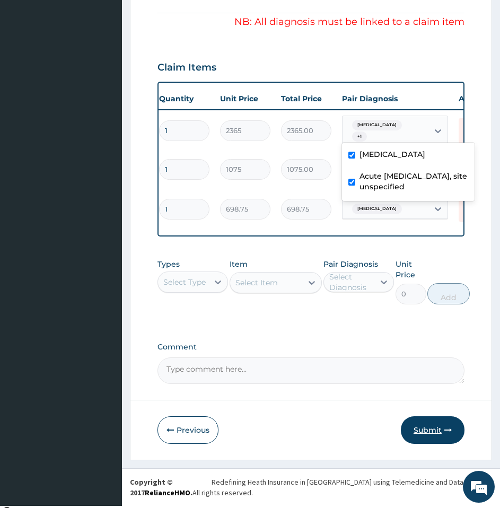
click at [417, 427] on button "Submit" at bounding box center [433, 430] width 64 height 28
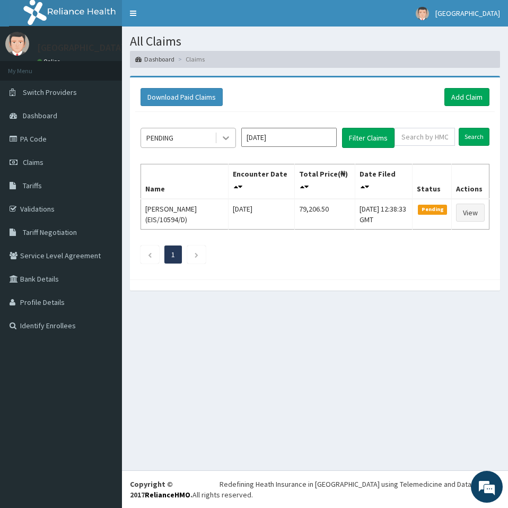
click at [226, 138] on icon at bounding box center [226, 138] width 6 height 4
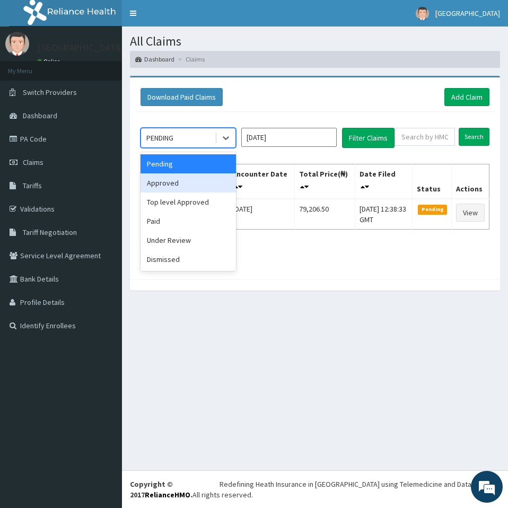
click at [213, 178] on div "Approved" at bounding box center [187, 182] width 95 height 19
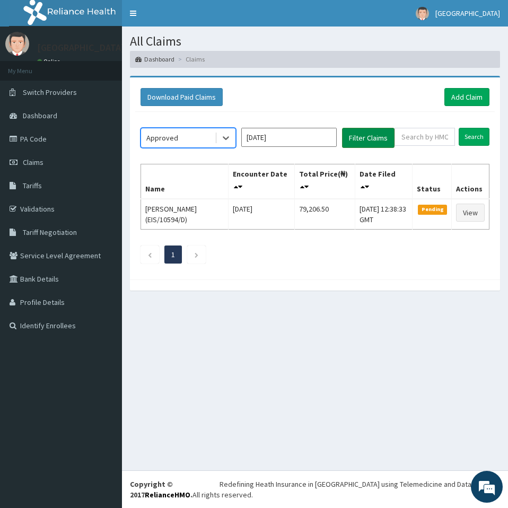
click at [351, 143] on button "Filter Claims" at bounding box center [368, 138] width 52 height 20
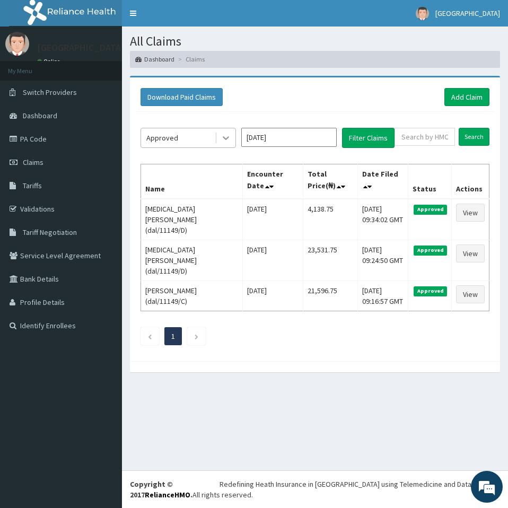
click at [228, 143] on icon at bounding box center [226, 138] width 11 height 11
click at [351, 338] on div "Download Paid Claims Add Claim × Note you can only download claims within a max…" at bounding box center [315, 219] width 370 height 284
